Goal: Information Seeking & Learning: Find specific page/section

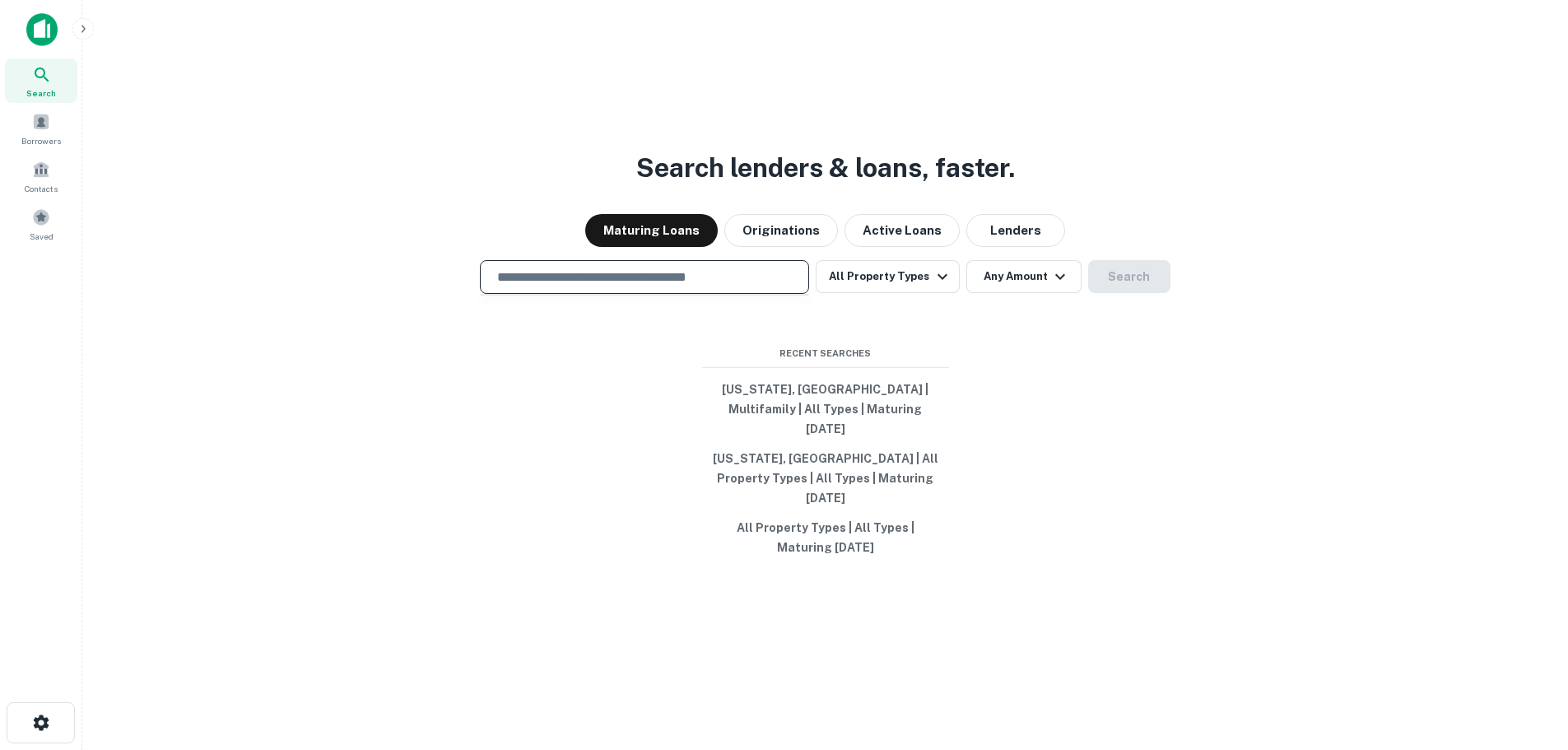
click at [753, 287] on input "text" at bounding box center [645, 276] width 314 height 19
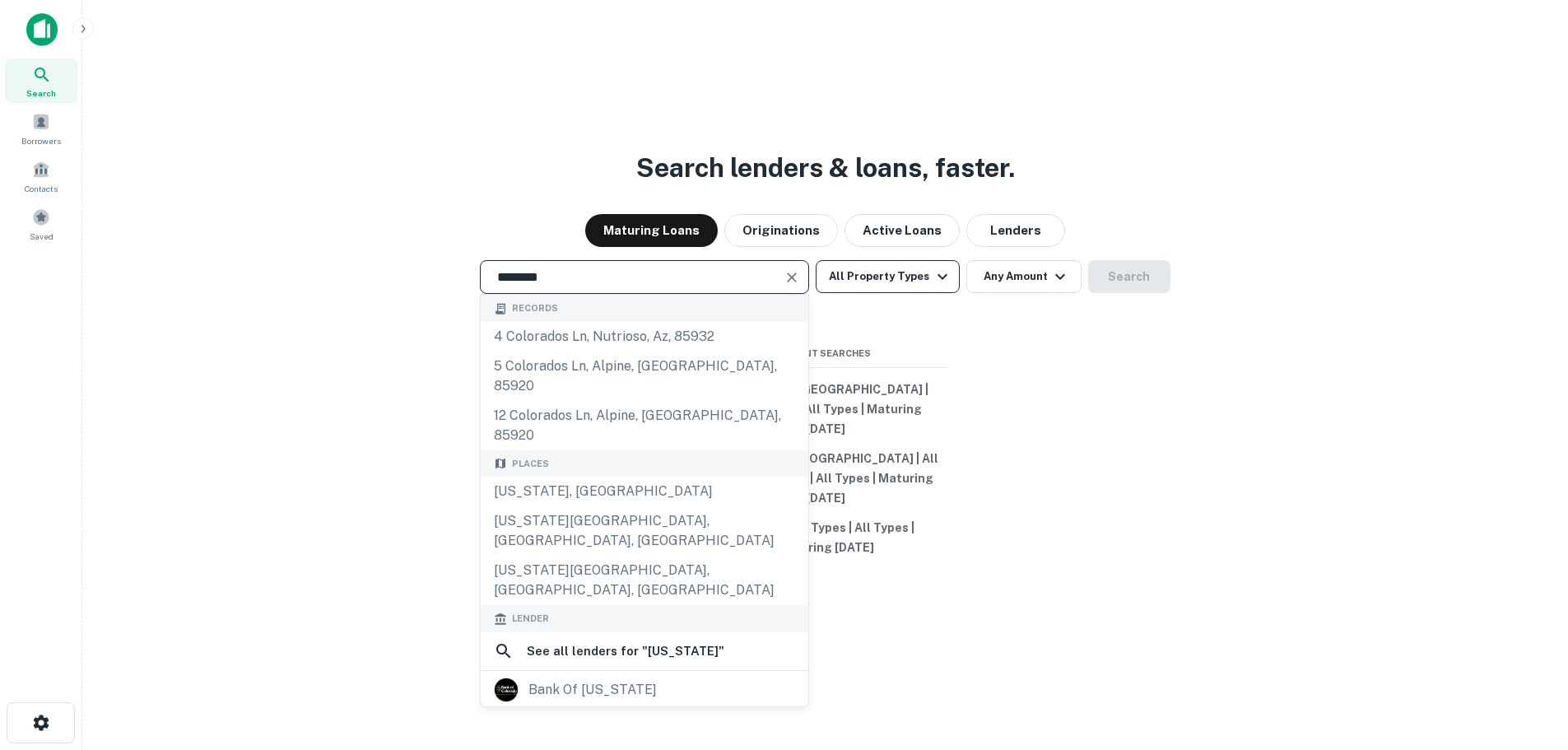
click at [916, 292] on button "All Property Types" at bounding box center [887, 277] width 143 height 33
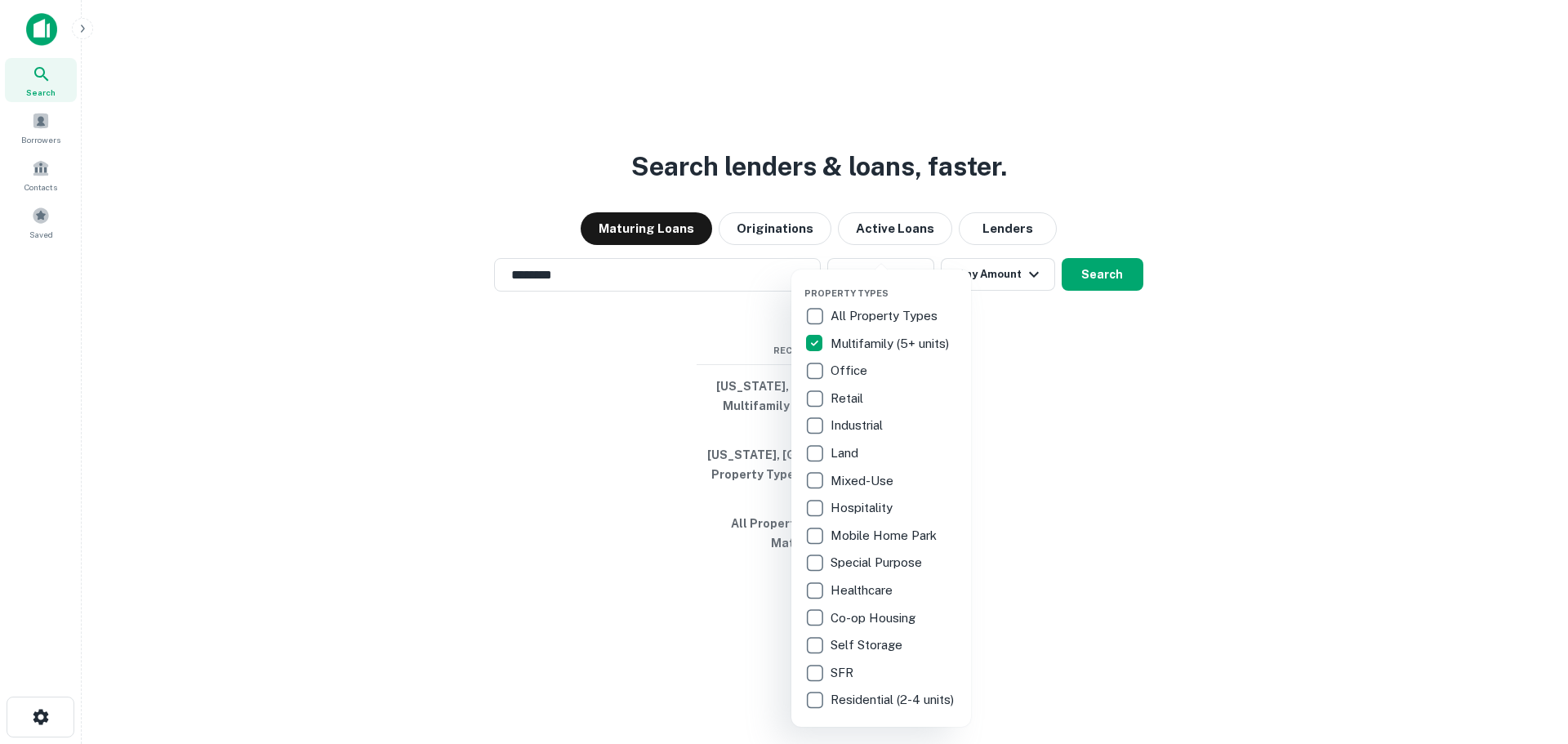
click at [1108, 287] on div at bounding box center [784, 372] width 1568 height 744
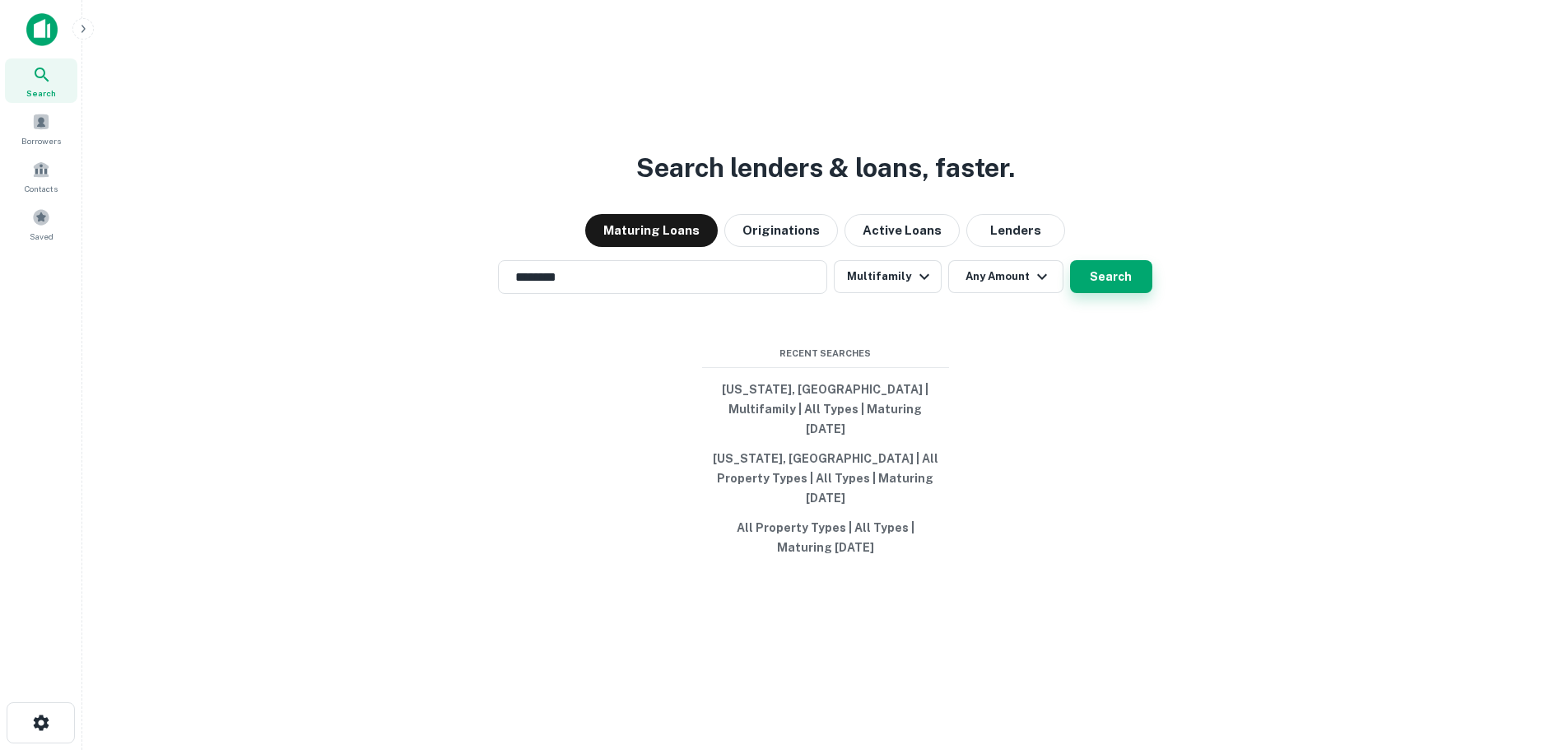
click at [1113, 294] on button "Search" at bounding box center [1111, 277] width 82 height 33
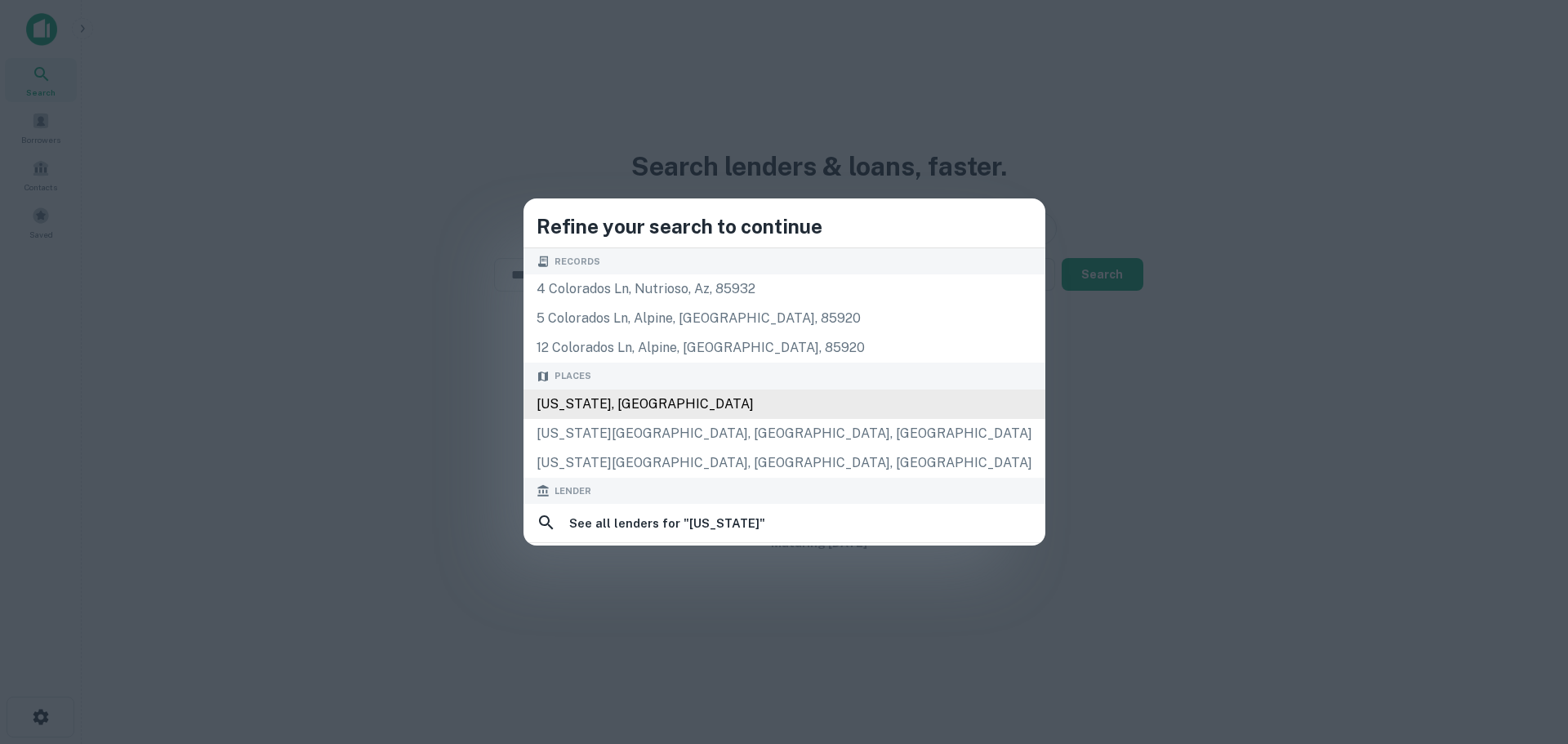
click at [783, 407] on div "[US_STATE], [GEOGRAPHIC_DATA]" at bounding box center [784, 404] width 521 height 29
type input "**********"
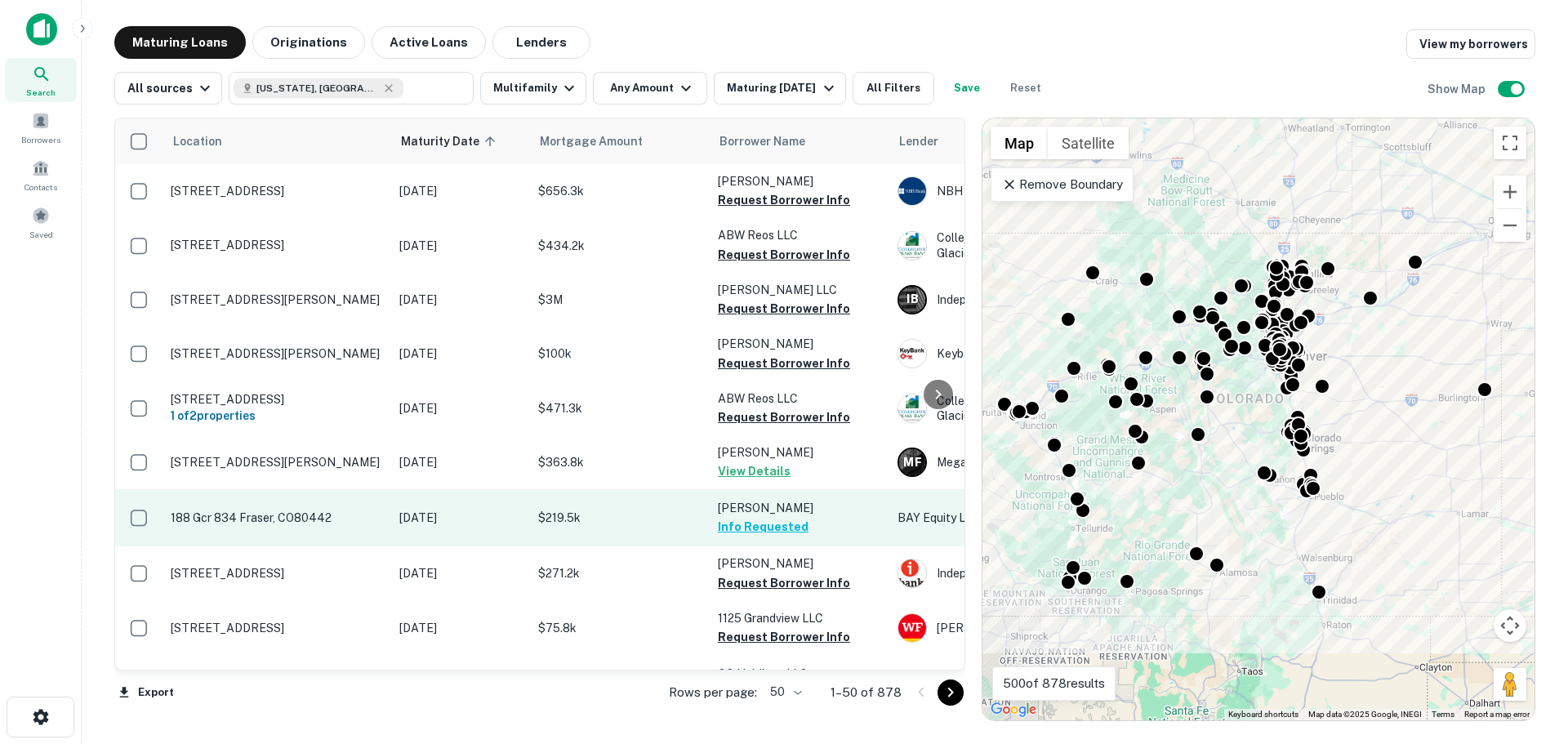
scroll to position [164, 0]
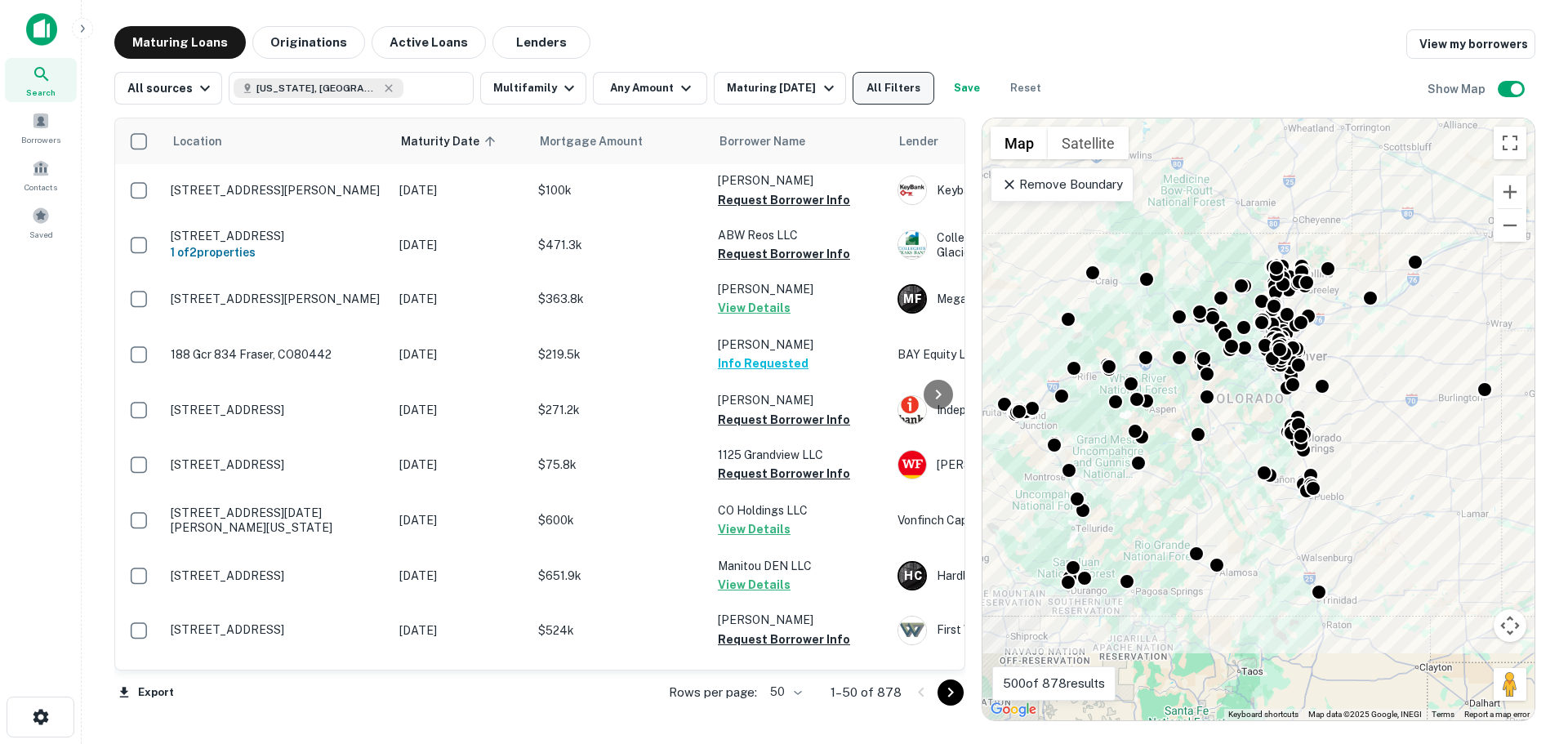
click at [904, 88] on button "All Filters" at bounding box center [893, 88] width 81 height 33
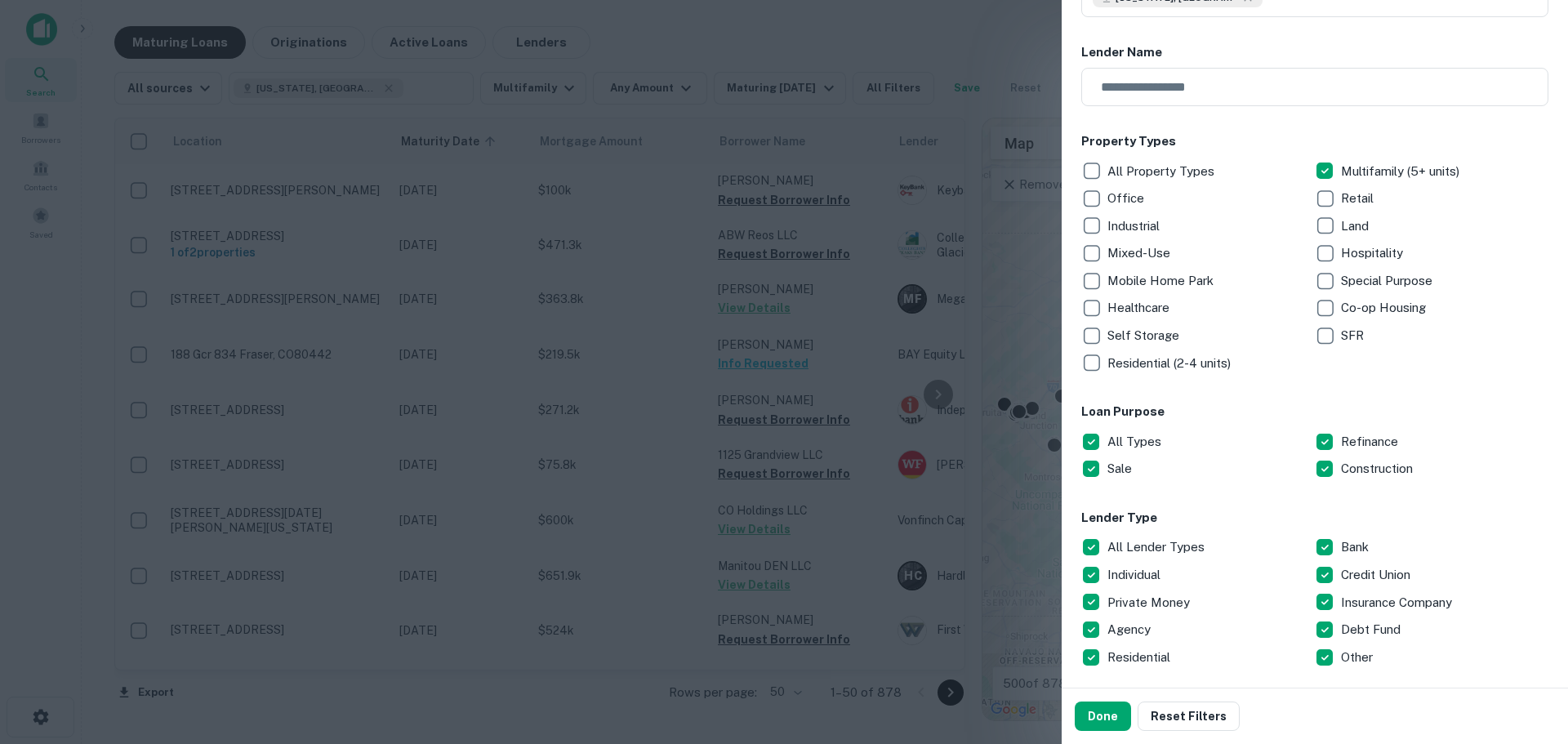
scroll to position [327, 0]
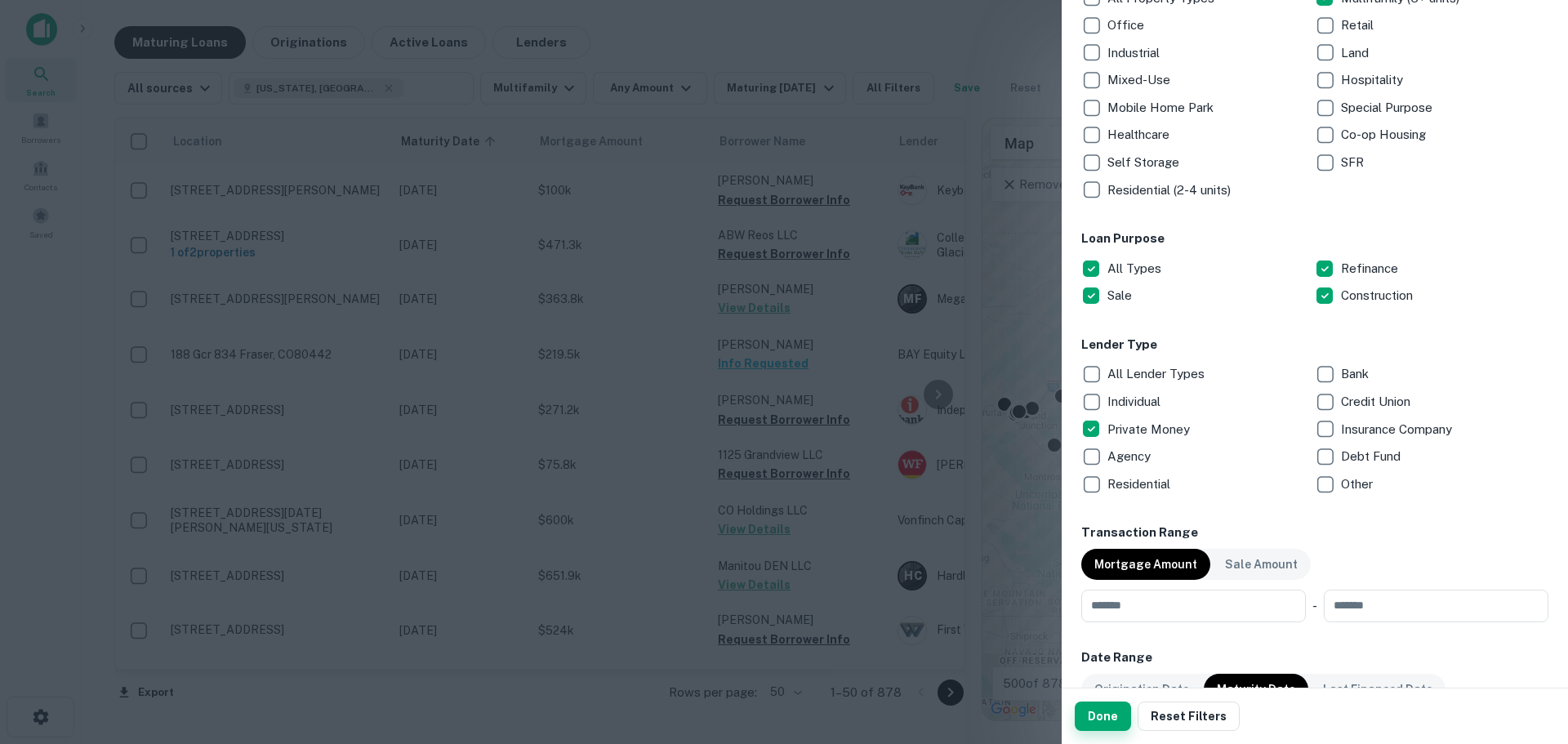
click at [1107, 729] on button "Done" at bounding box center [1103, 716] width 56 height 29
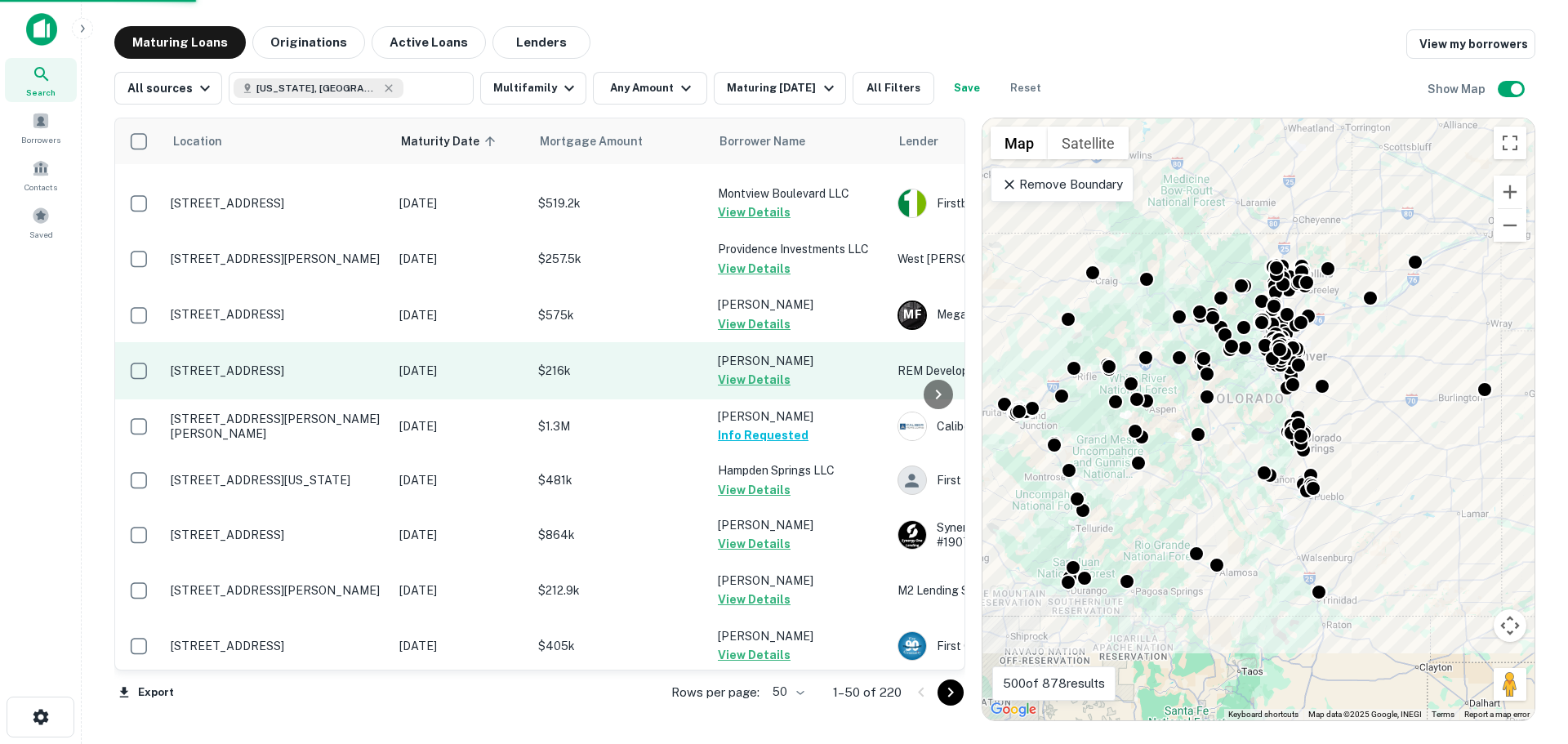
scroll to position [2250, 0]
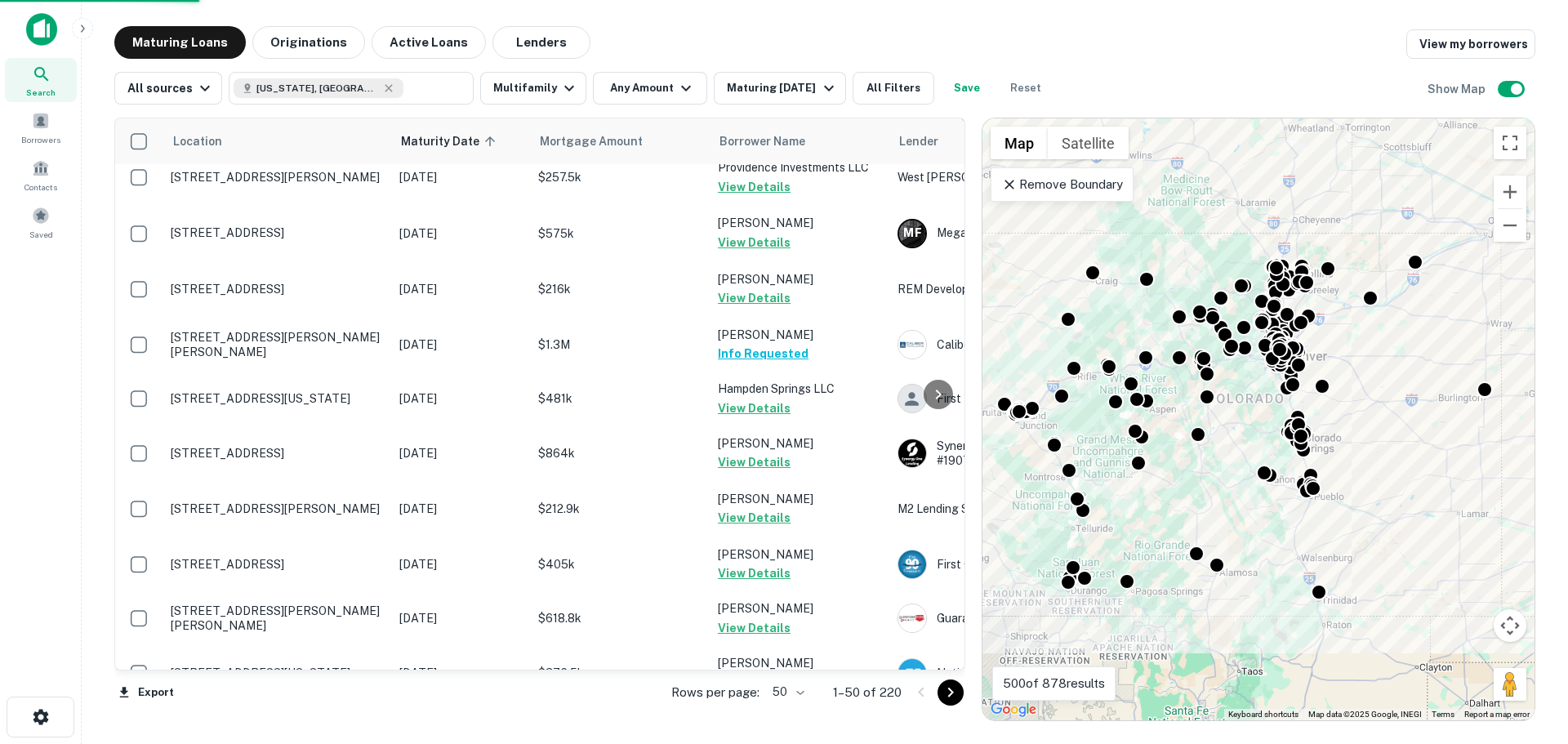
click at [944, 694] on icon "Go to next page" at bounding box center [950, 693] width 19 height 19
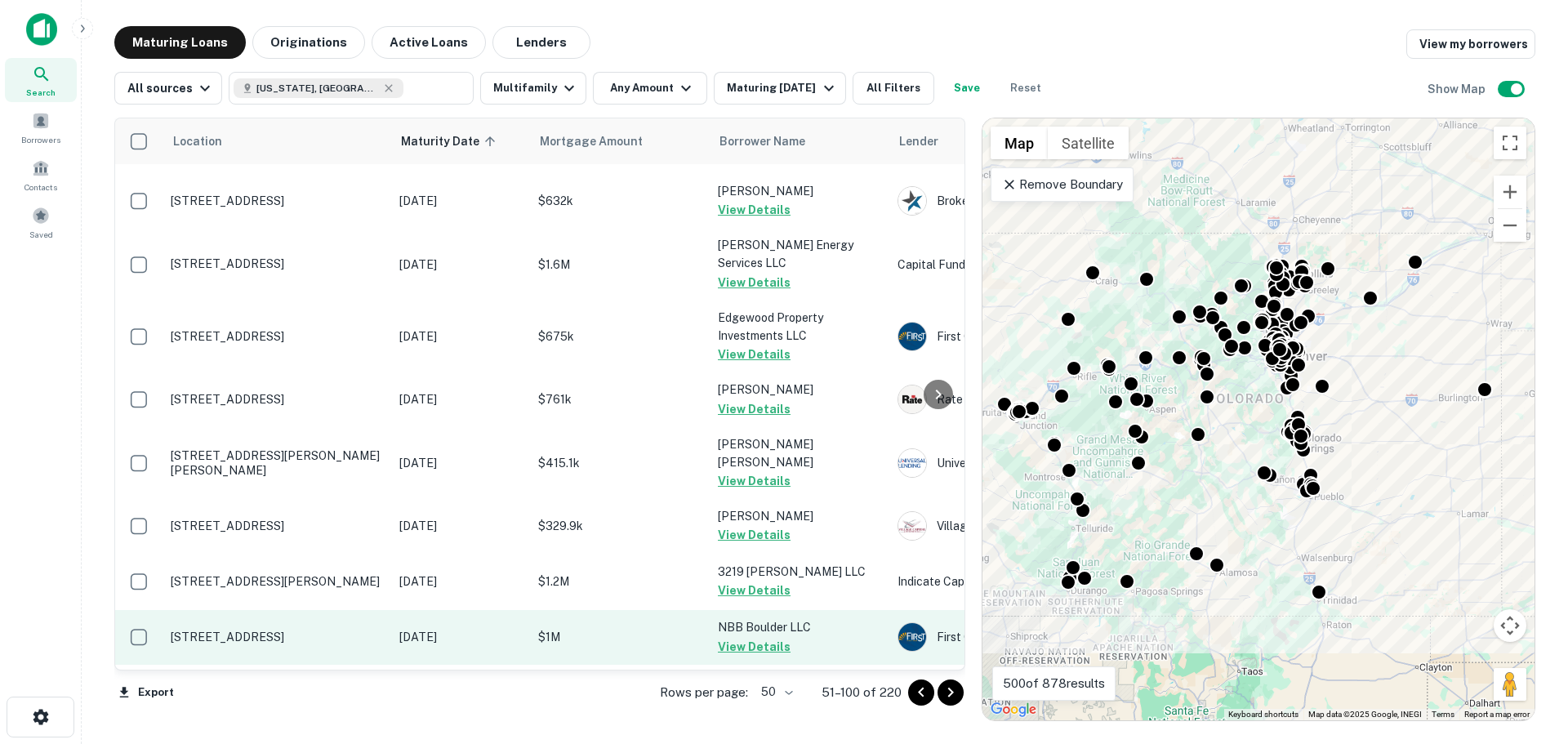
scroll to position [2369, 0]
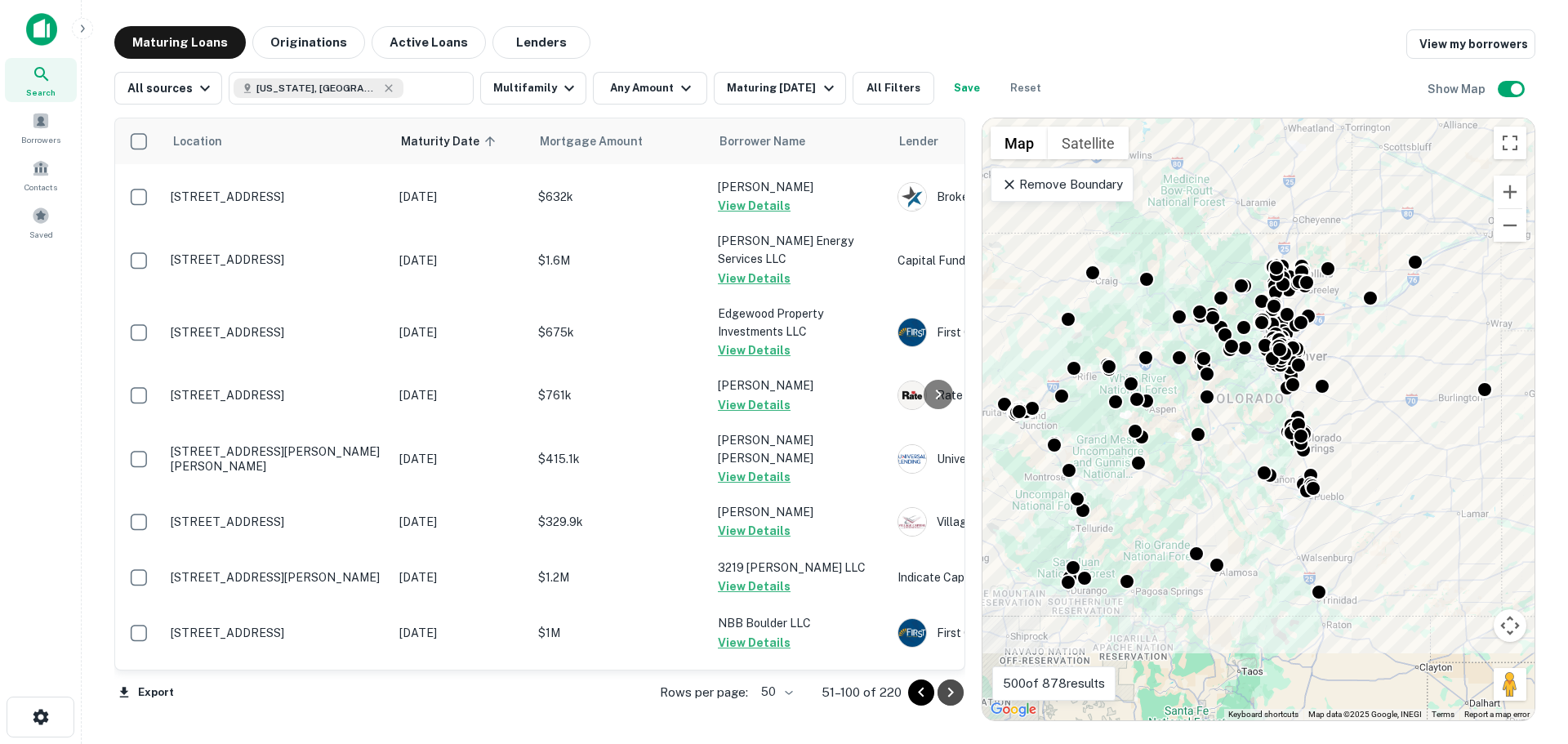
click at [952, 681] on button "Go to next page" at bounding box center [950, 692] width 26 height 26
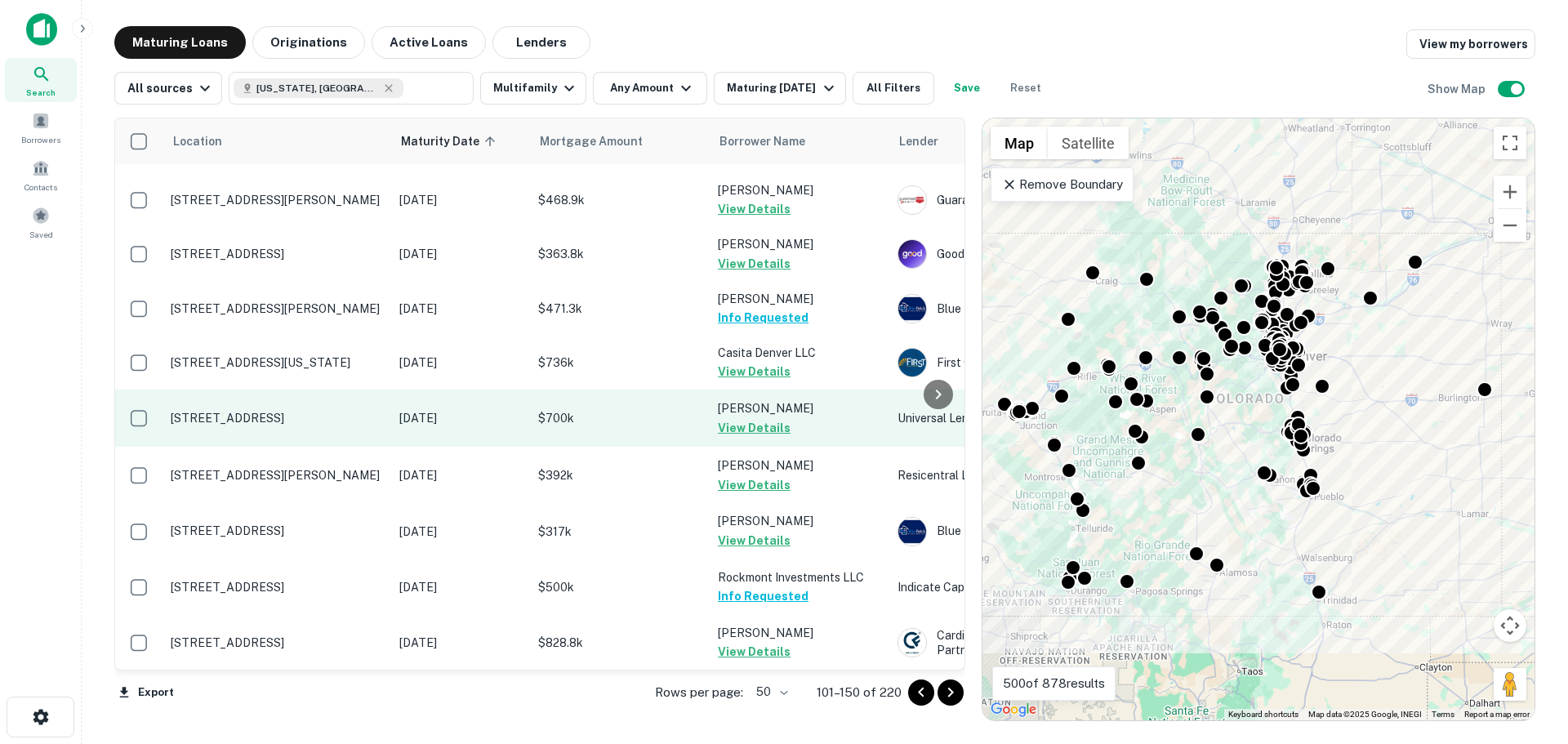
scroll to position [2310, 0]
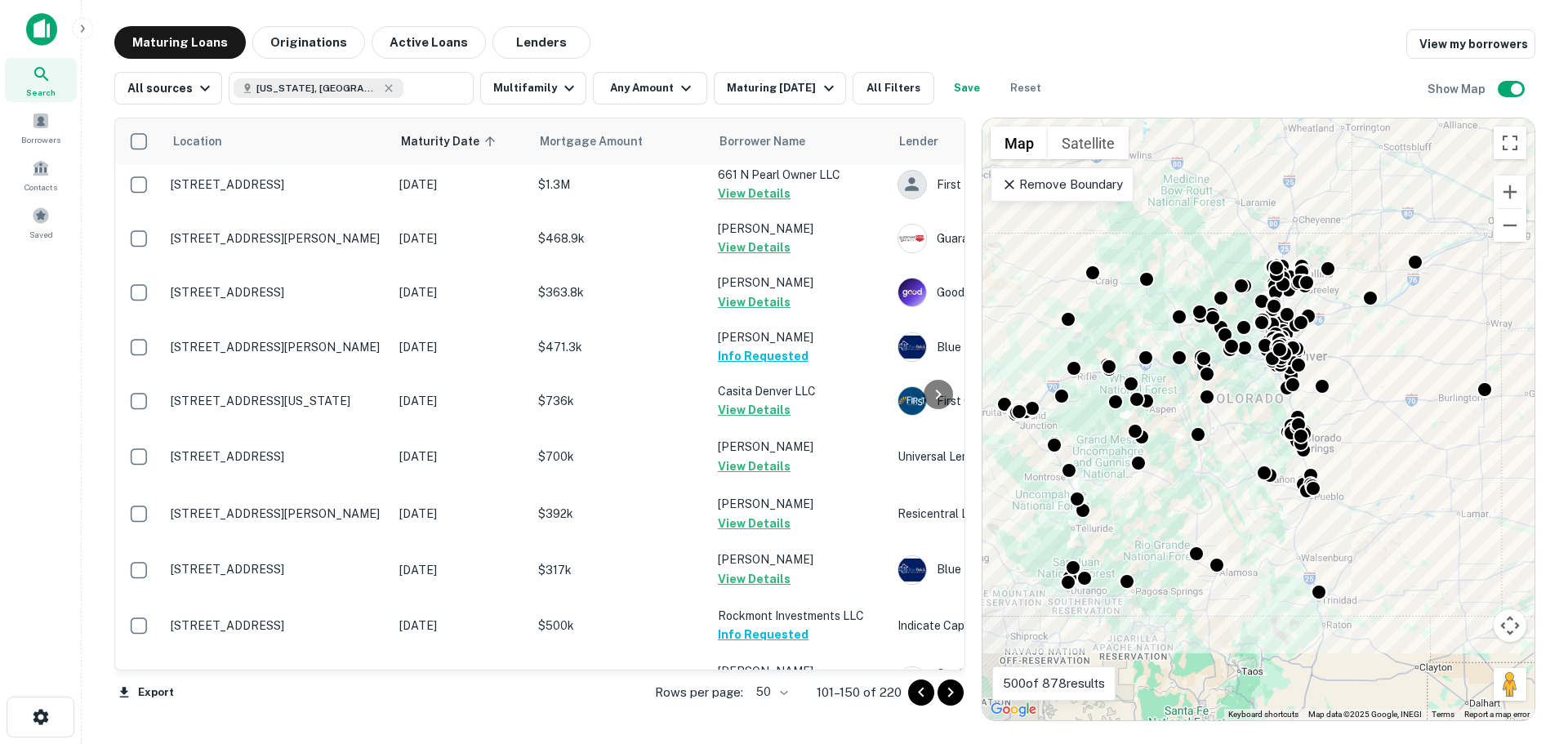
click at [956, 693] on icon "Go to next page" at bounding box center [950, 693] width 19 height 19
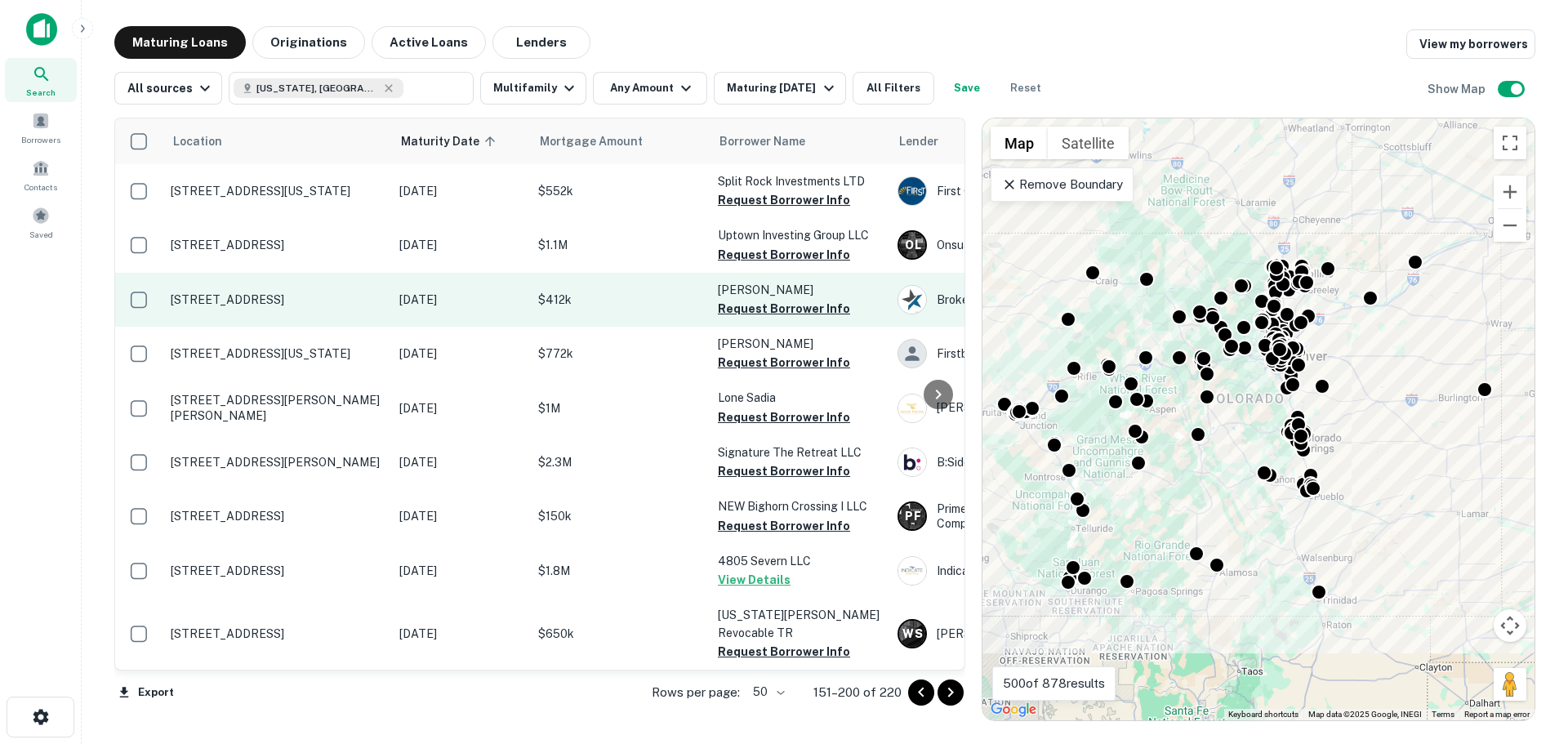
scroll to position [2282, 0]
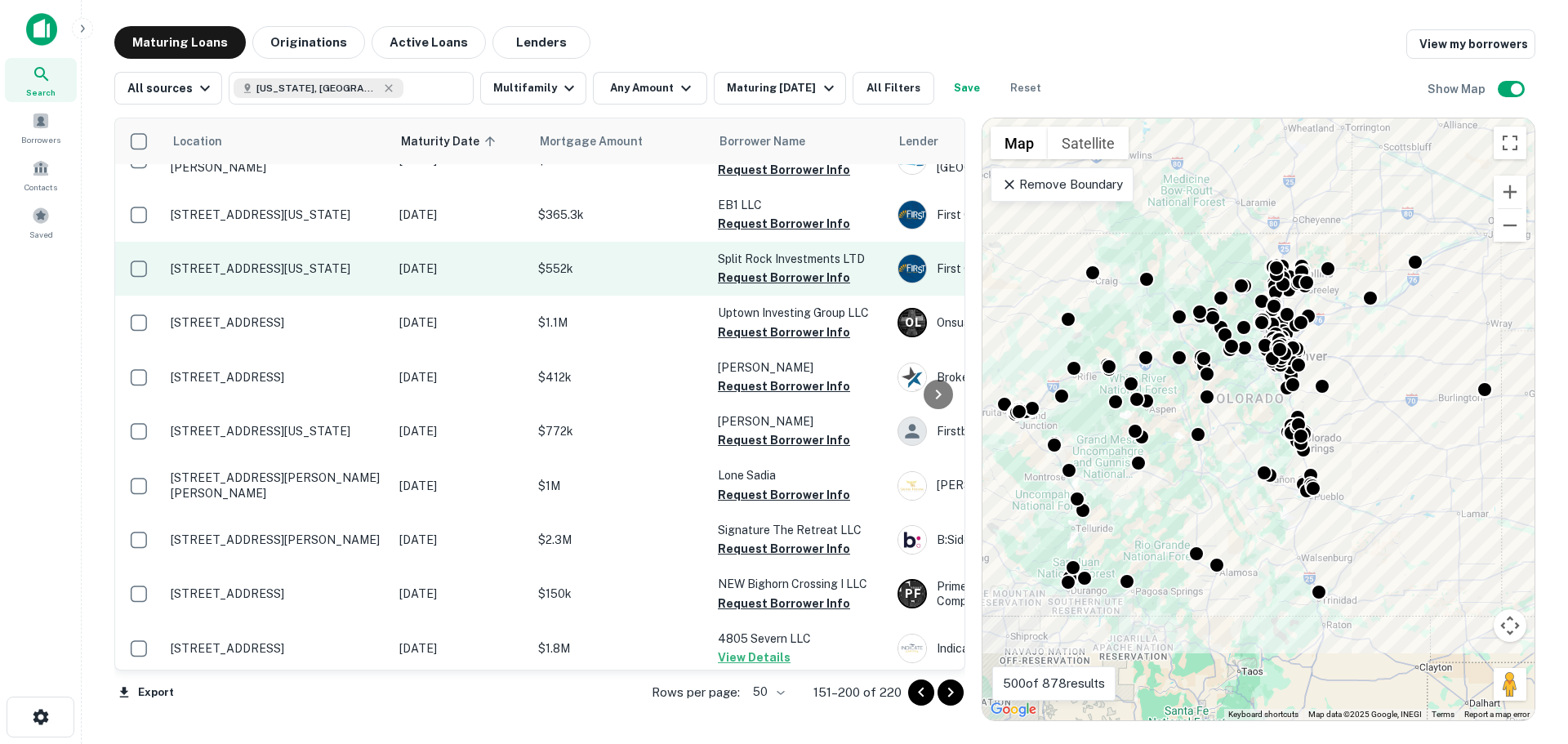
click at [784, 268] on button "Request Borrower Info" at bounding box center [784, 278] width 133 height 19
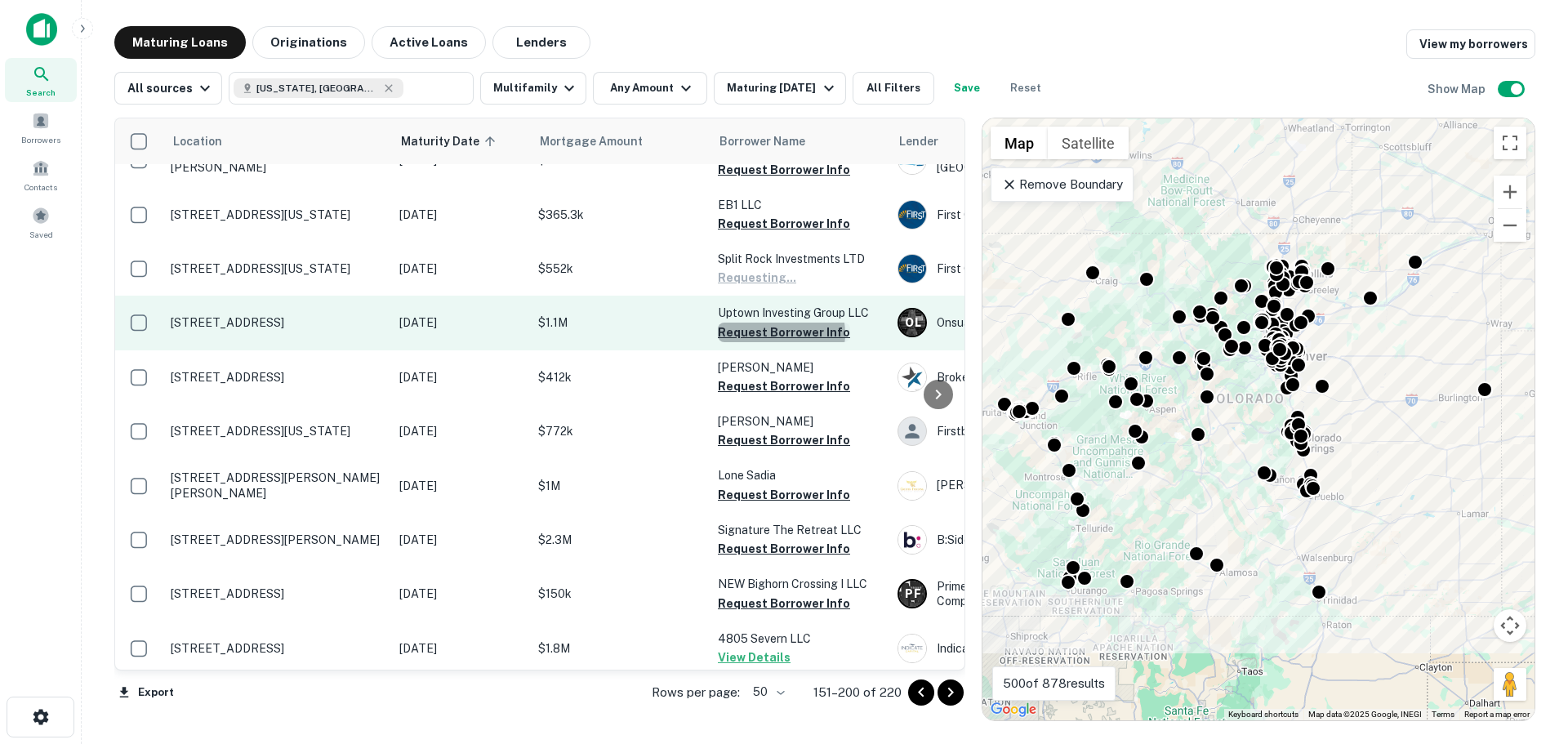
click at [781, 322] on button "Request Borrower Info" at bounding box center [784, 332] width 133 height 19
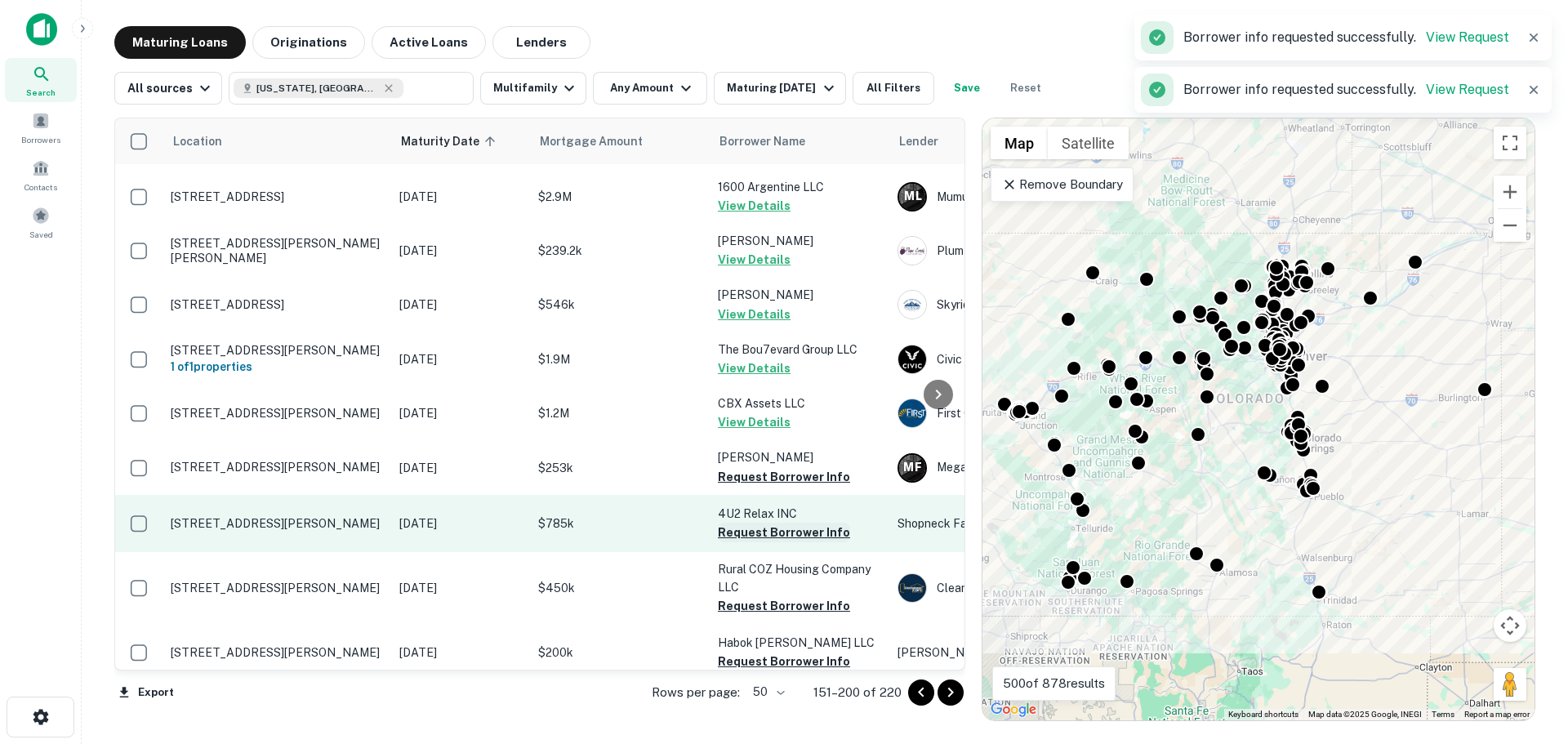
scroll to position [1302, 0]
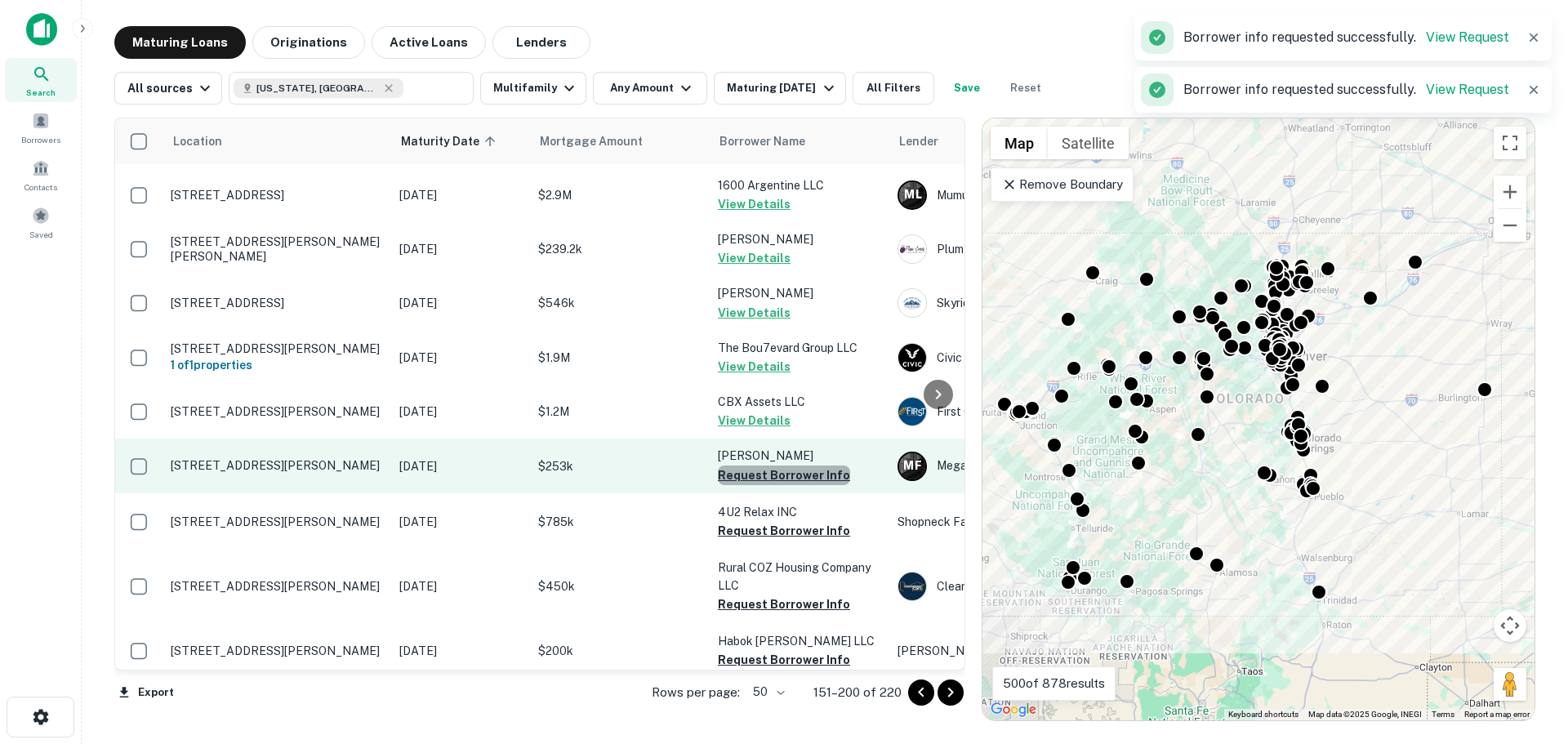
click at [783, 465] on button "Request Borrower Info" at bounding box center [784, 475] width 133 height 19
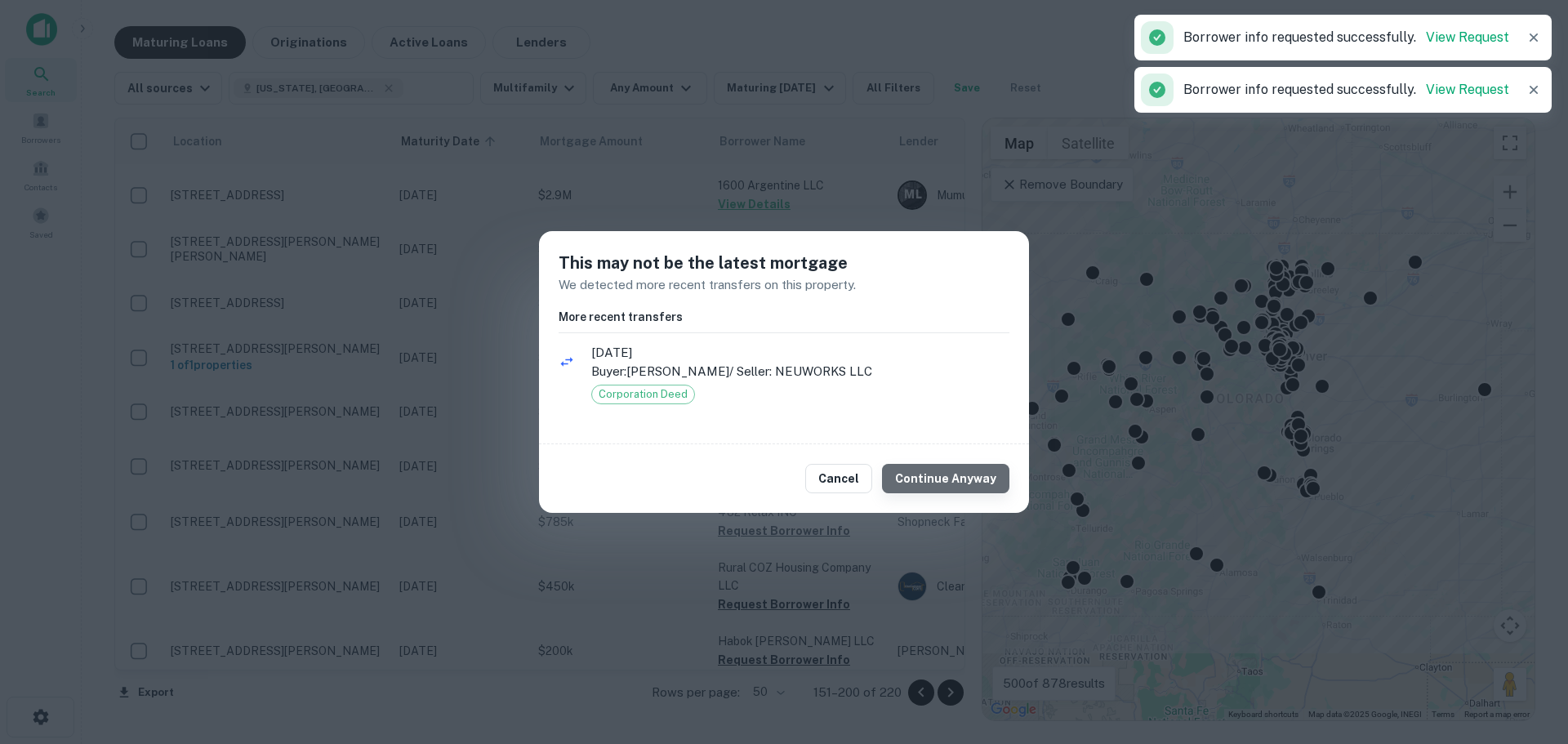
click at [969, 469] on button "Continue Anyway" at bounding box center [946, 478] width 128 height 29
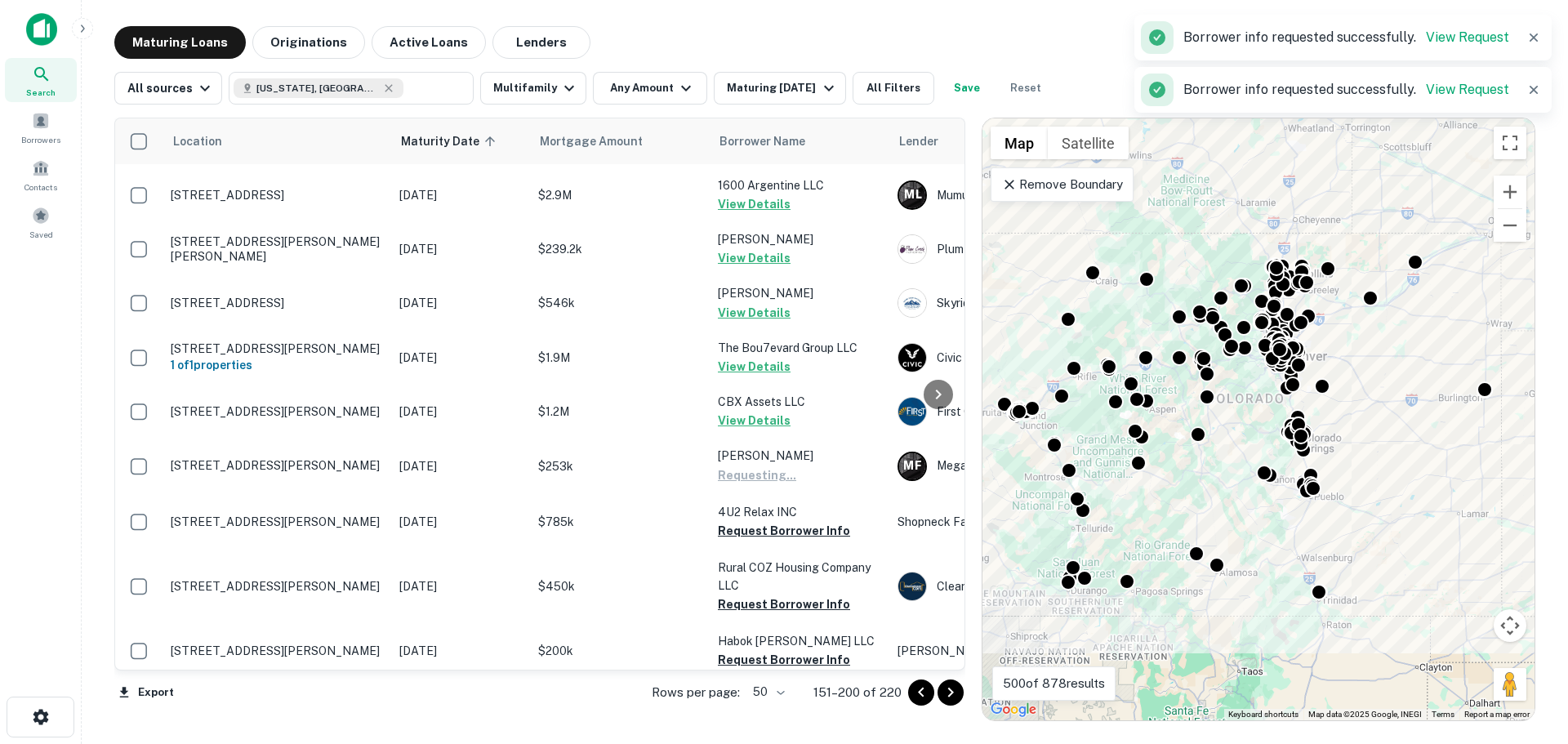
click at [805, 521] on button "Request Borrower Info" at bounding box center [784, 531] width 133 height 19
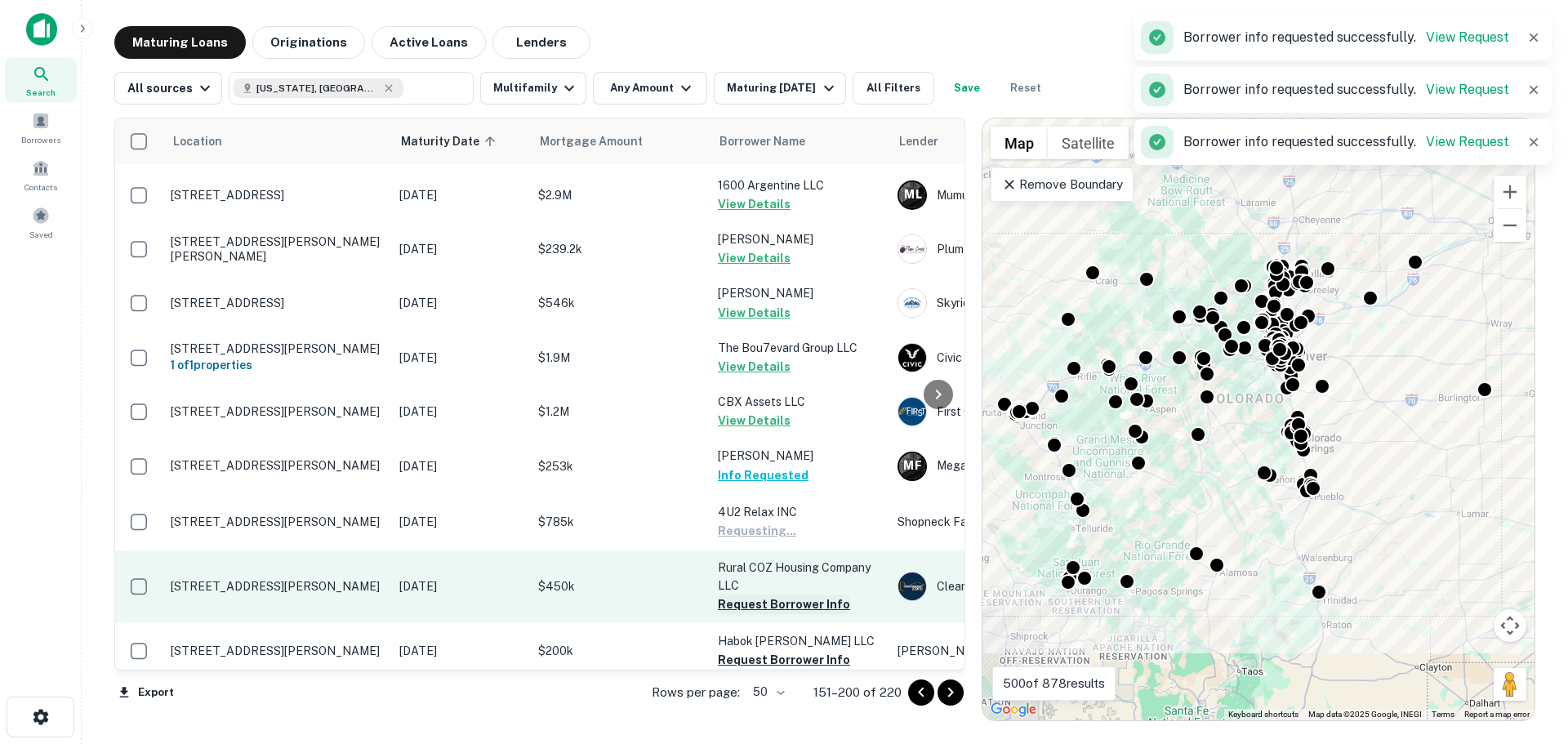
click at [776, 595] on button "Request Borrower Info" at bounding box center [784, 605] width 133 height 19
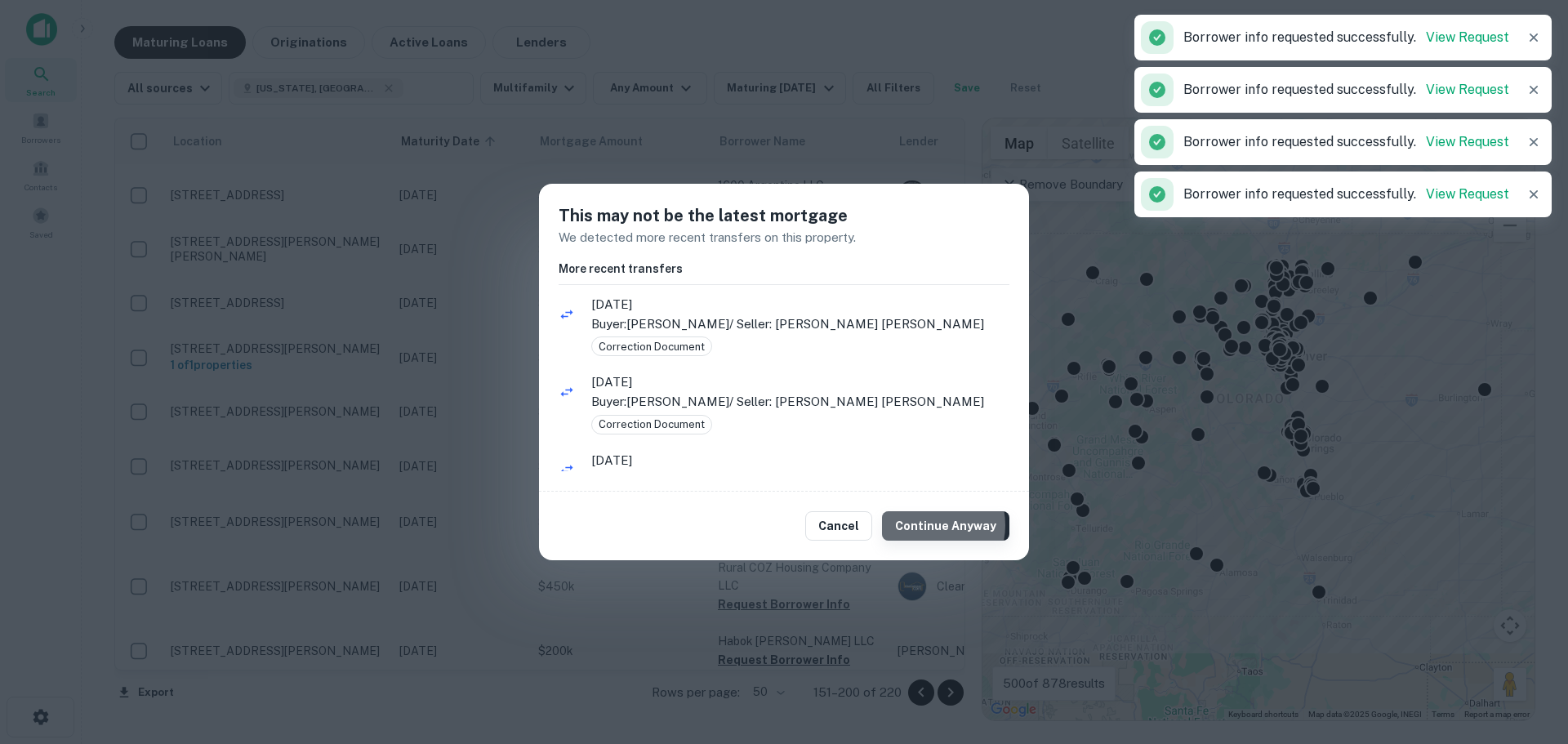
click at [934, 525] on button "Continue Anyway" at bounding box center [946, 525] width 128 height 29
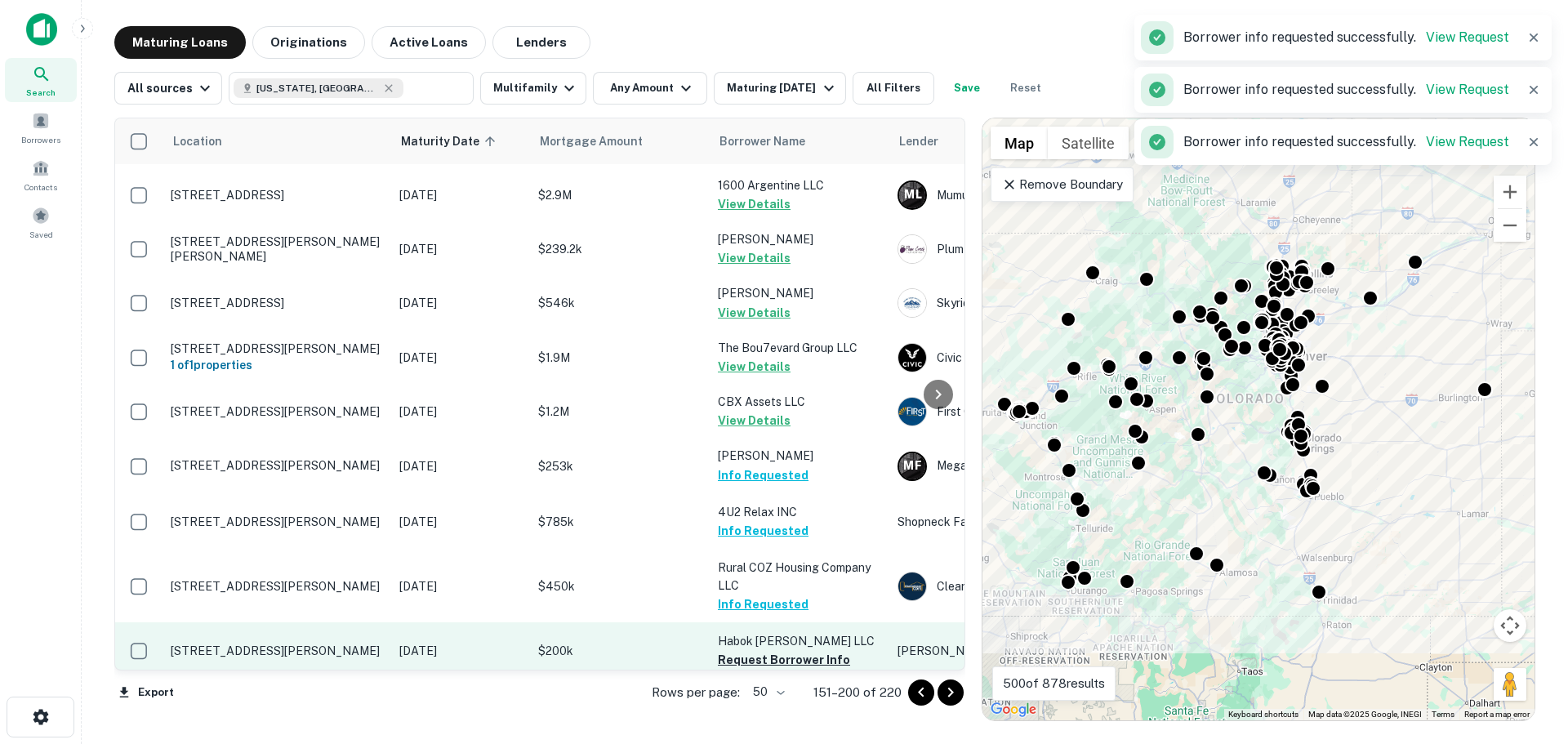
click at [782, 622] on td "Habok [PERSON_NAME] LLC Request Borrower Info" at bounding box center [800, 650] width 180 height 57
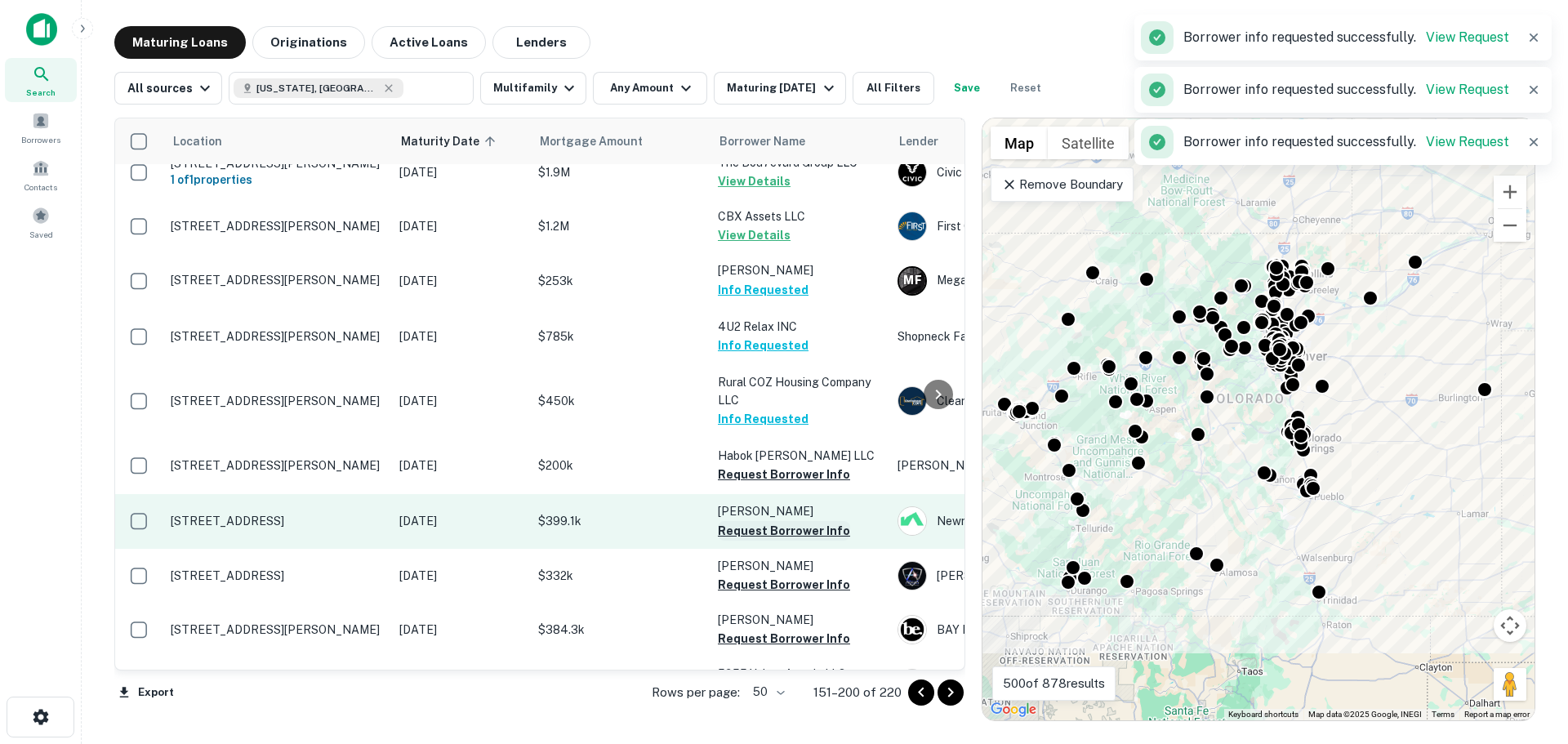
scroll to position [1548, 0]
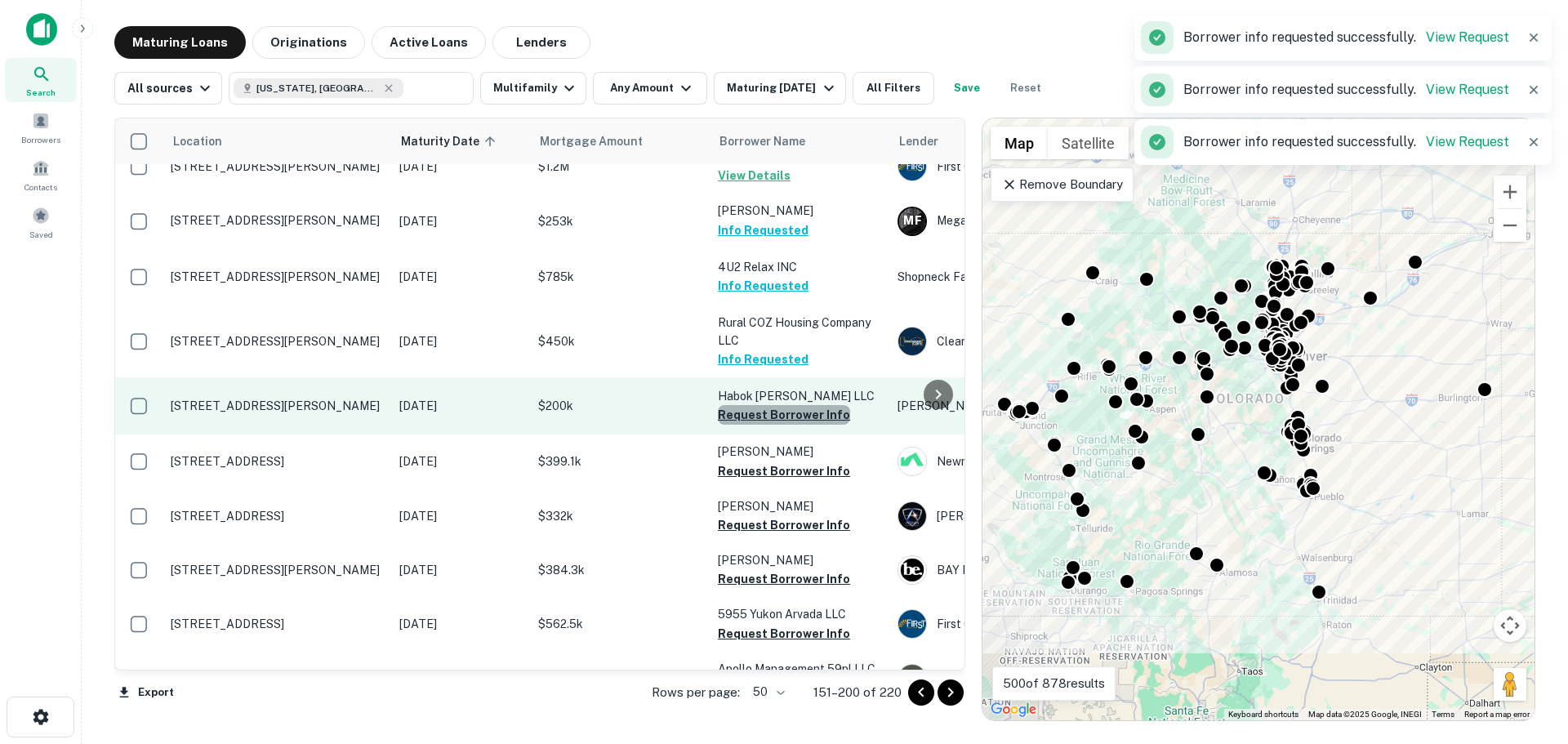
click at [810, 405] on button "Request Borrower Info" at bounding box center [784, 415] width 133 height 19
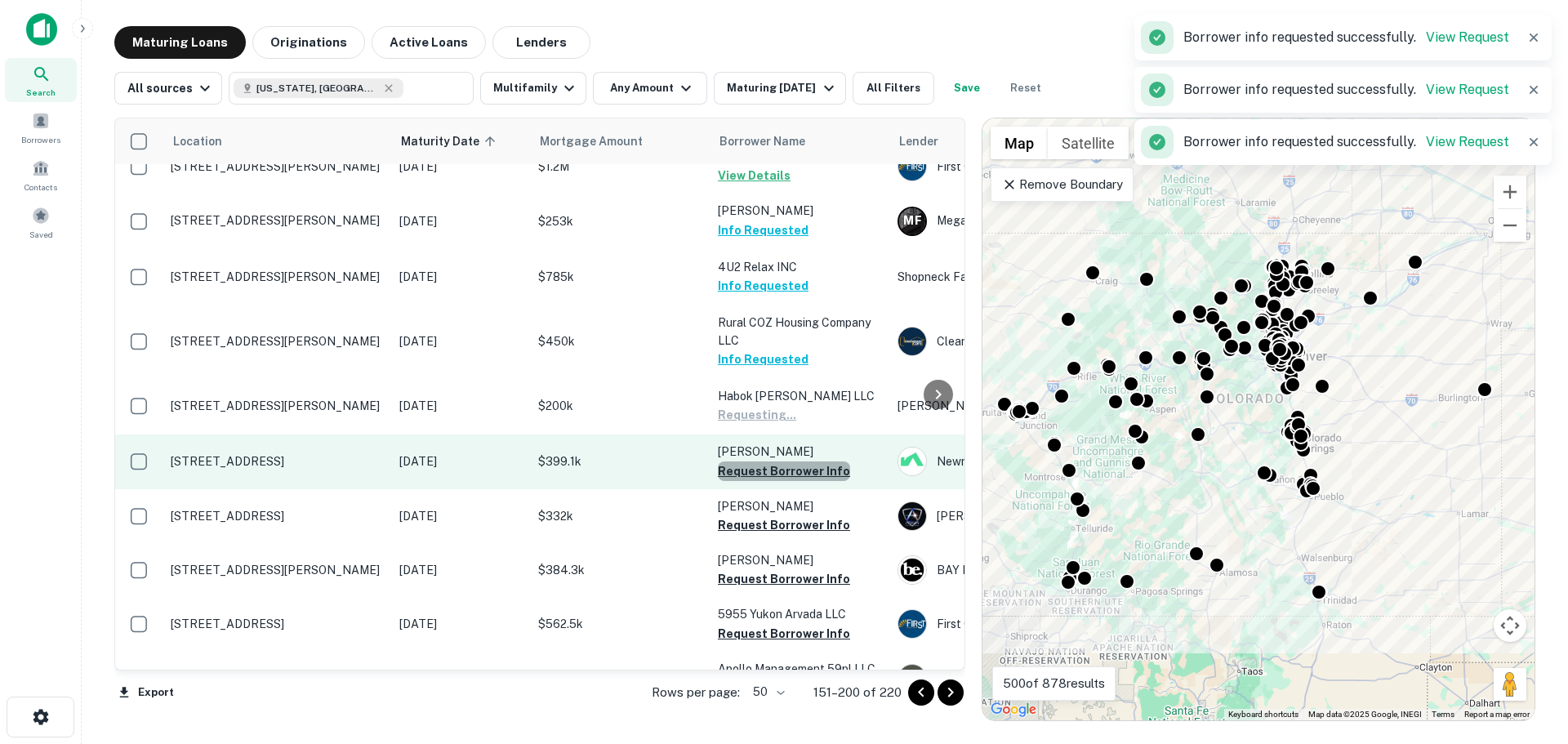
click at [810, 461] on button "Request Borrower Info" at bounding box center [784, 471] width 133 height 19
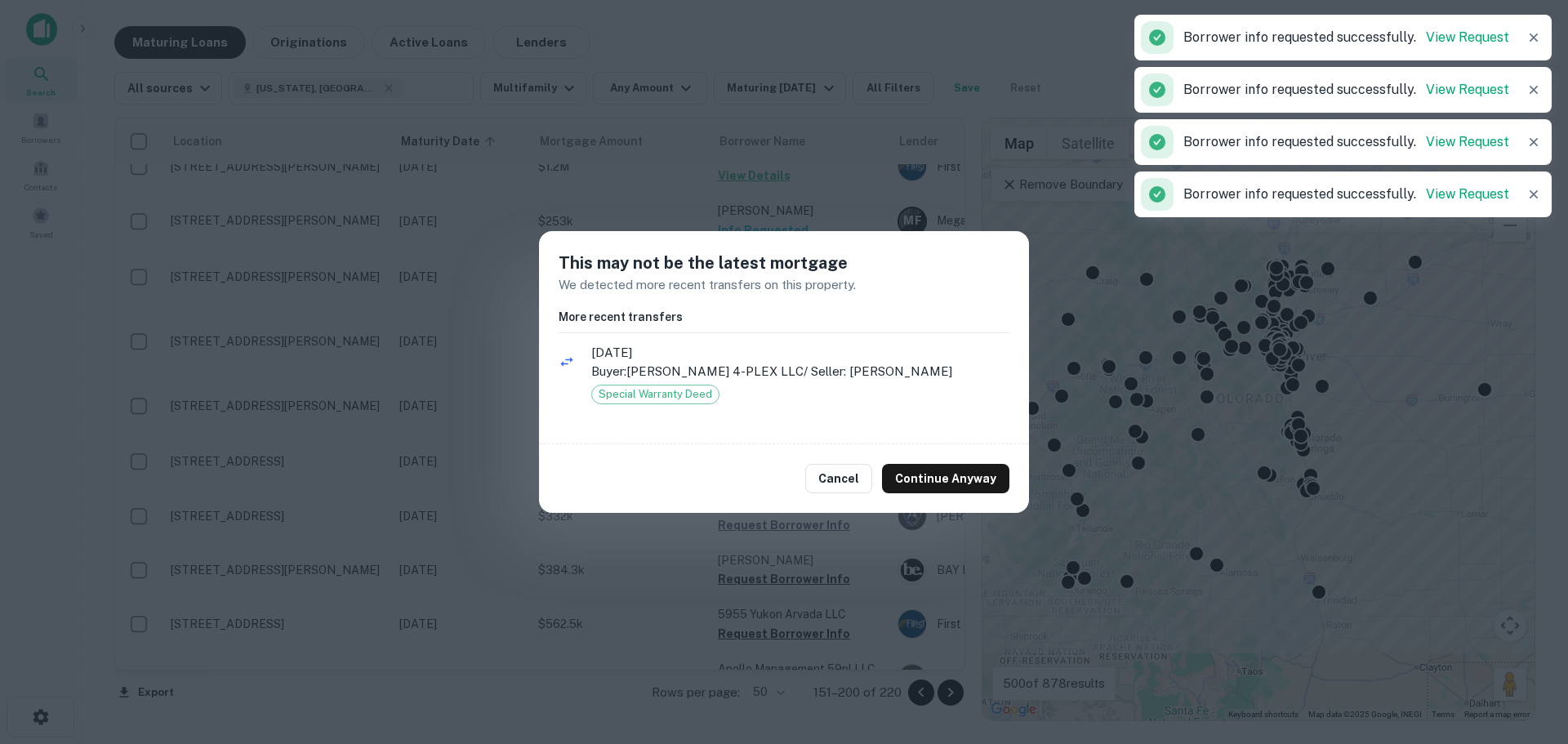
click at [952, 477] on button "Continue Anyway" at bounding box center [946, 478] width 128 height 29
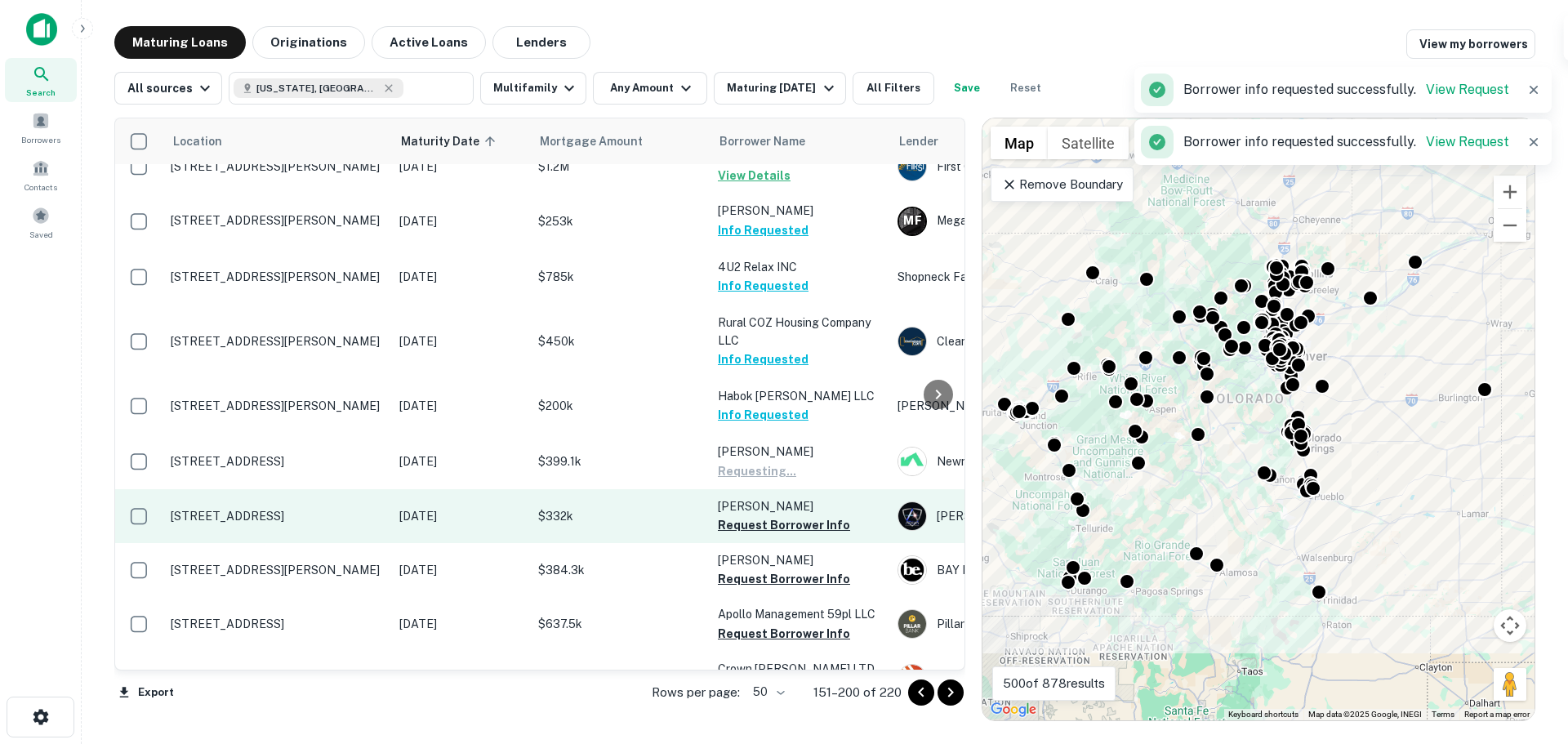
click at [795, 497] on p "[PERSON_NAME]" at bounding box center [799, 506] width 163 height 18
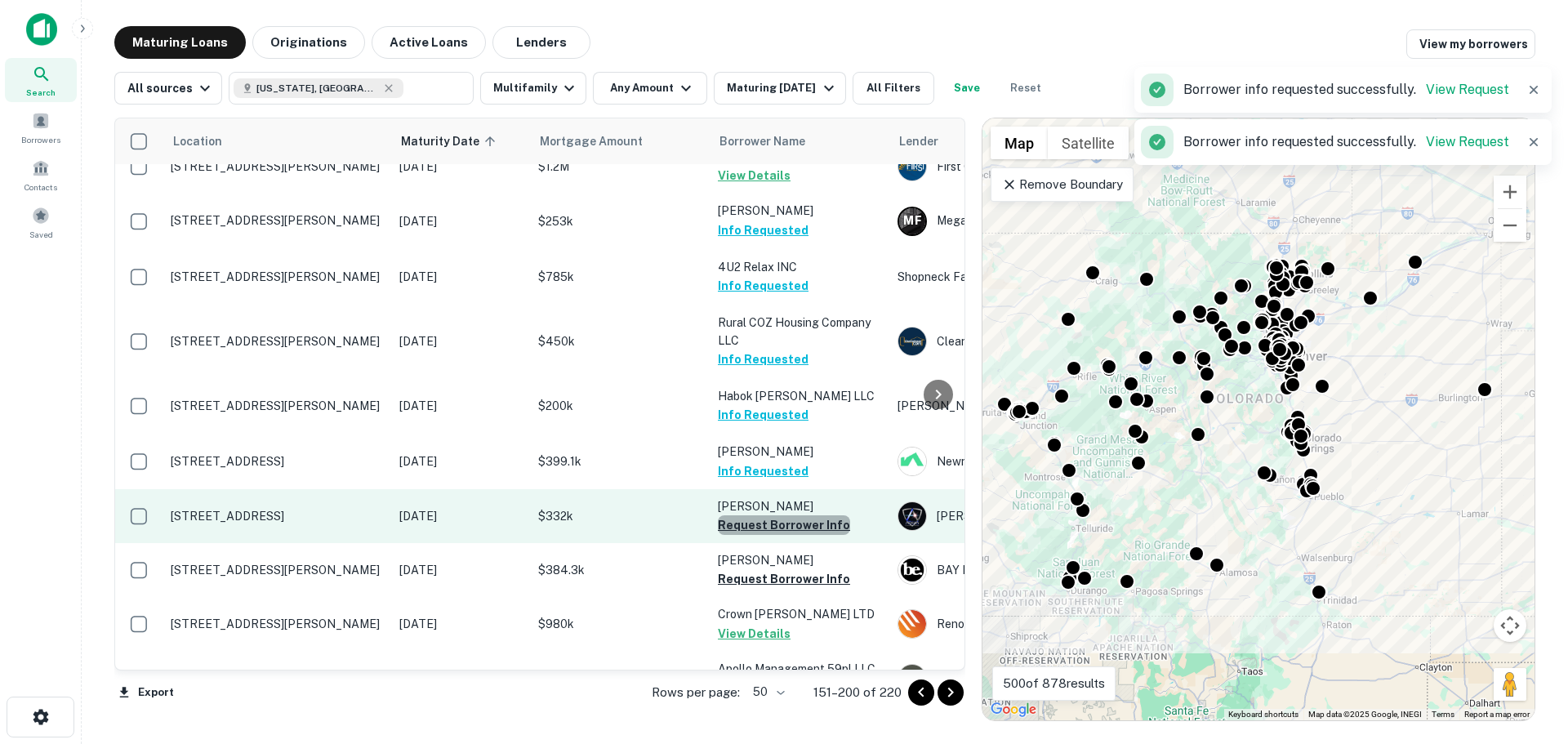
click at [797, 516] on button "Request Borrower Info" at bounding box center [784, 525] width 133 height 19
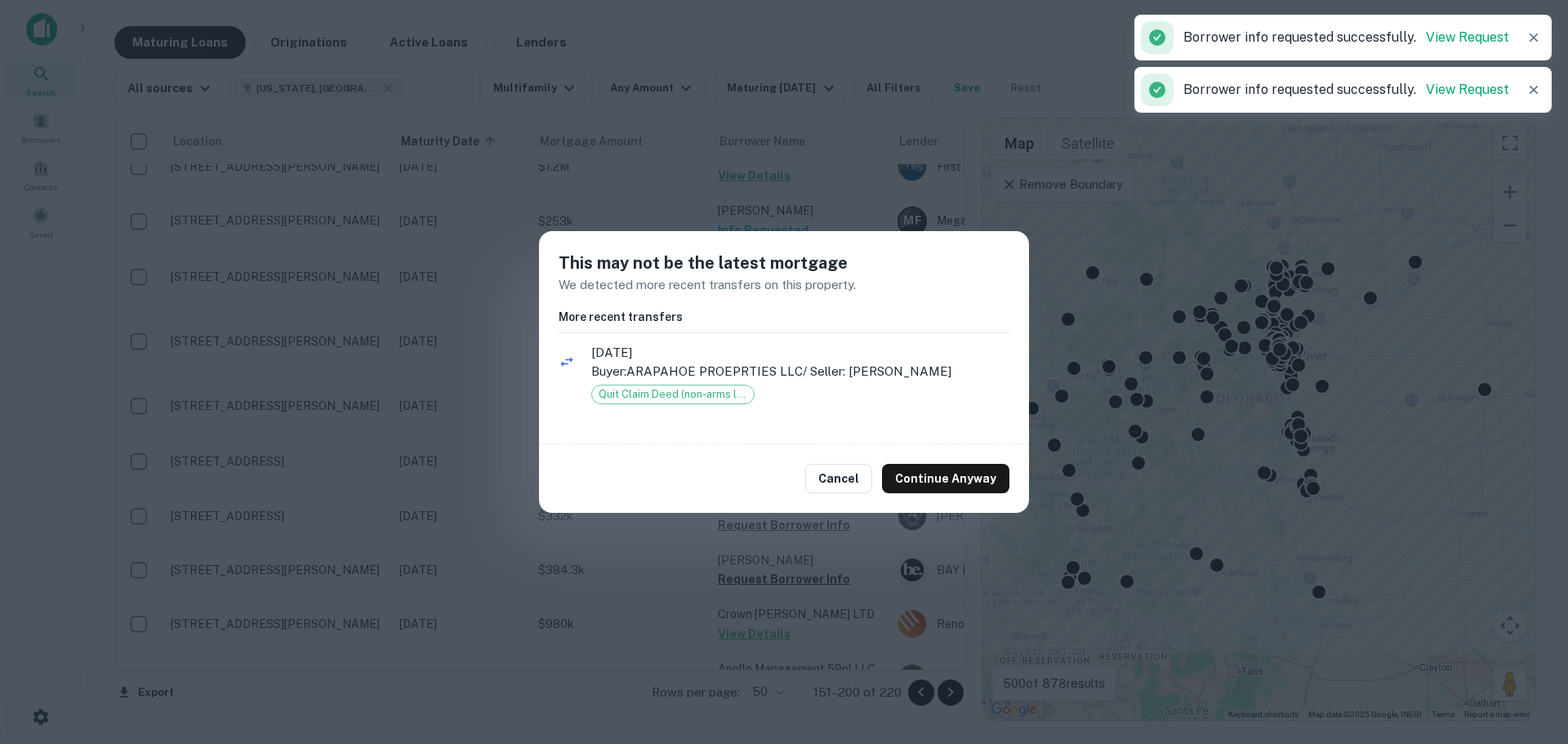
click at [961, 448] on div "Cancel Continue Anyway" at bounding box center [784, 478] width 489 height 69
click at [950, 480] on button "Continue Anyway" at bounding box center [946, 478] width 128 height 29
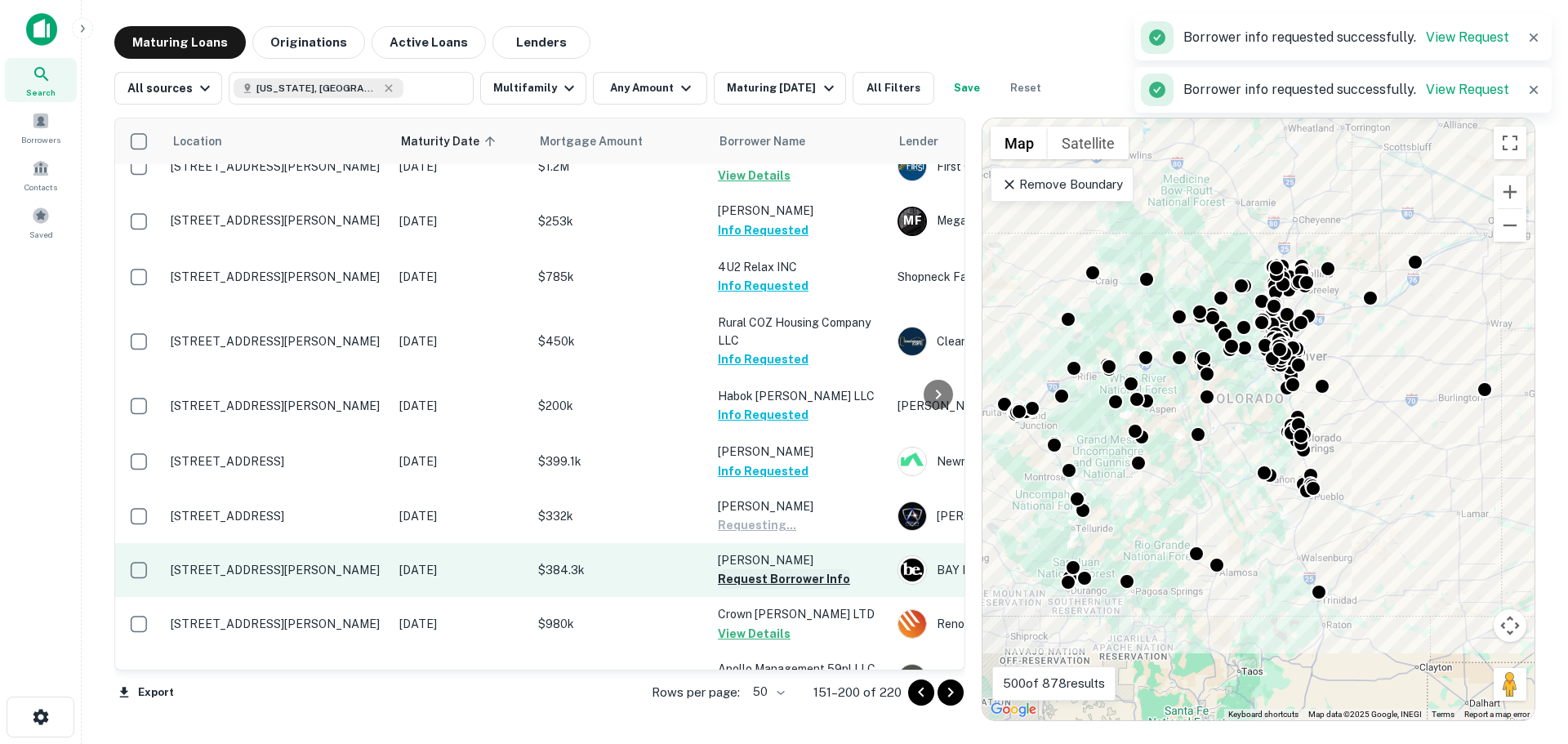
click at [825, 569] on button "Request Borrower Info" at bounding box center [784, 579] width 133 height 19
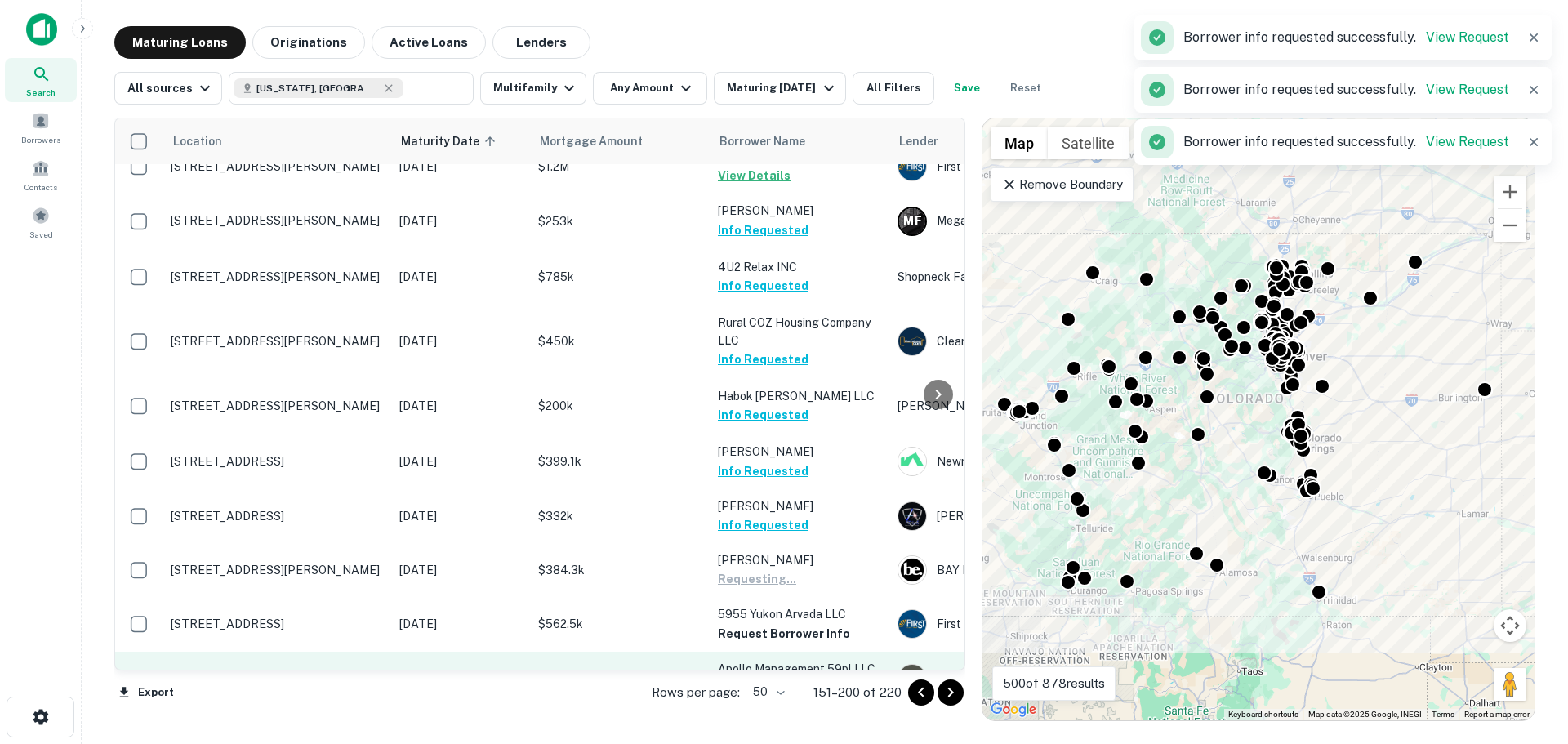
click at [819, 678] on button "Request Borrower Info" at bounding box center [784, 688] width 133 height 19
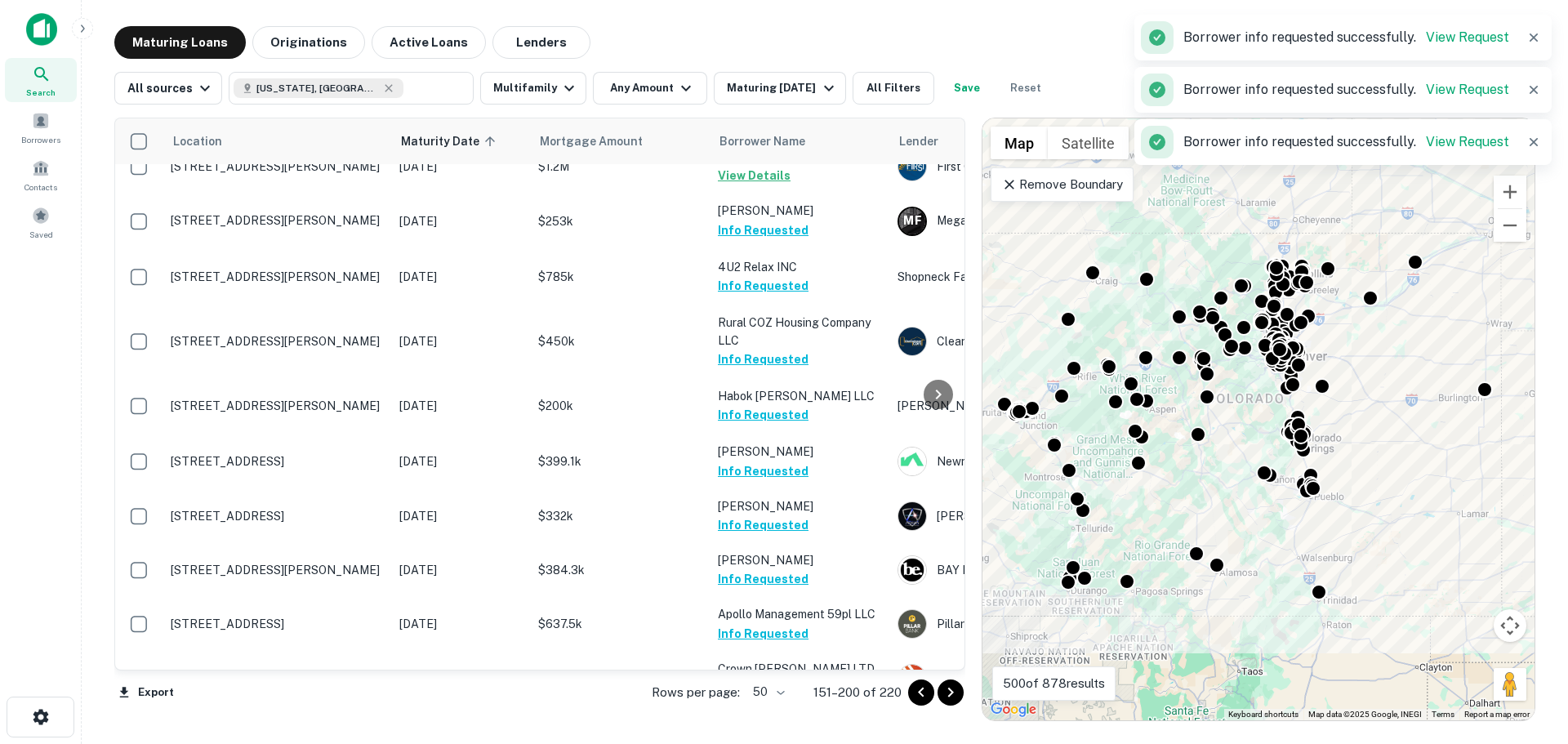
click at [809, 597] on td "Apollo Management 59pl LLC Info Requested" at bounding box center [800, 624] width 180 height 54
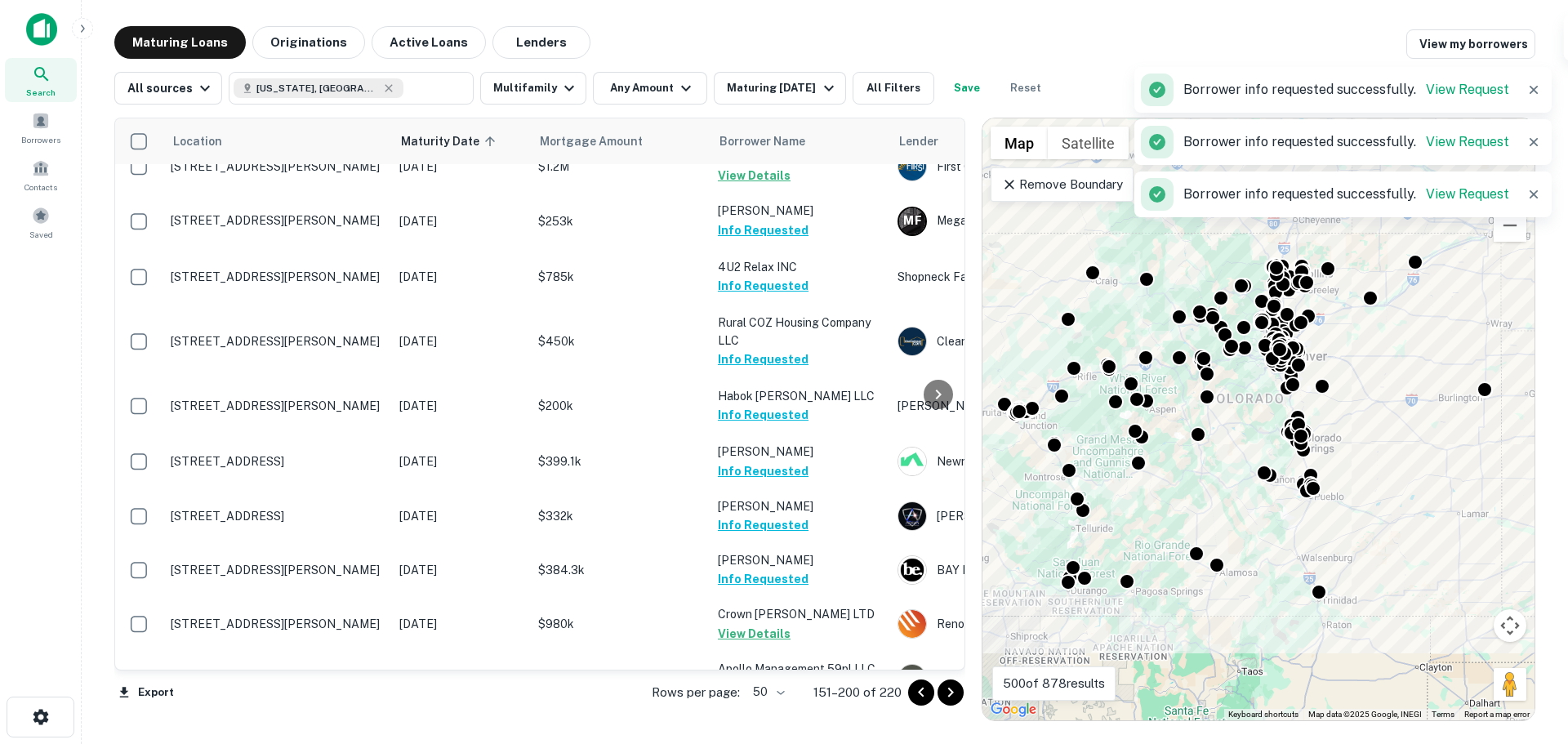
scroll to position [1793, 0]
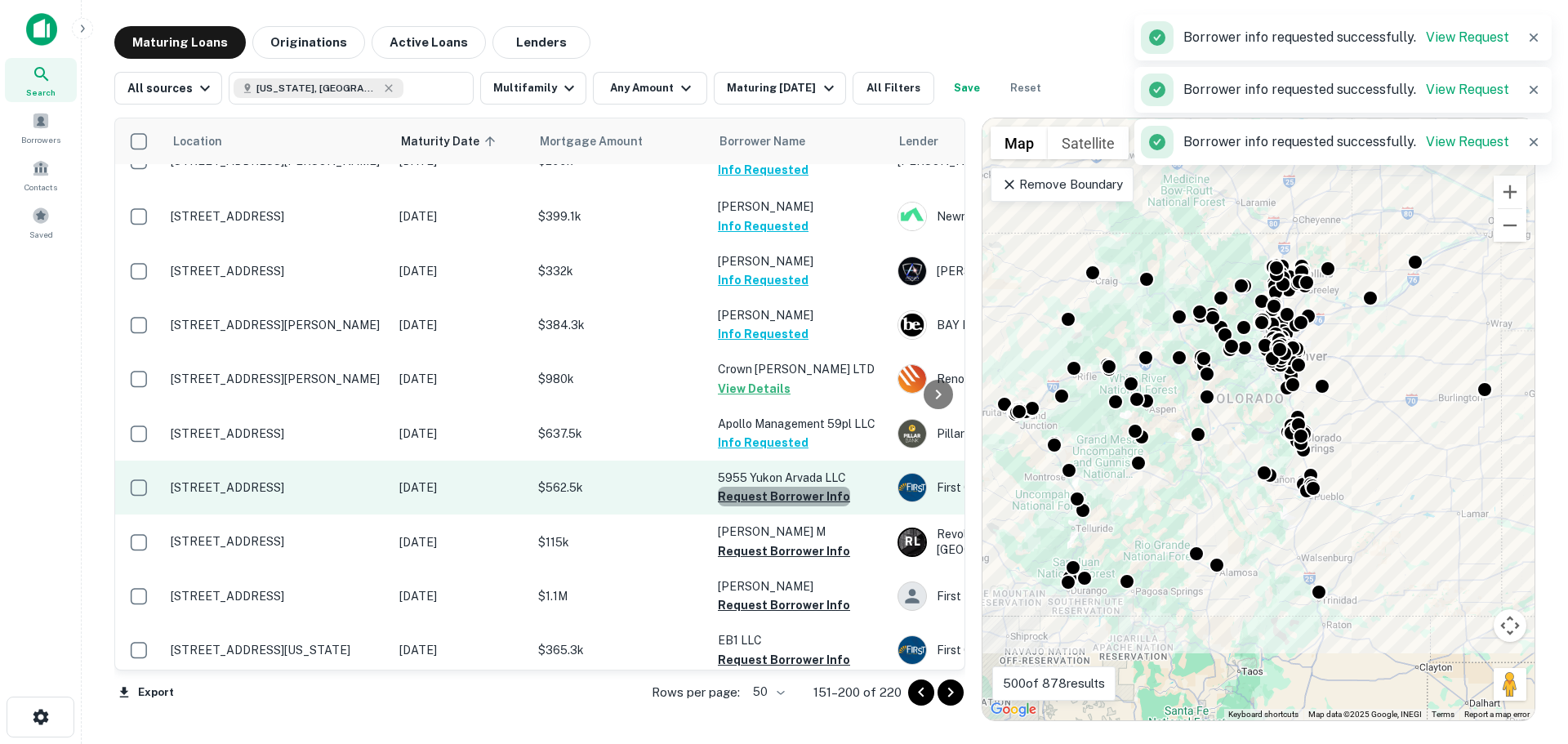
click at [819, 487] on button "Request Borrower Info" at bounding box center [784, 496] width 133 height 19
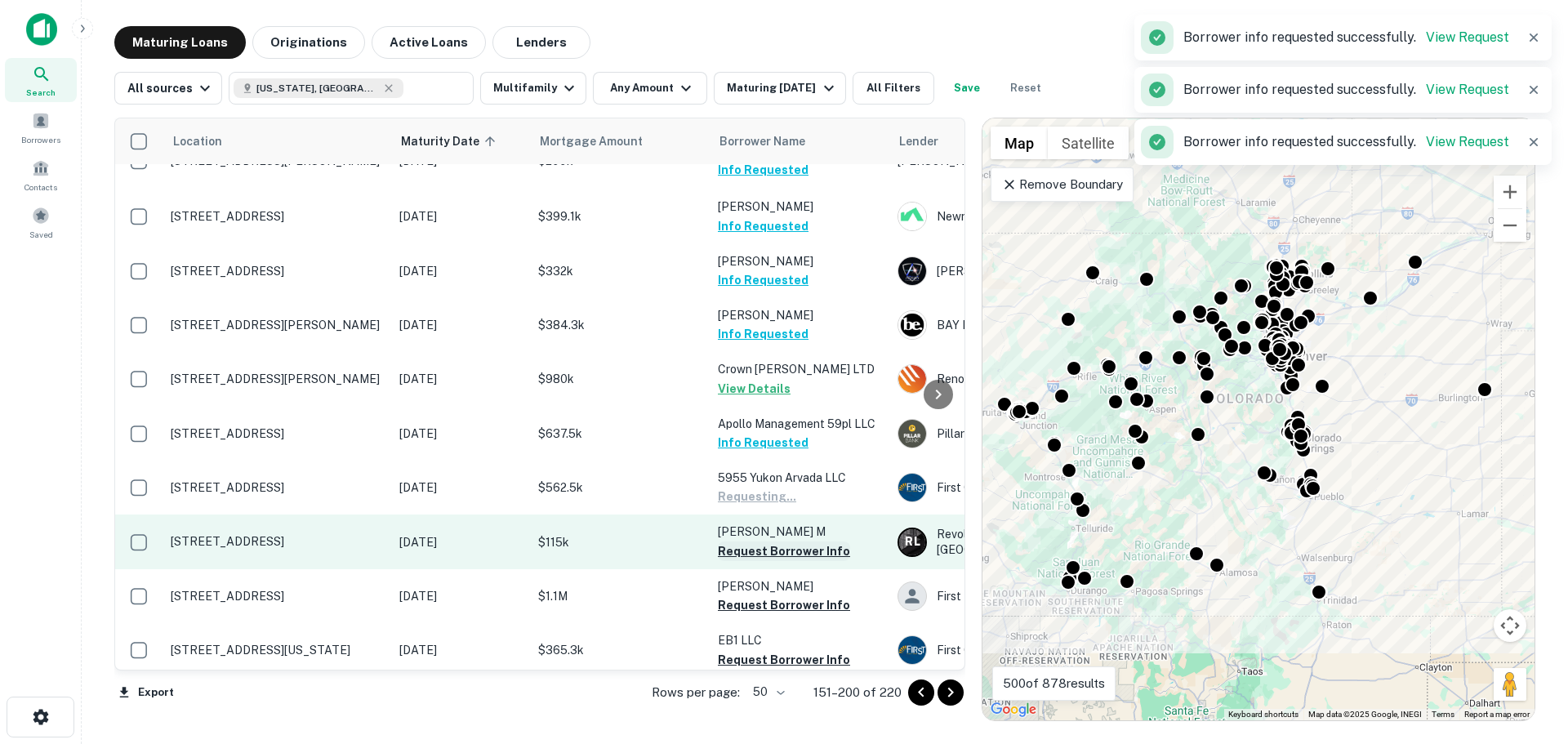
click at [822, 542] on button "Request Borrower Info" at bounding box center [784, 551] width 133 height 19
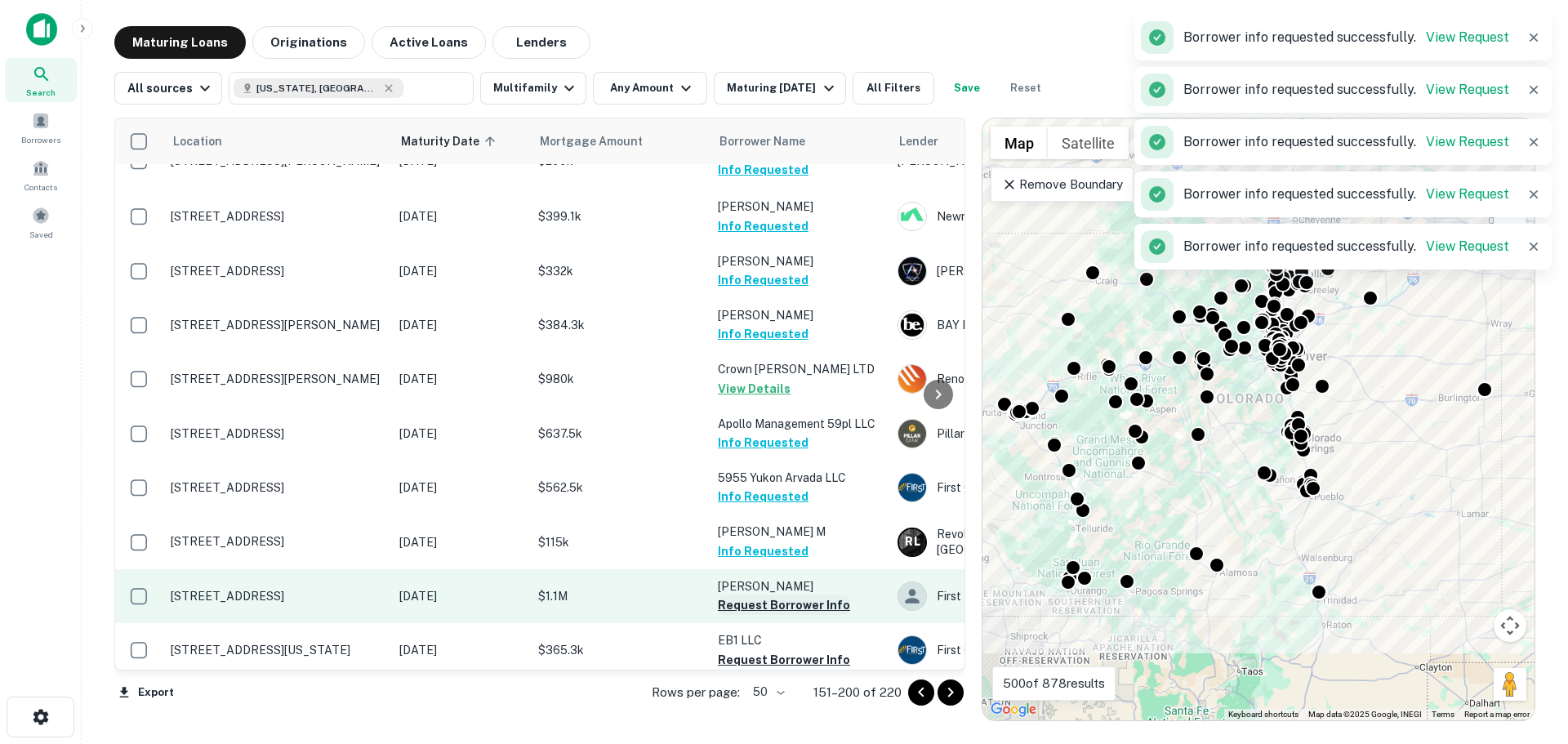
click at [813, 595] on button "Request Borrower Info" at bounding box center [784, 605] width 133 height 19
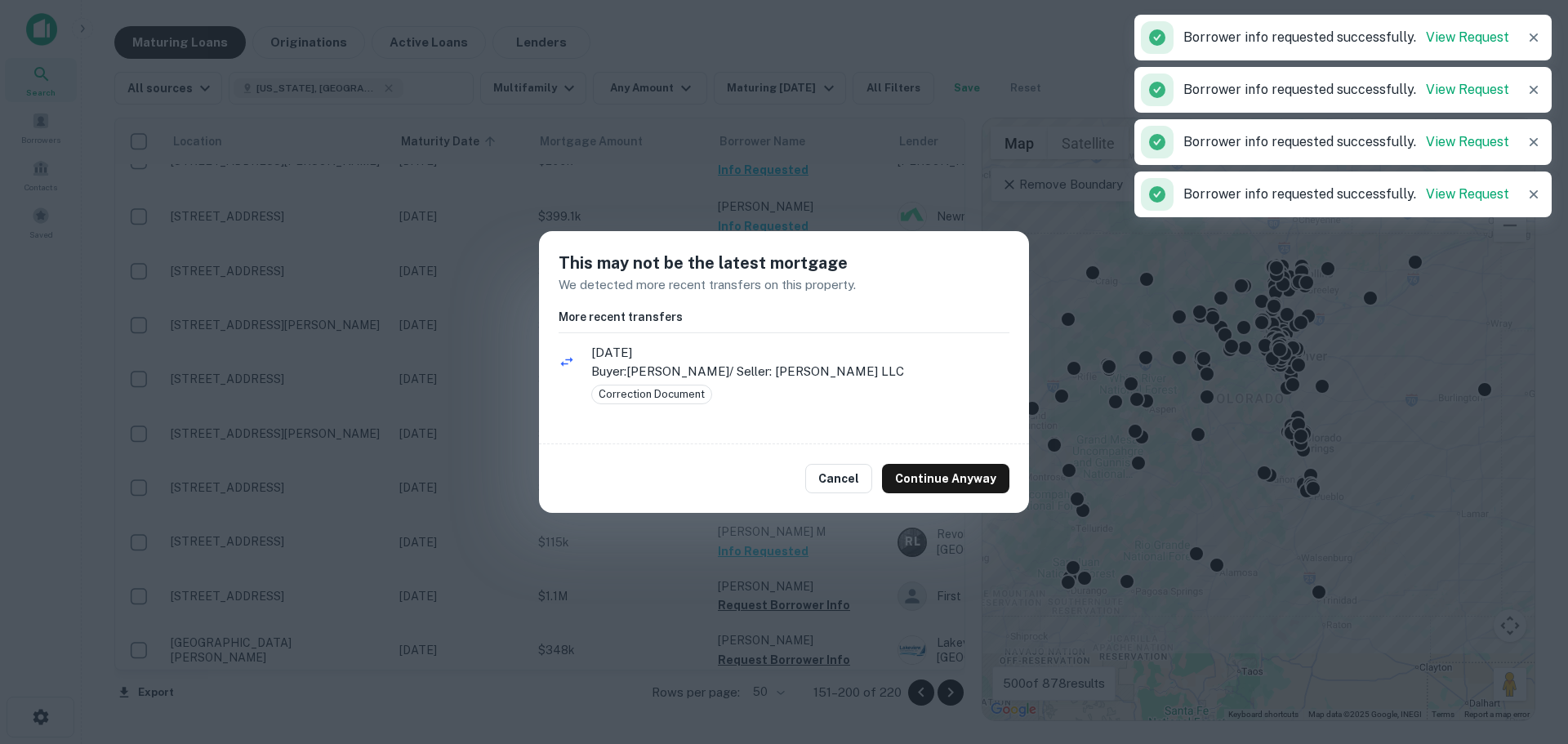
click at [946, 458] on div "Cancel Continue Anyway" at bounding box center [784, 478] width 489 height 69
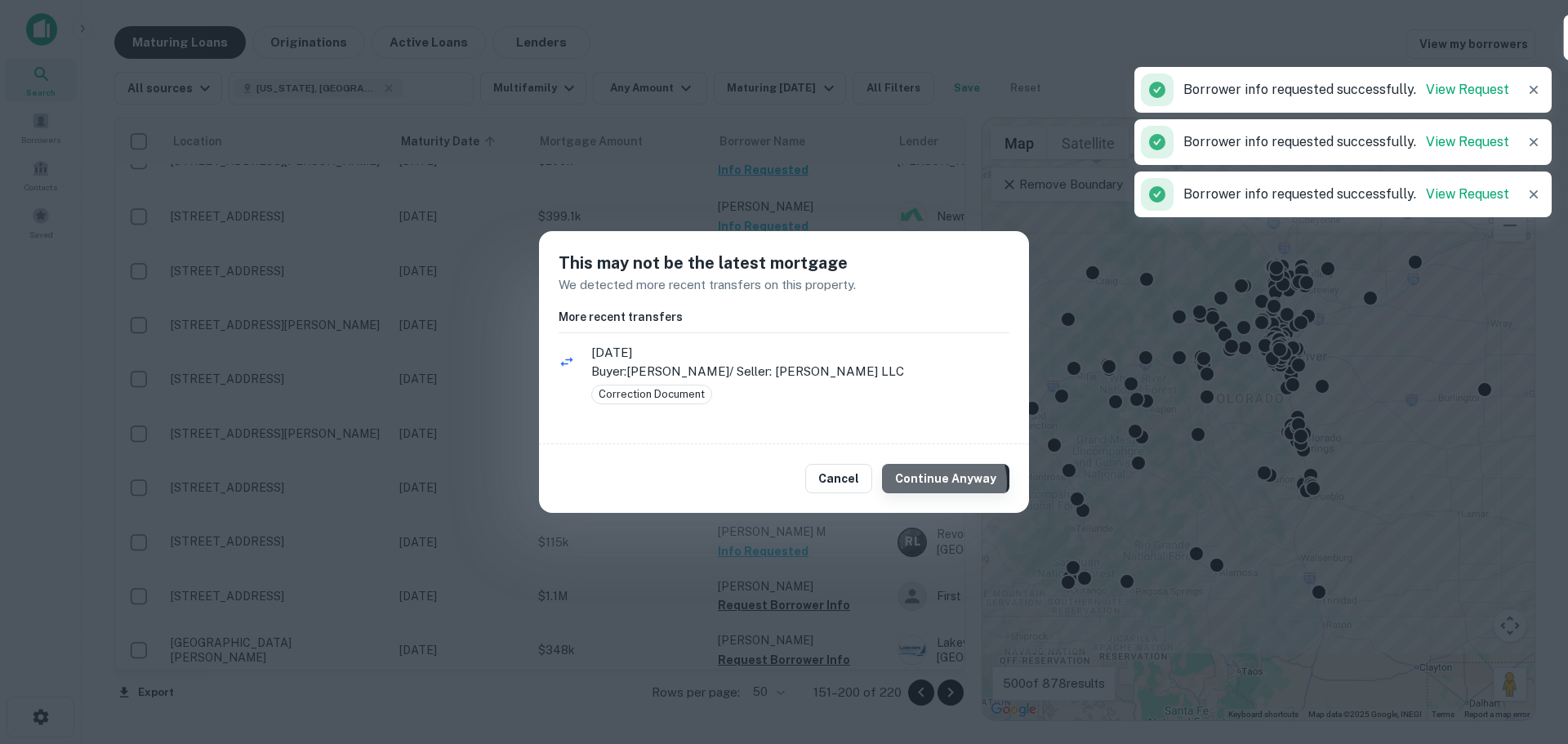
click at [945, 483] on button "Continue Anyway" at bounding box center [946, 478] width 128 height 29
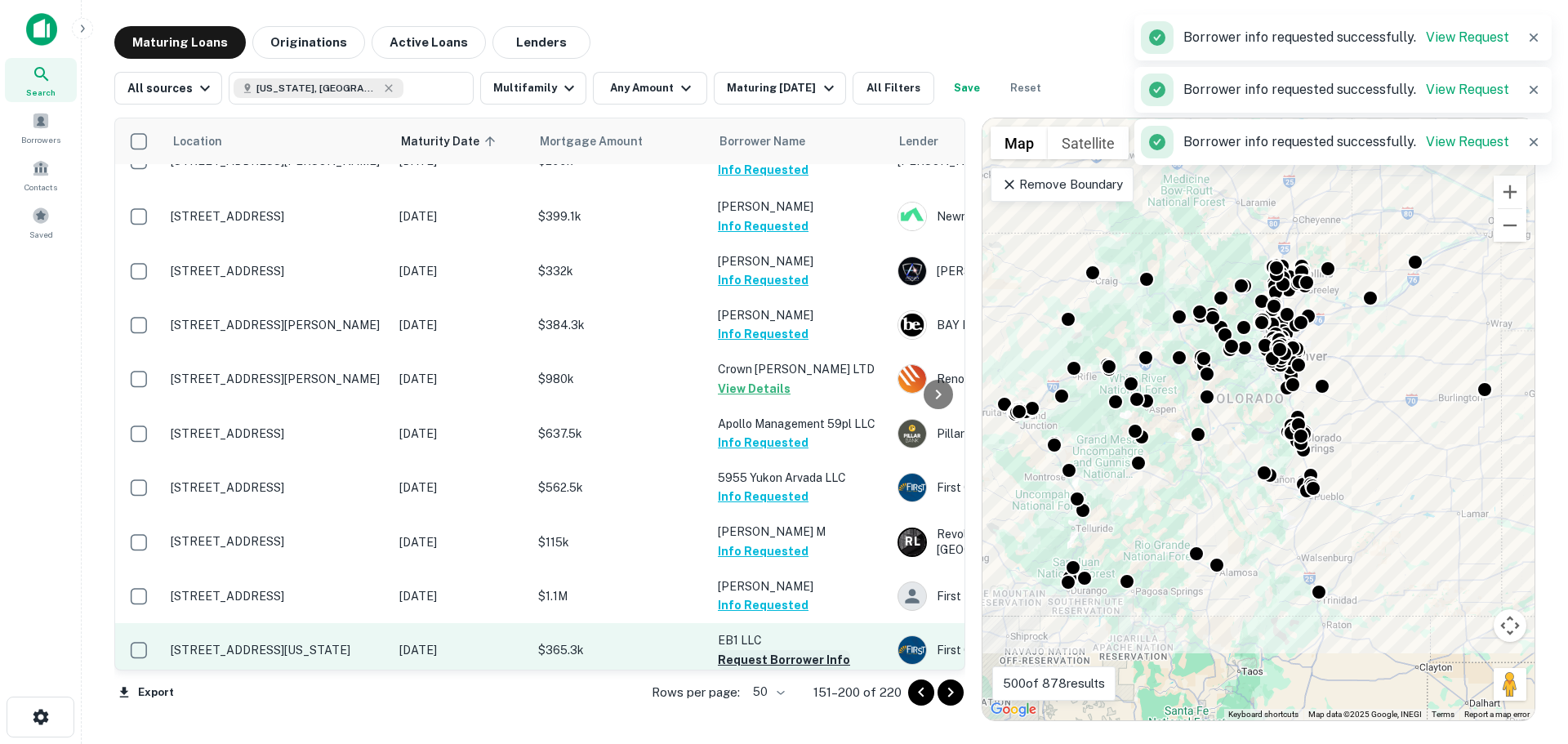
click at [794, 650] on button "Request Borrower Info" at bounding box center [784, 660] width 133 height 19
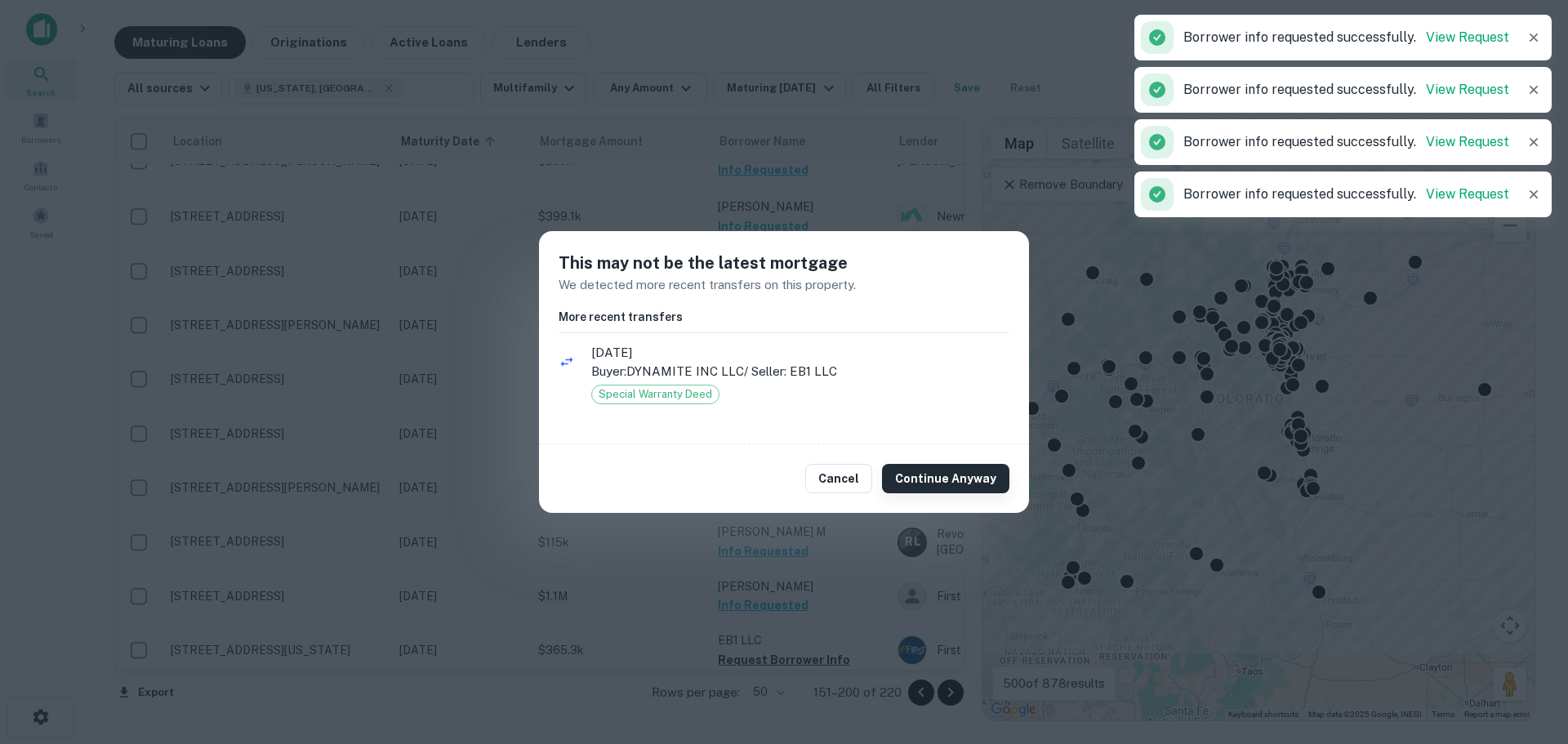
click at [919, 474] on button "Continue Anyway" at bounding box center [946, 478] width 128 height 29
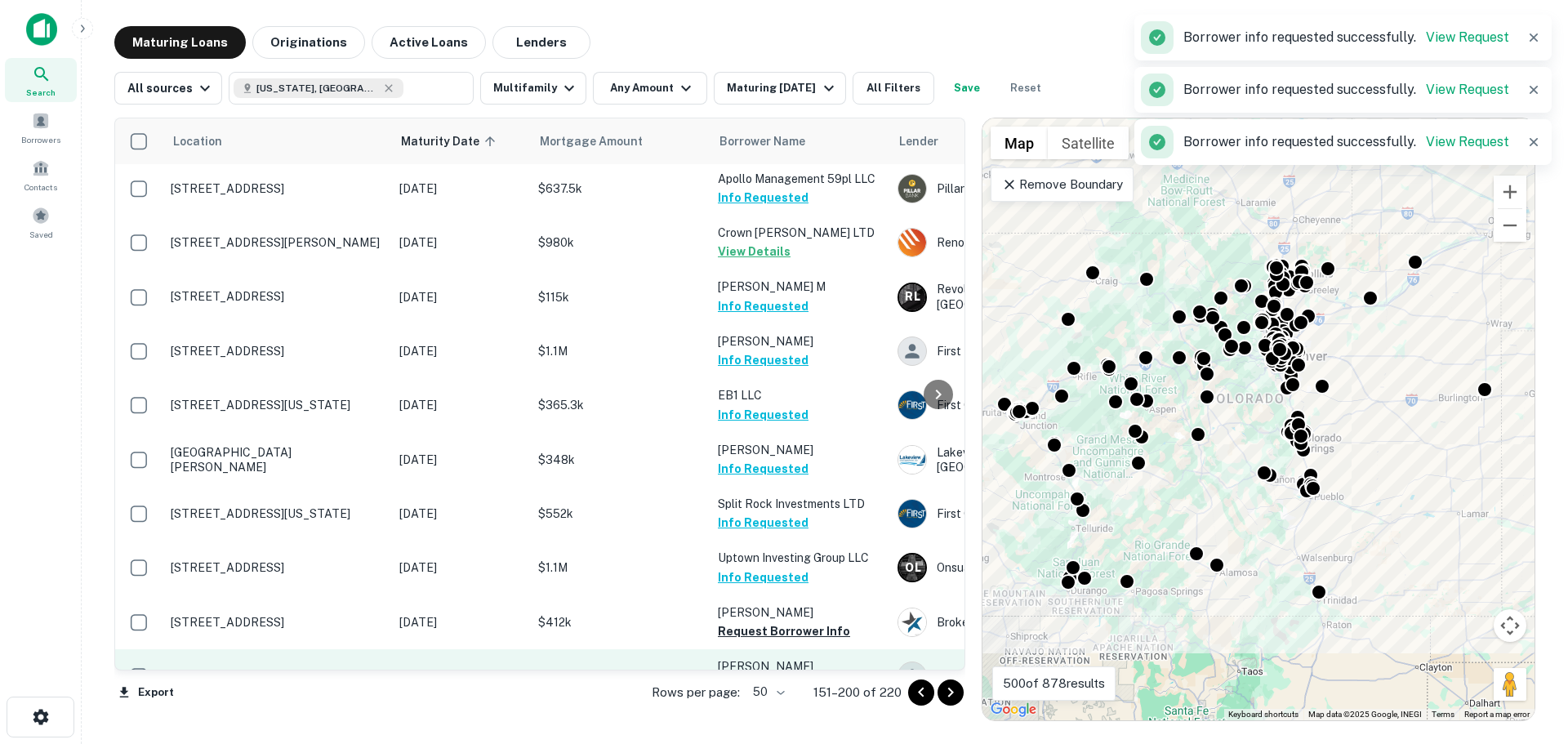
scroll to position [2119, 0]
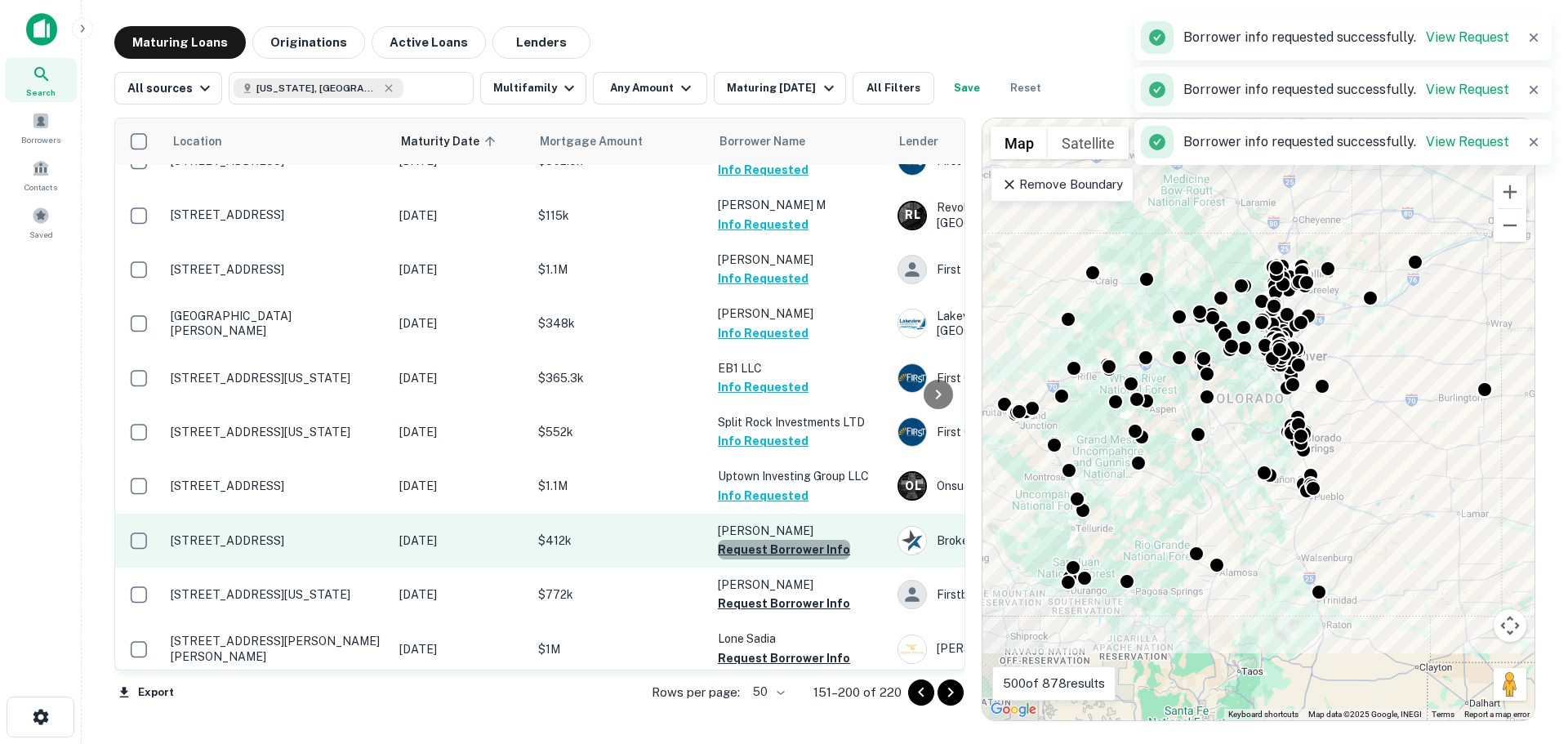
click at [813, 540] on button "Request Borrower Info" at bounding box center [784, 550] width 133 height 19
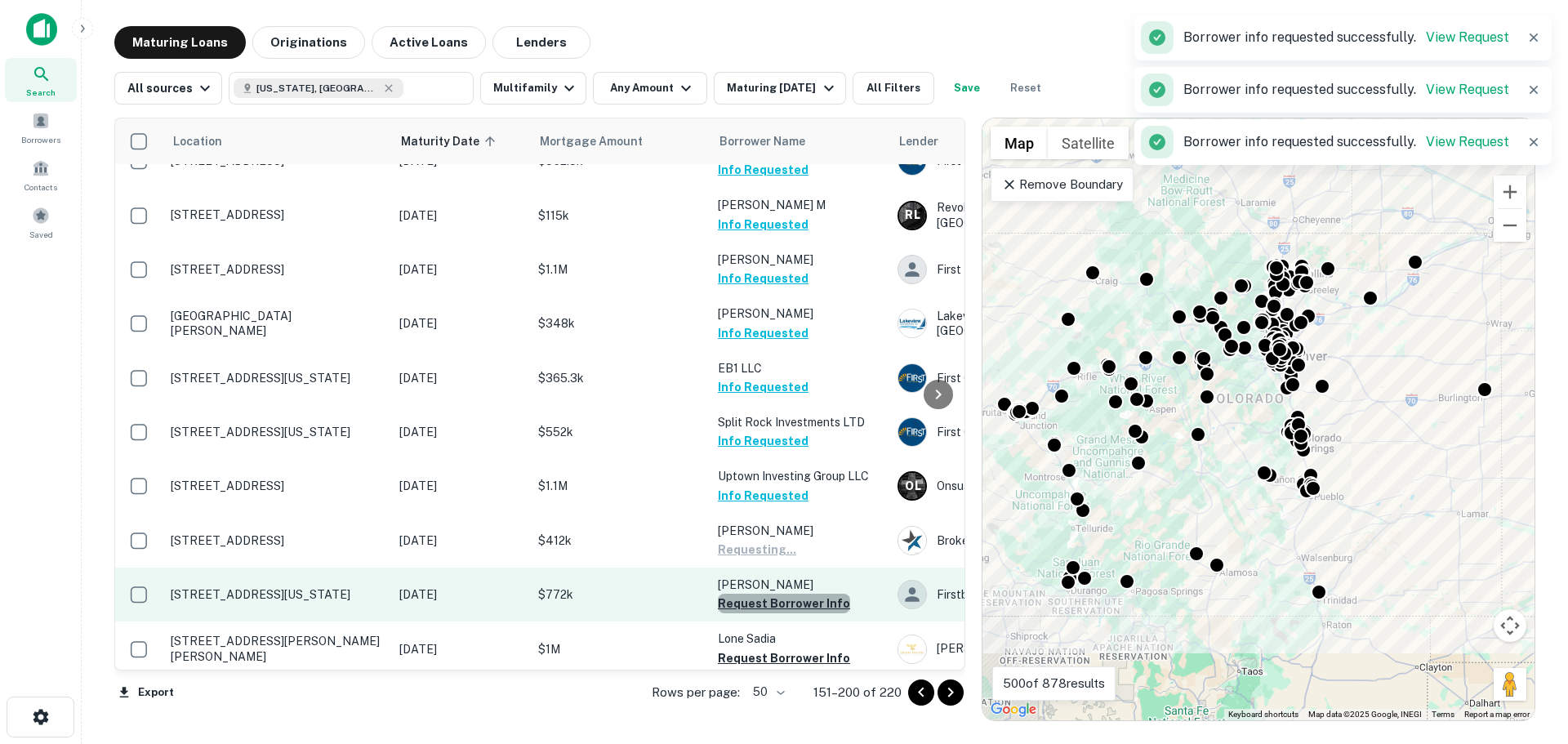
click at [819, 594] on button "Request Borrower Info" at bounding box center [784, 604] width 133 height 19
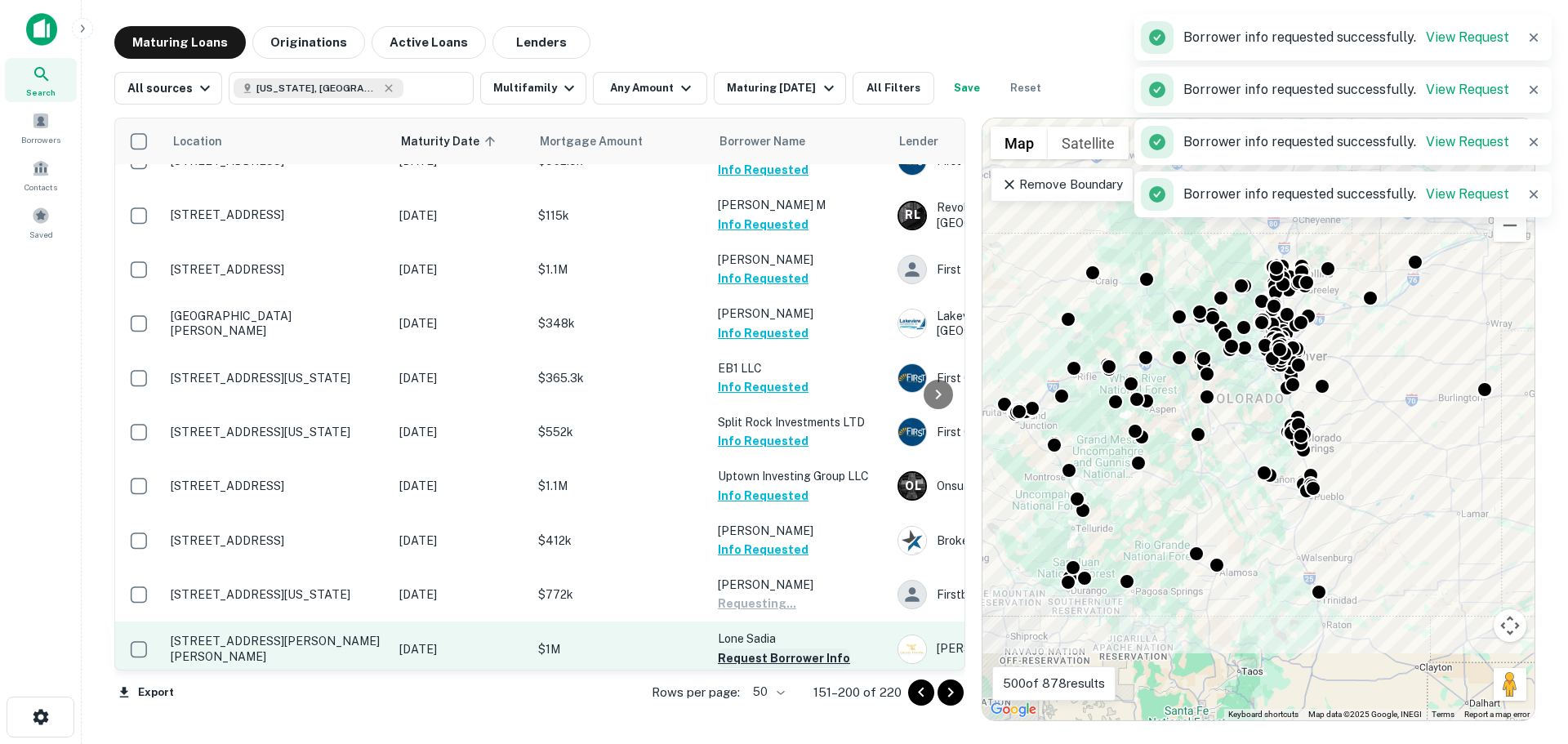
click at [814, 648] on button "Request Borrower Info" at bounding box center [784, 658] width 133 height 19
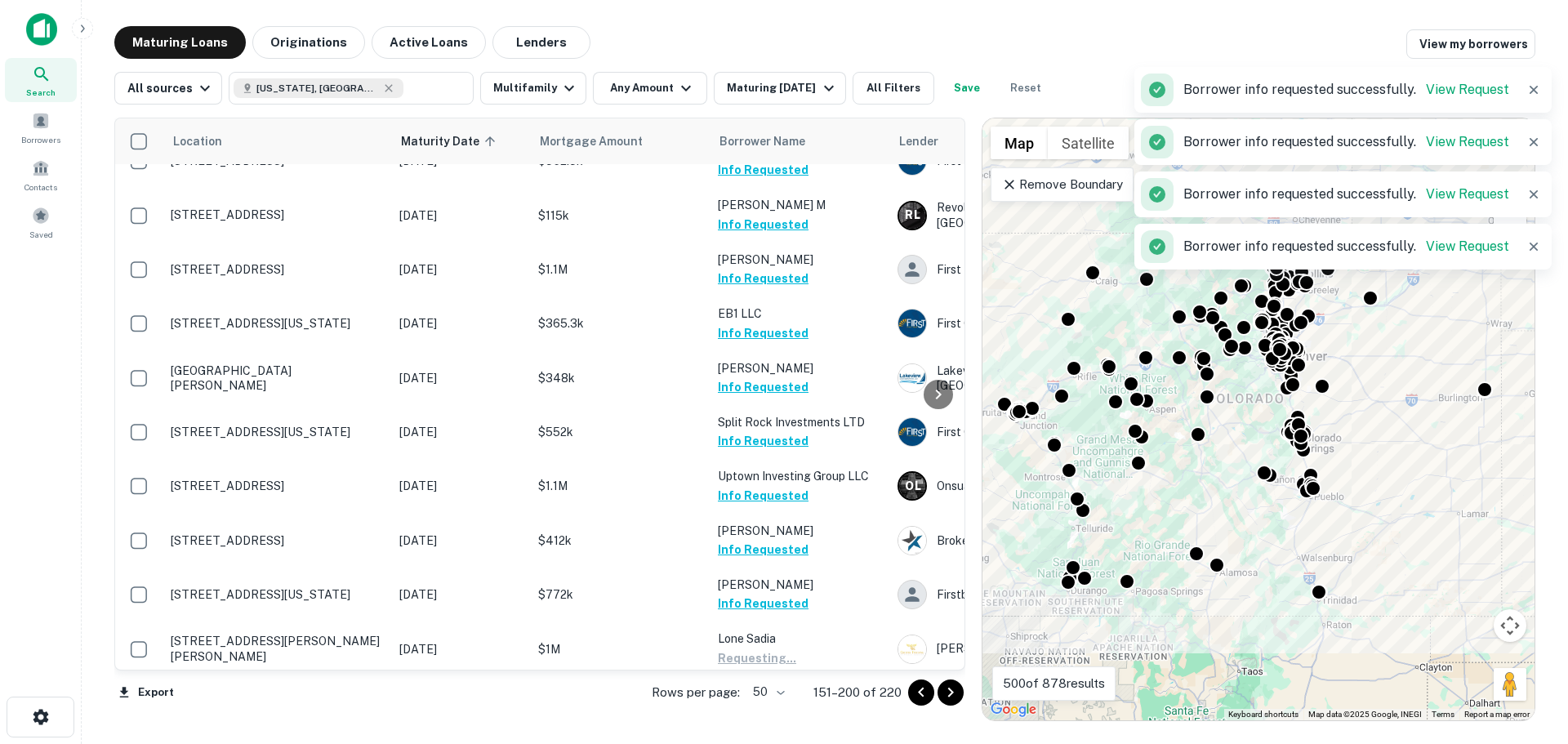
click at [816, 702] on button "Request Borrower Info" at bounding box center [784, 712] width 133 height 19
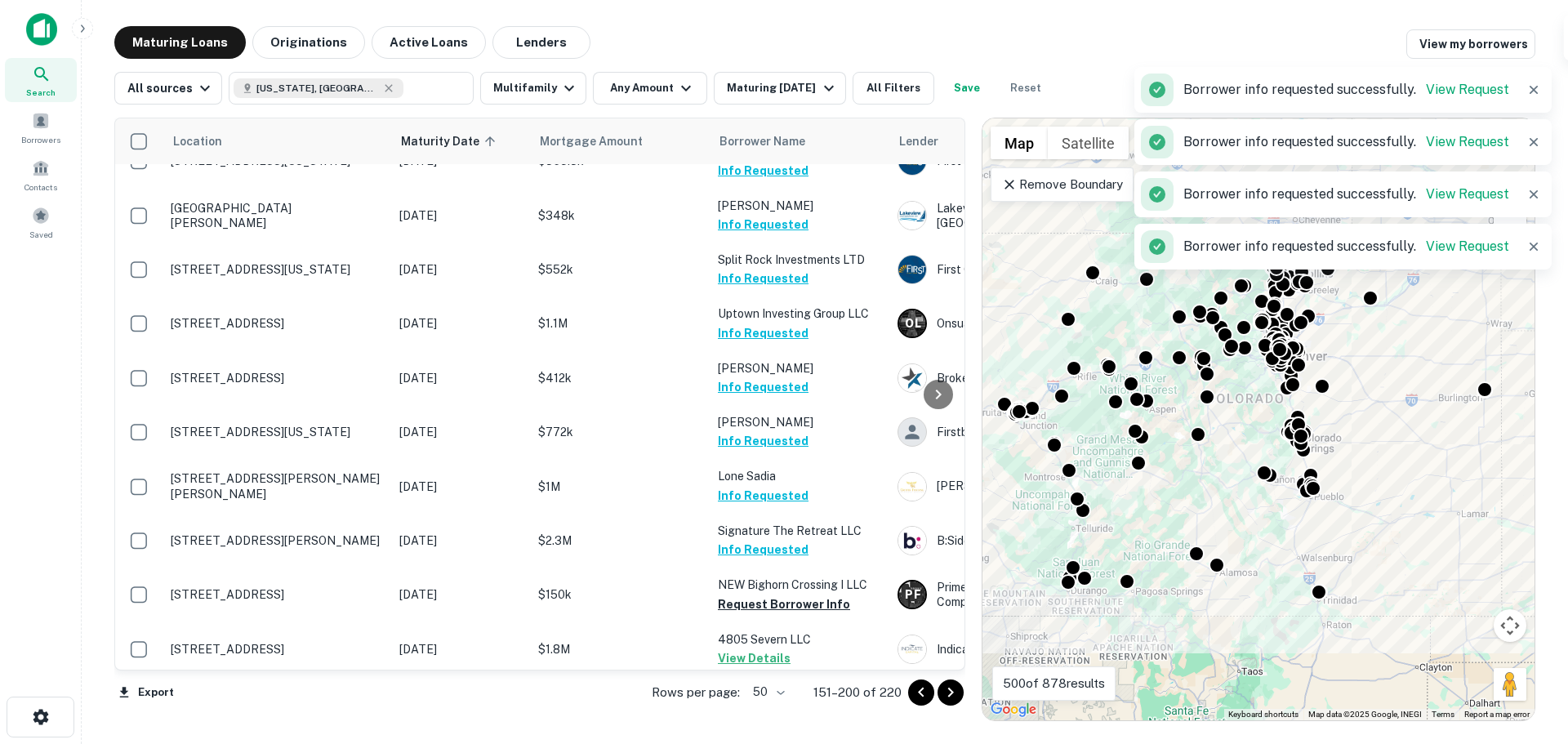
scroll to position [2282, 0]
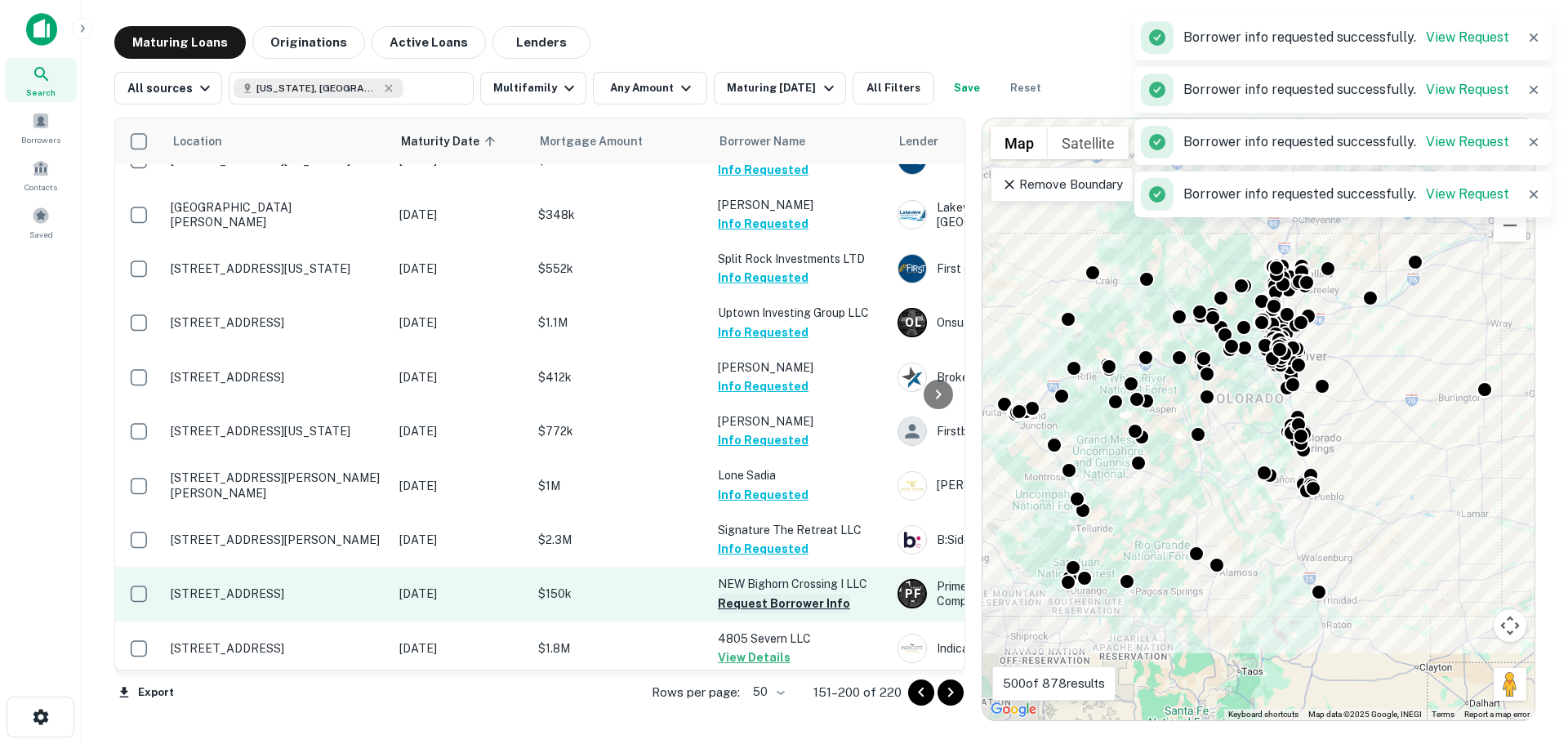
click at [823, 594] on button "Request Borrower Info" at bounding box center [784, 604] width 133 height 19
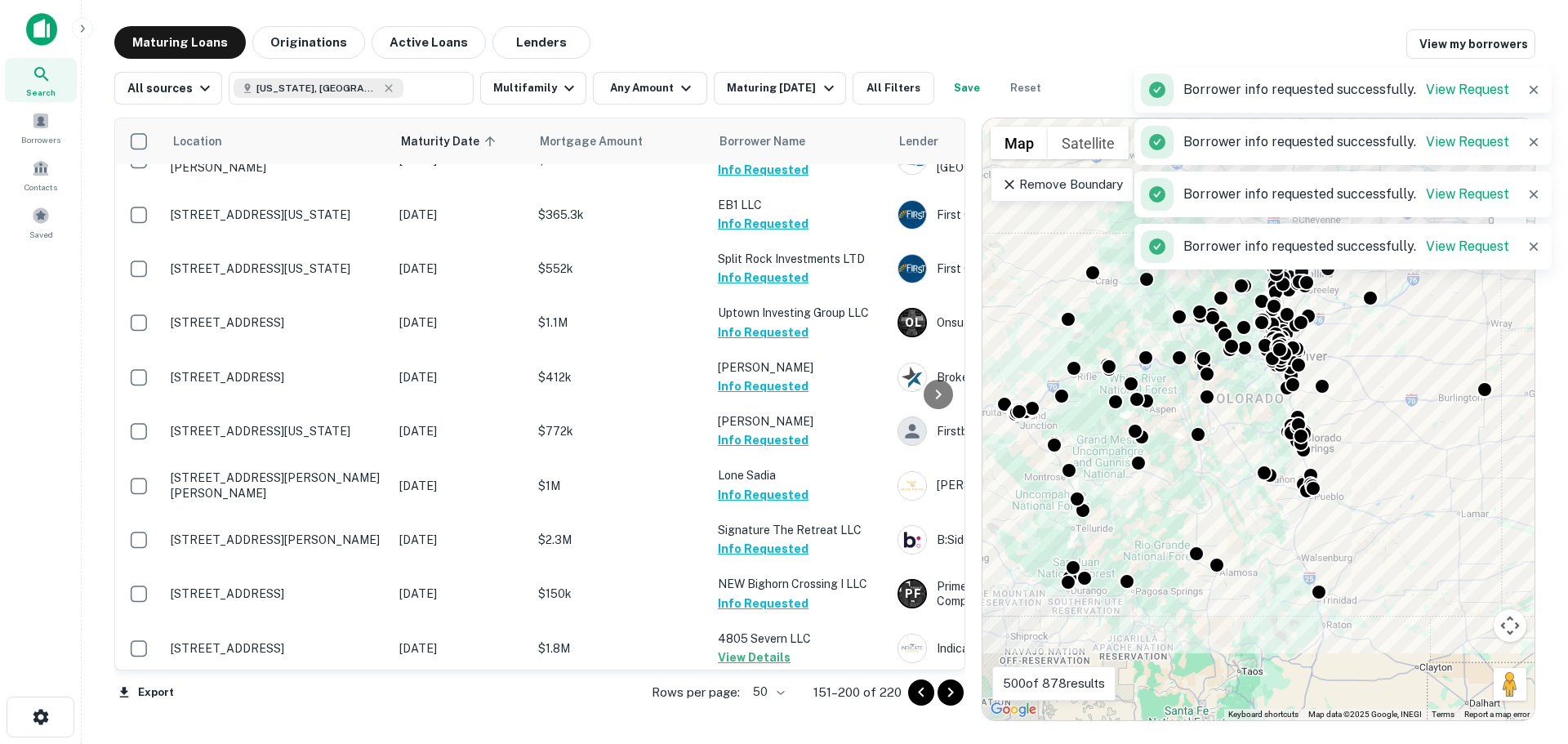
click at [819, 720] on button "Request Borrower Info" at bounding box center [784, 729] width 133 height 19
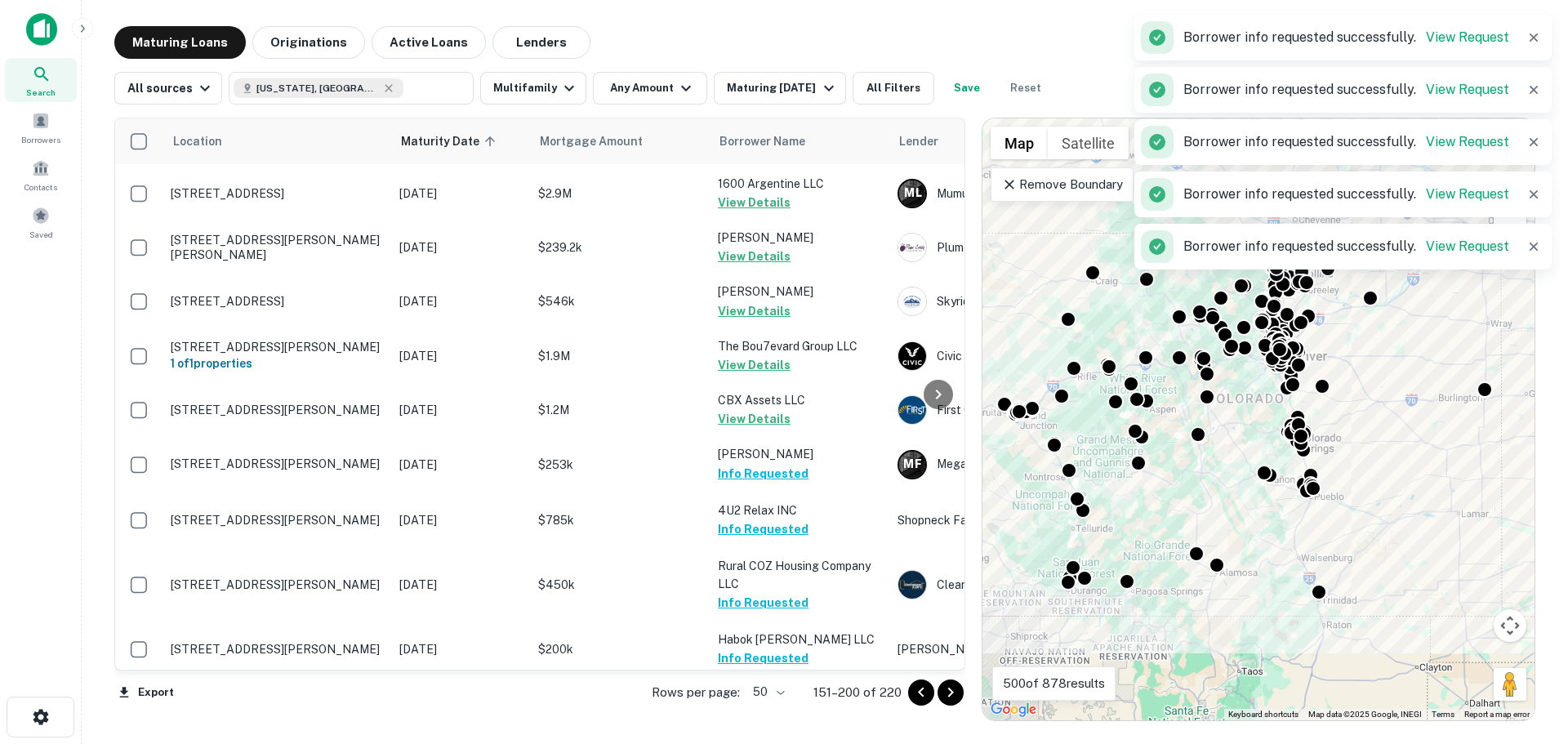
scroll to position [1221, 0]
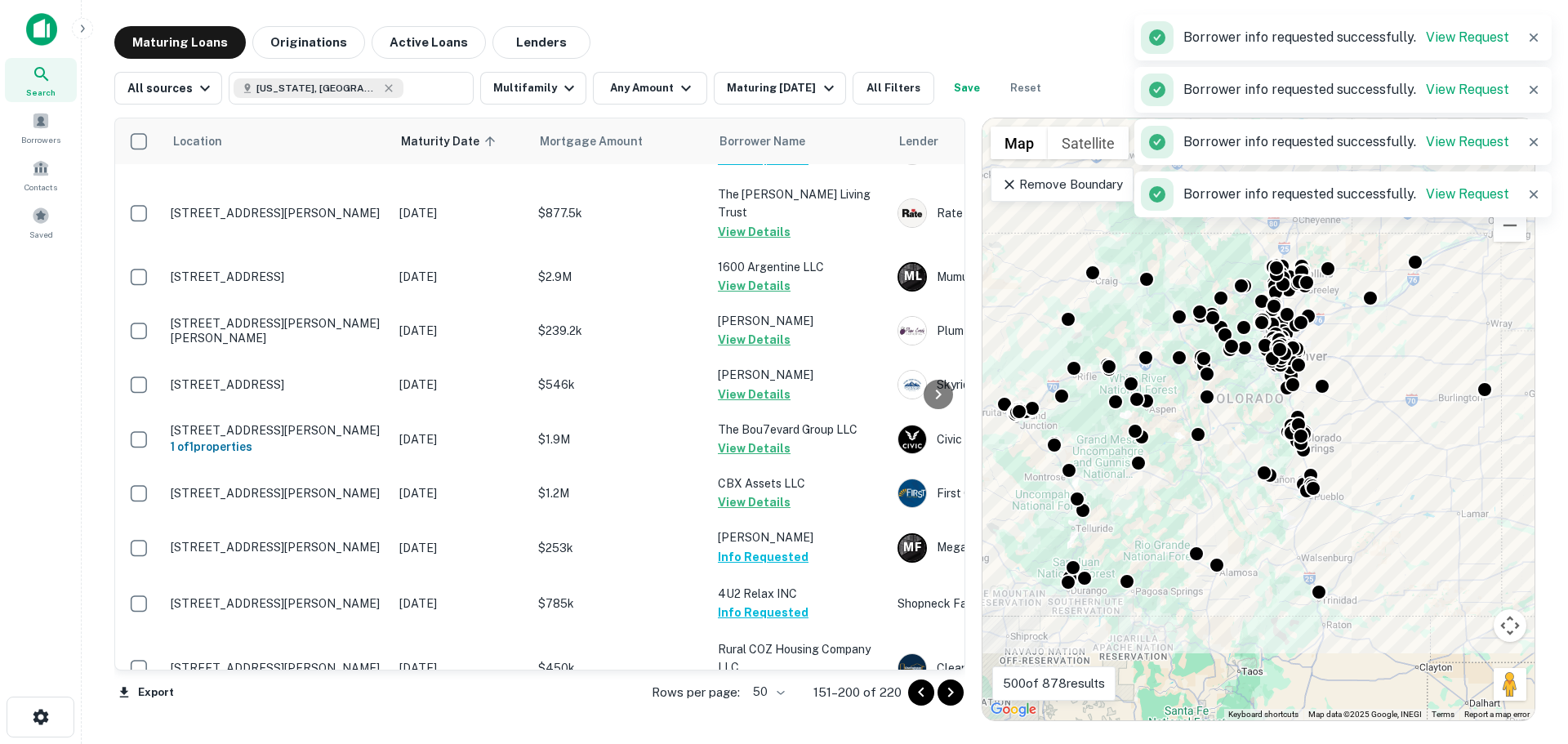
click at [944, 686] on icon "Go to next page" at bounding box center [950, 693] width 19 height 19
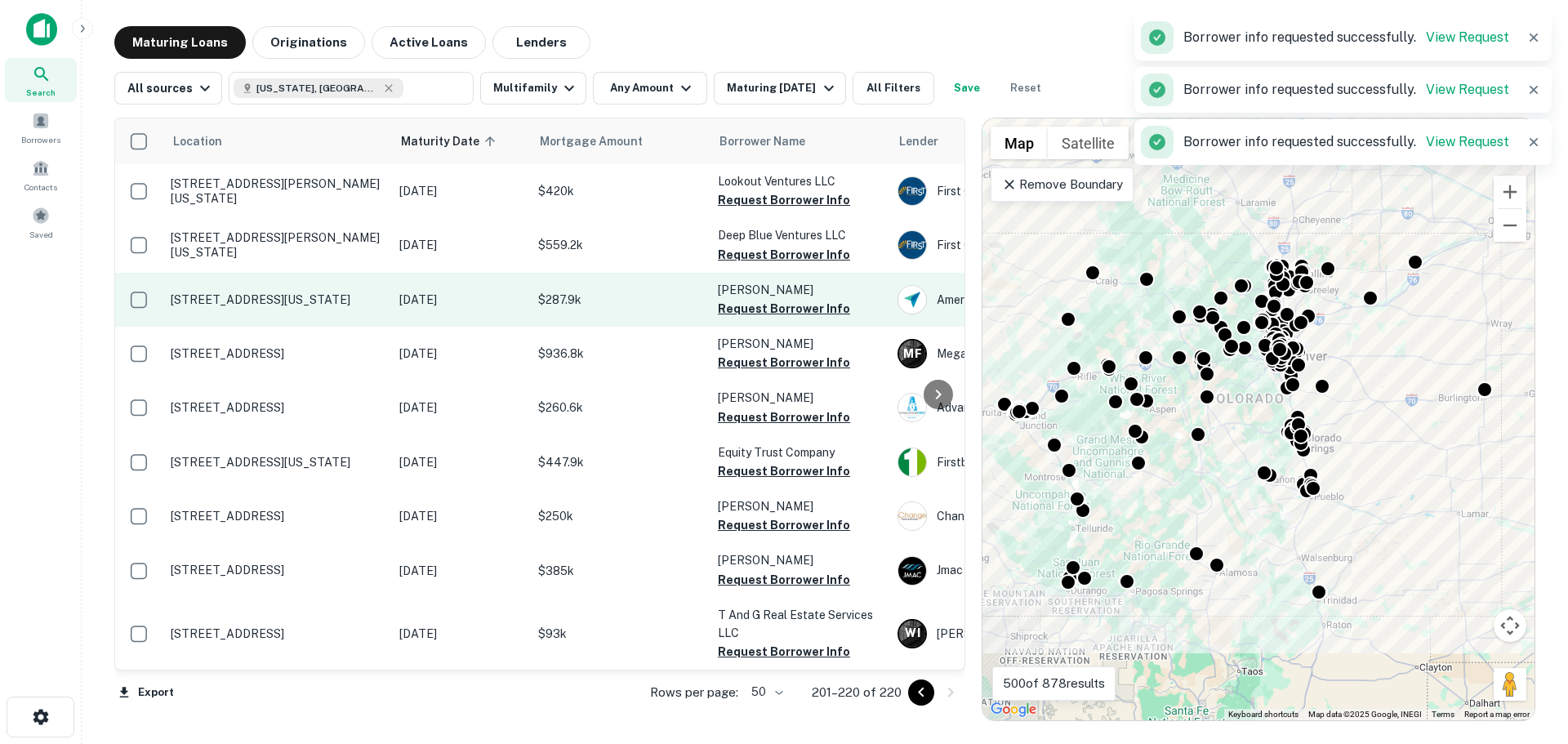
scroll to position [617, 0]
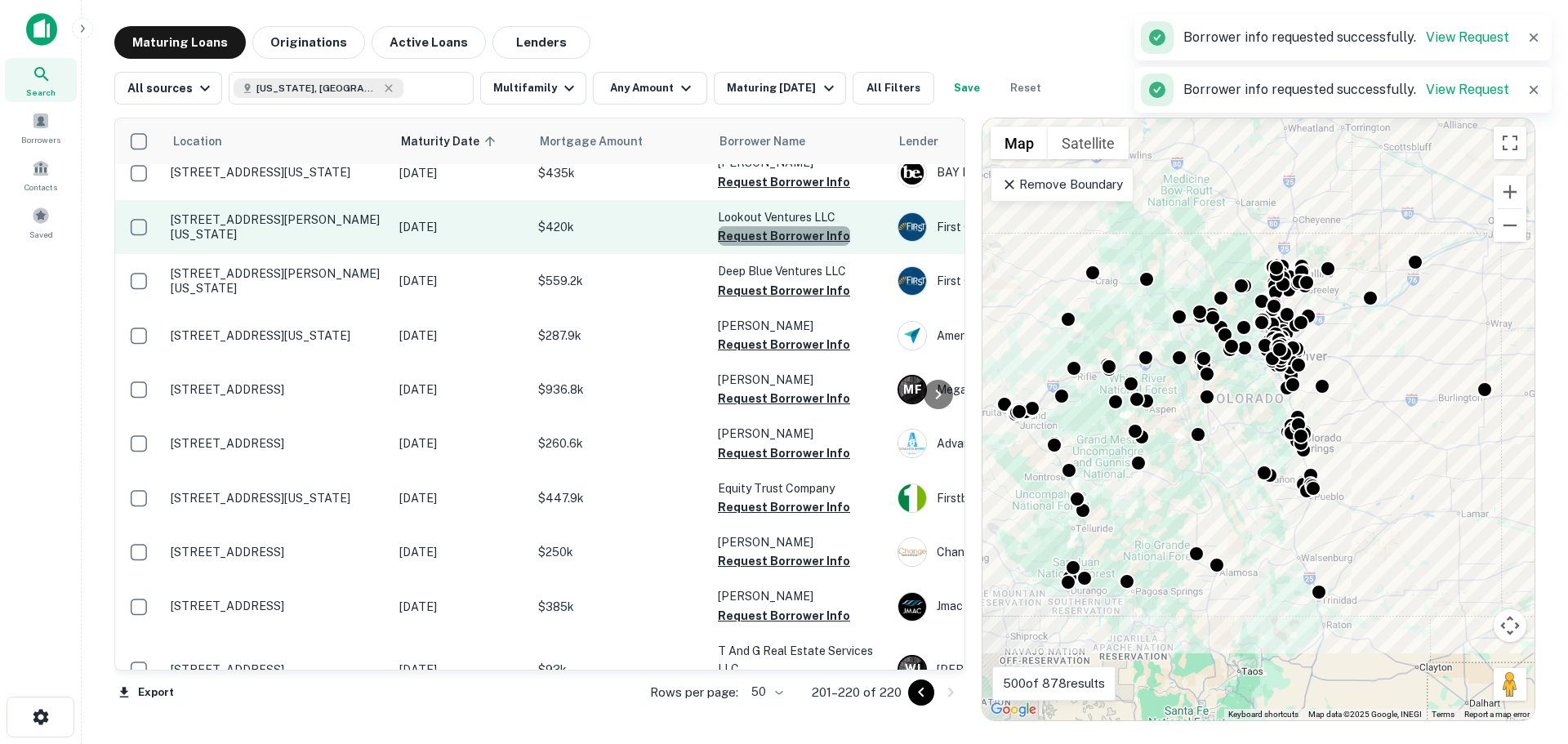
click at [805, 226] on button "Request Borrower Info" at bounding box center [784, 236] width 133 height 19
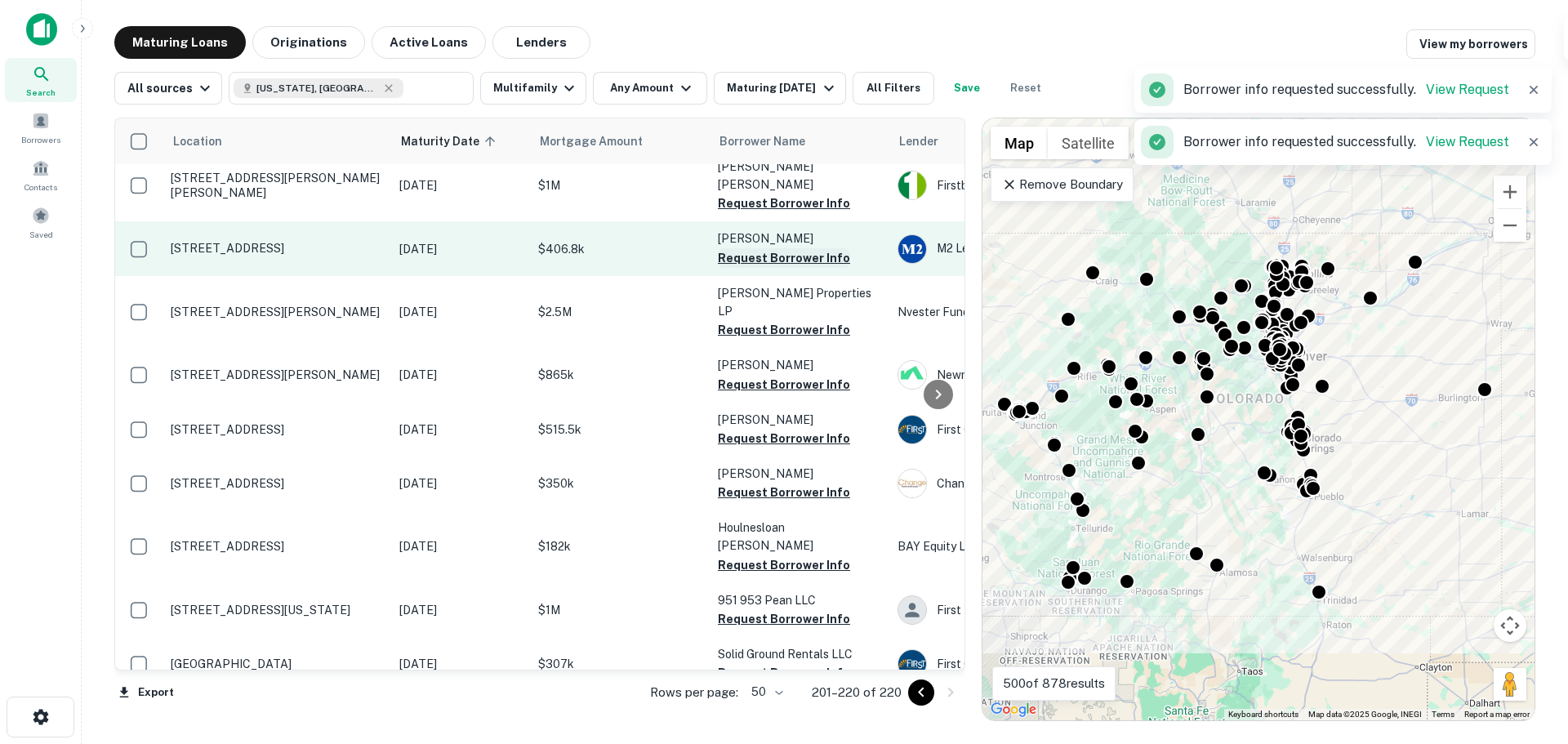
scroll to position [0, 0]
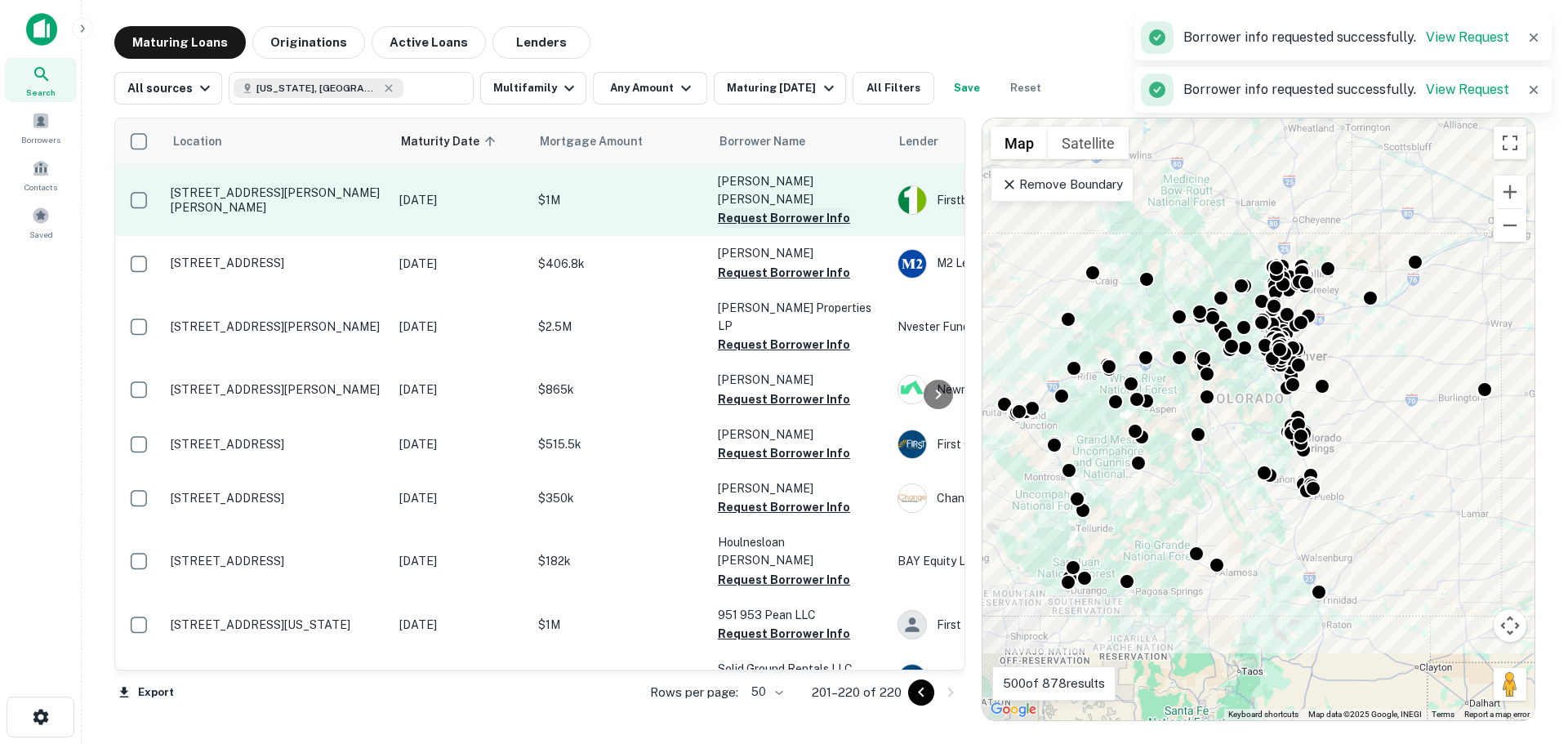
click at [829, 208] on button "Request Borrower Info" at bounding box center [784, 218] width 133 height 19
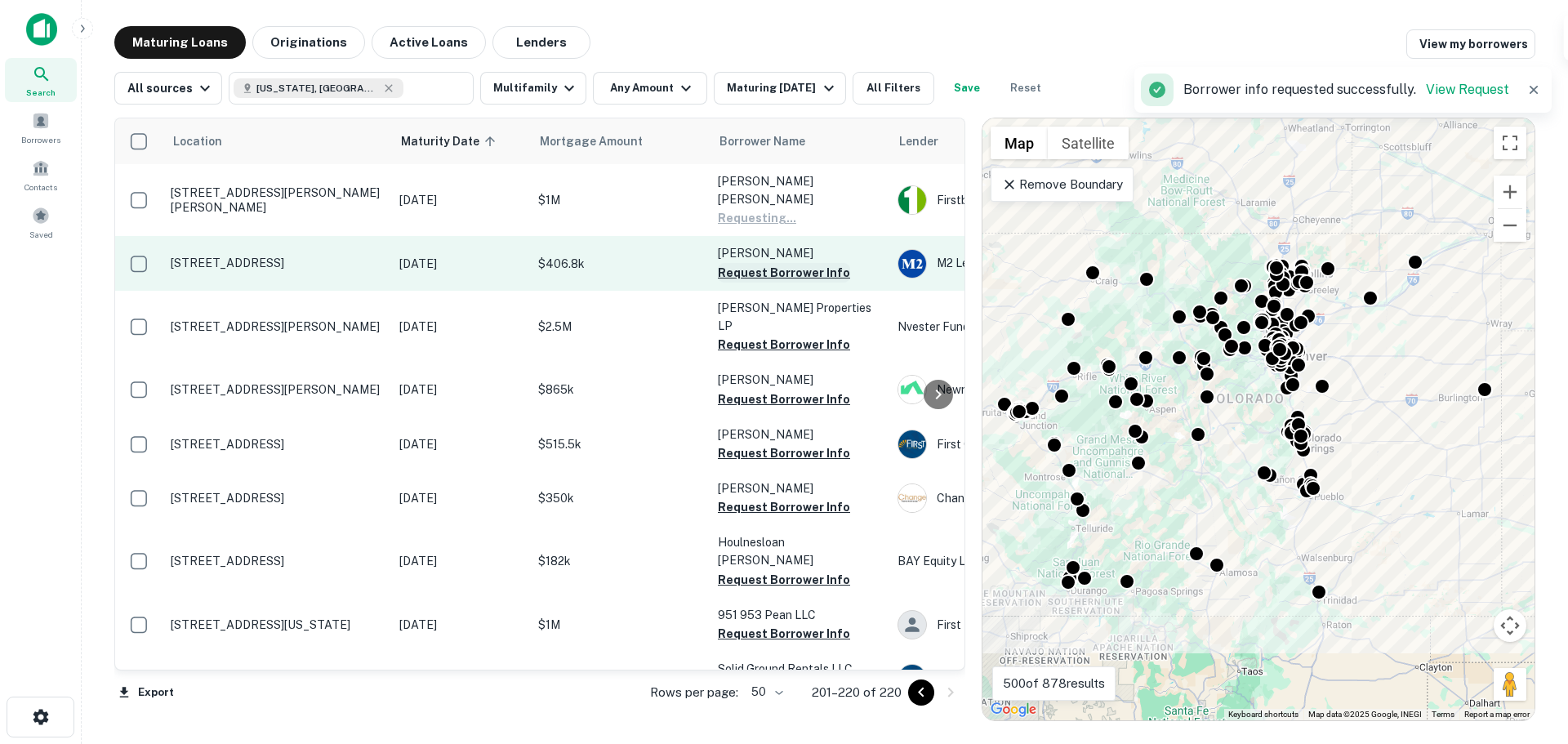
click at [814, 263] on button "Request Borrower Info" at bounding box center [784, 273] width 133 height 19
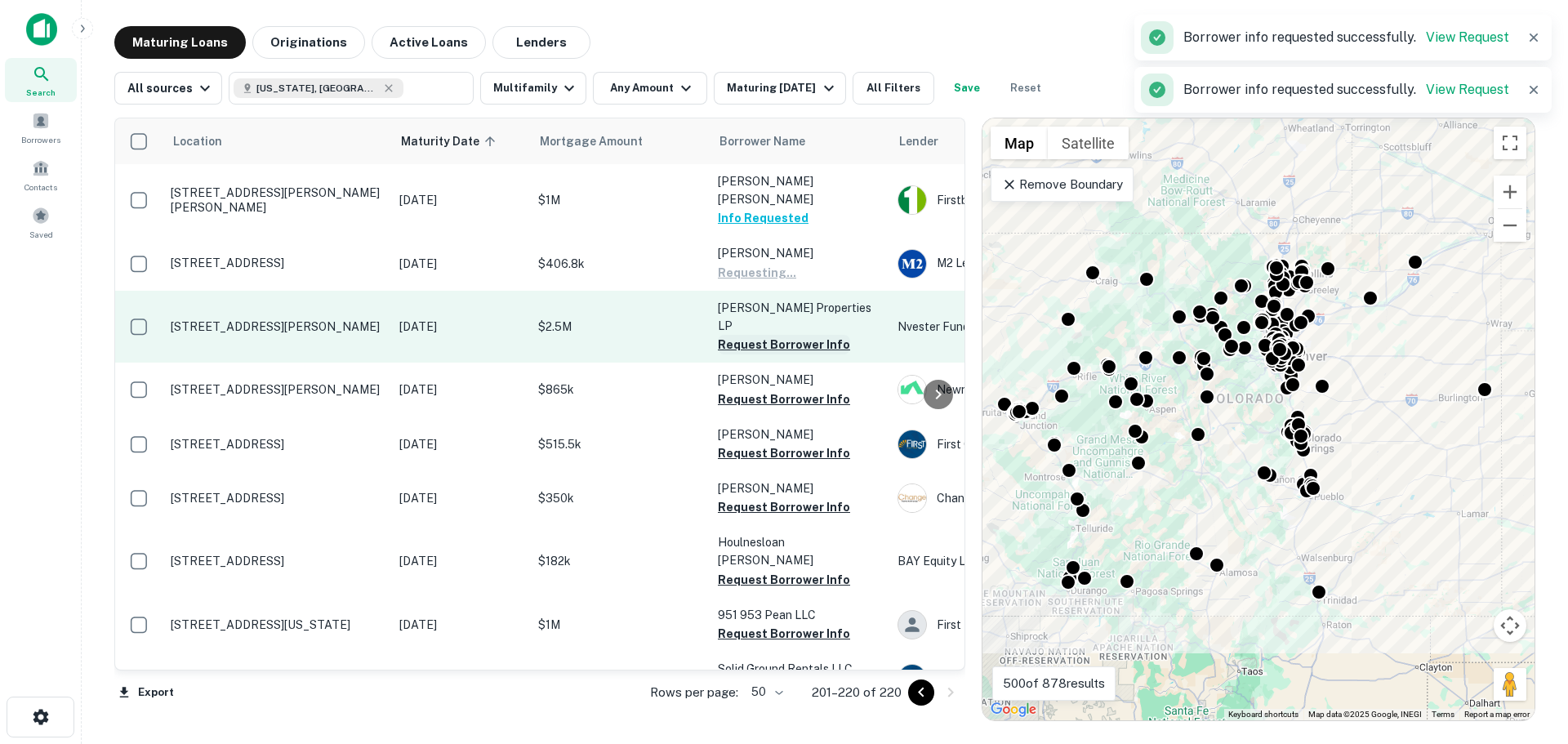
click at [814, 335] on button "Request Borrower Info" at bounding box center [784, 344] width 133 height 19
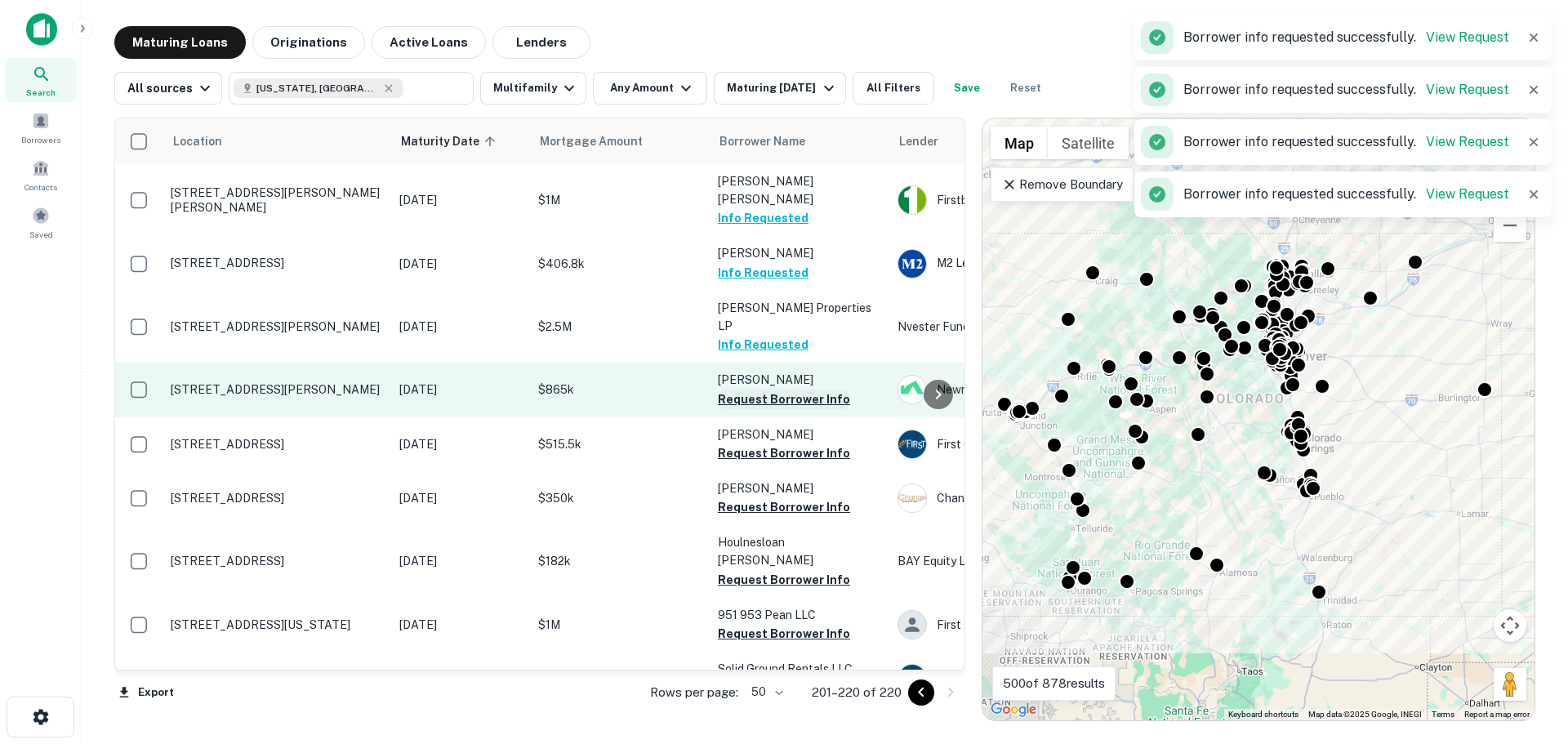
click at [821, 390] on button "Request Borrower Info" at bounding box center [784, 400] width 133 height 19
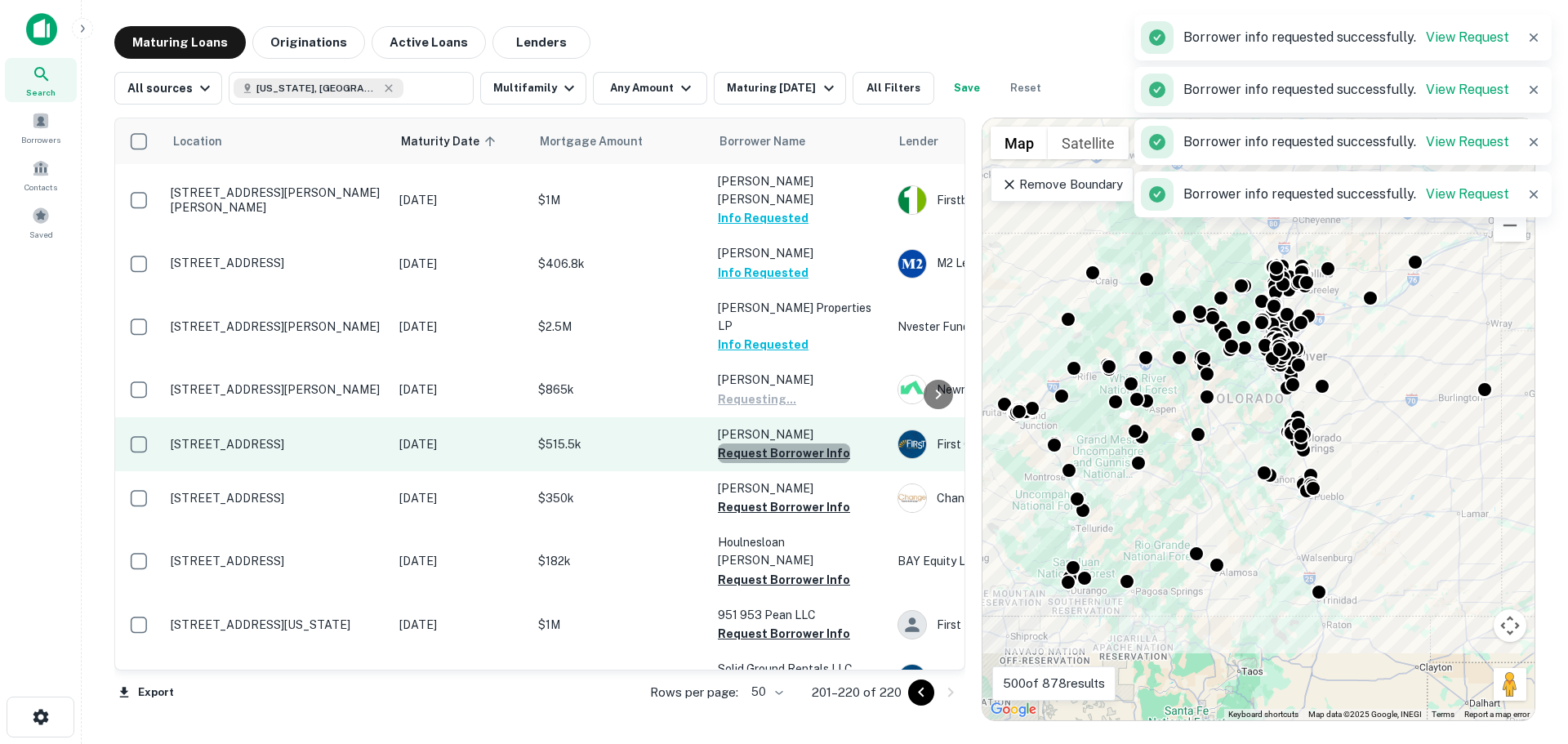
click at [830, 443] on button "Request Borrower Info" at bounding box center [784, 453] width 133 height 19
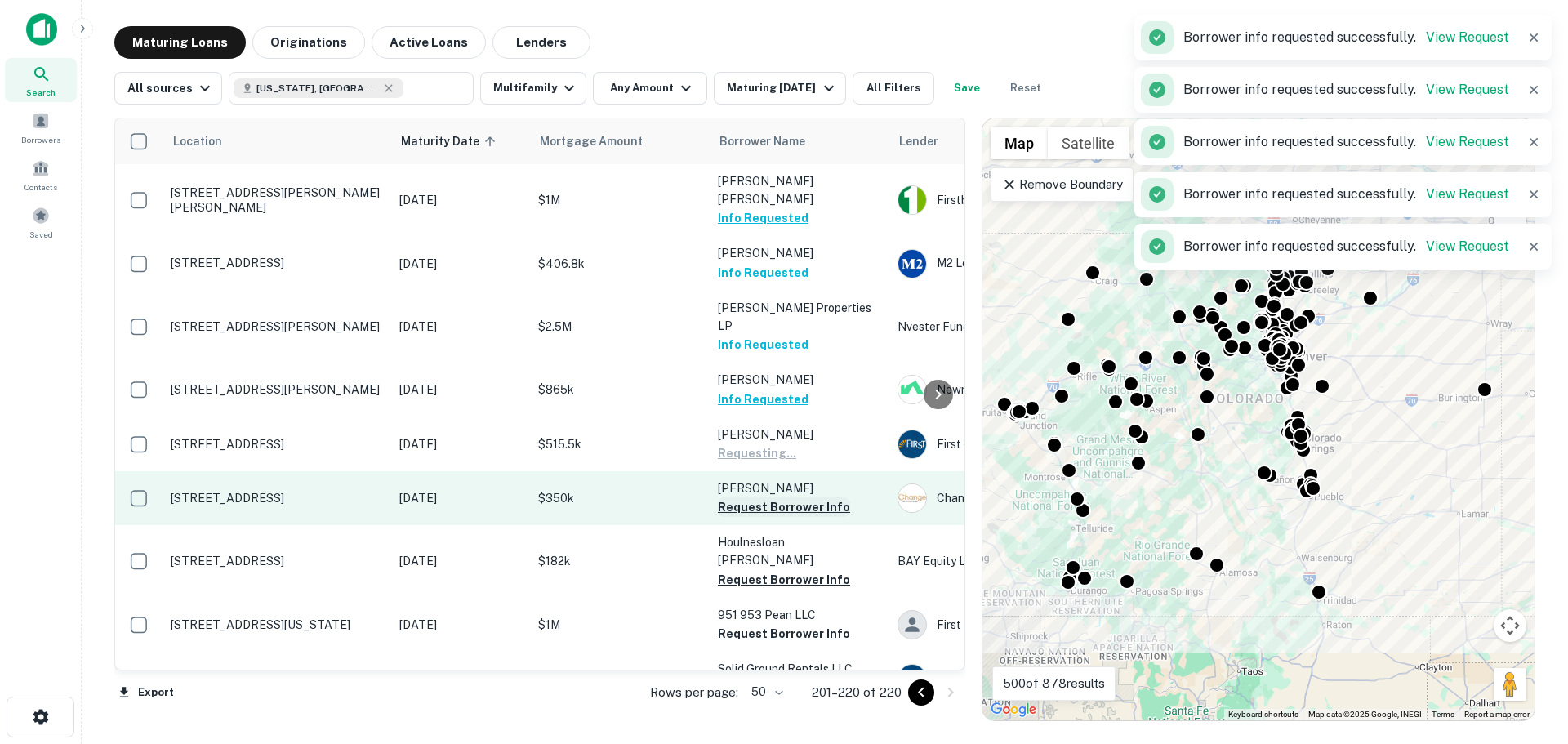
click at [823, 497] on button "Request Borrower Info" at bounding box center [784, 507] width 133 height 19
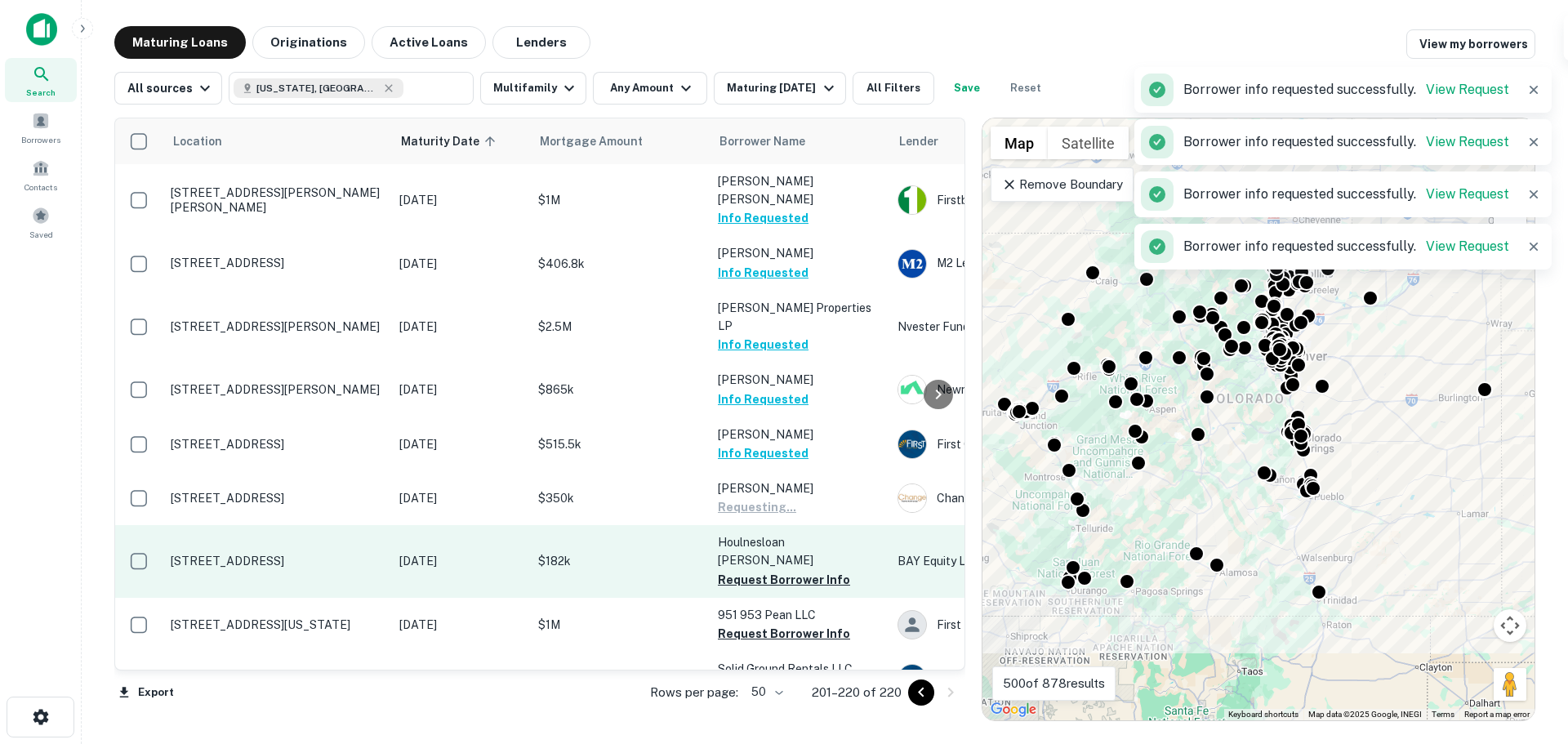
click at [822, 533] on p "Houlnesloan [PERSON_NAME]" at bounding box center [799, 551] width 163 height 36
click at [827, 570] on button "Request Borrower Info" at bounding box center [784, 580] width 133 height 19
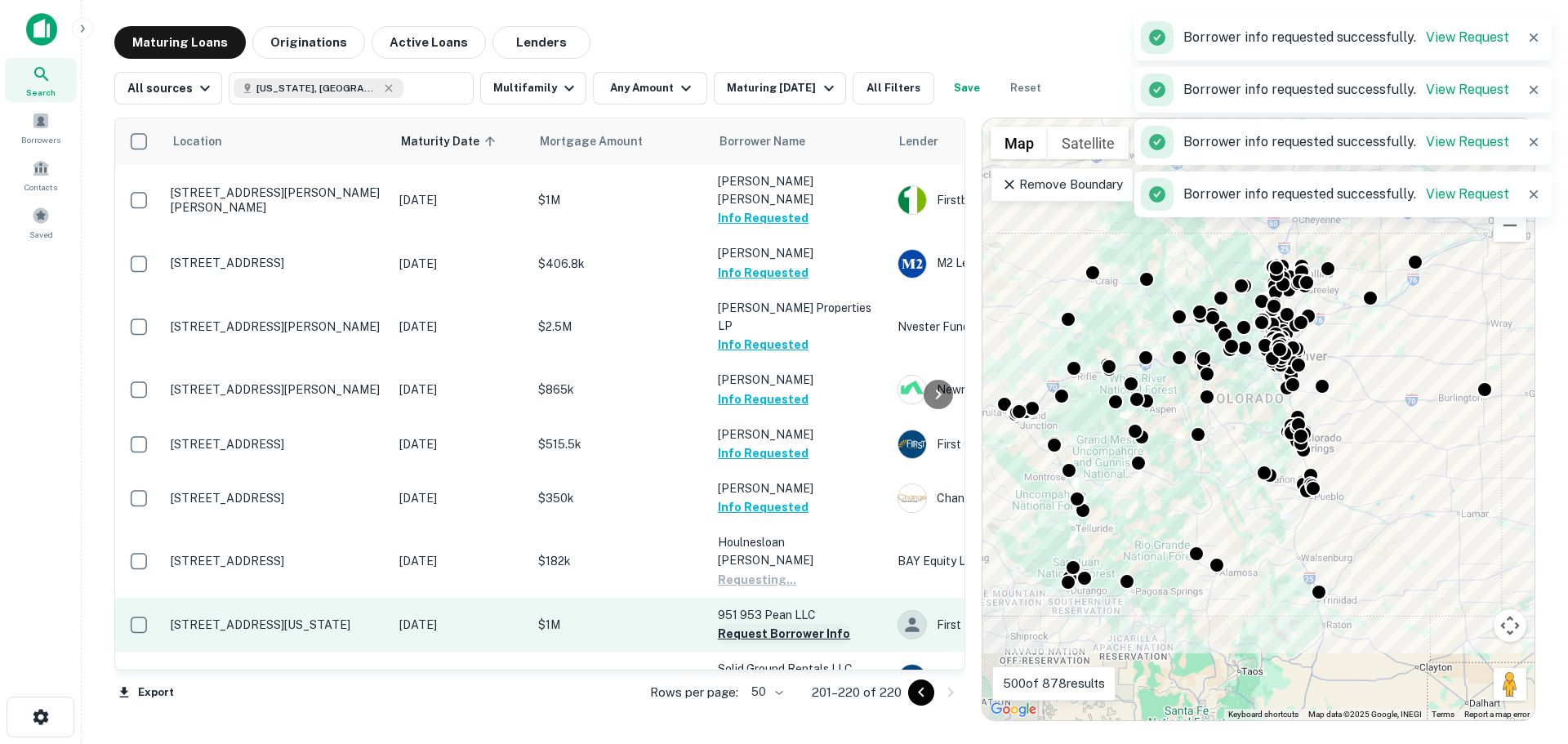
click at [814, 624] on button "Request Borrower Info" at bounding box center [784, 634] width 133 height 19
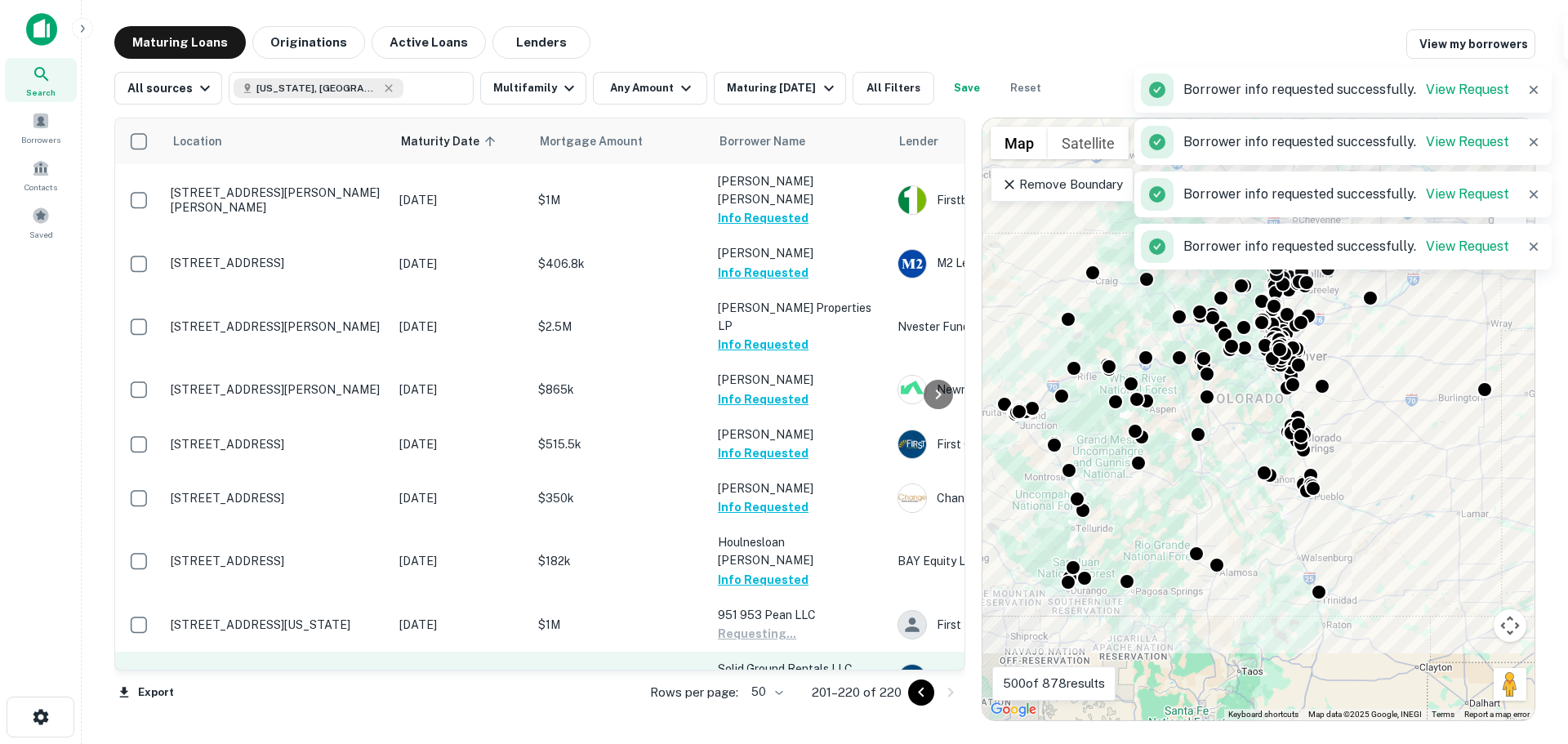
click at [814, 678] on button "Request Borrower Info" at bounding box center [784, 688] width 133 height 19
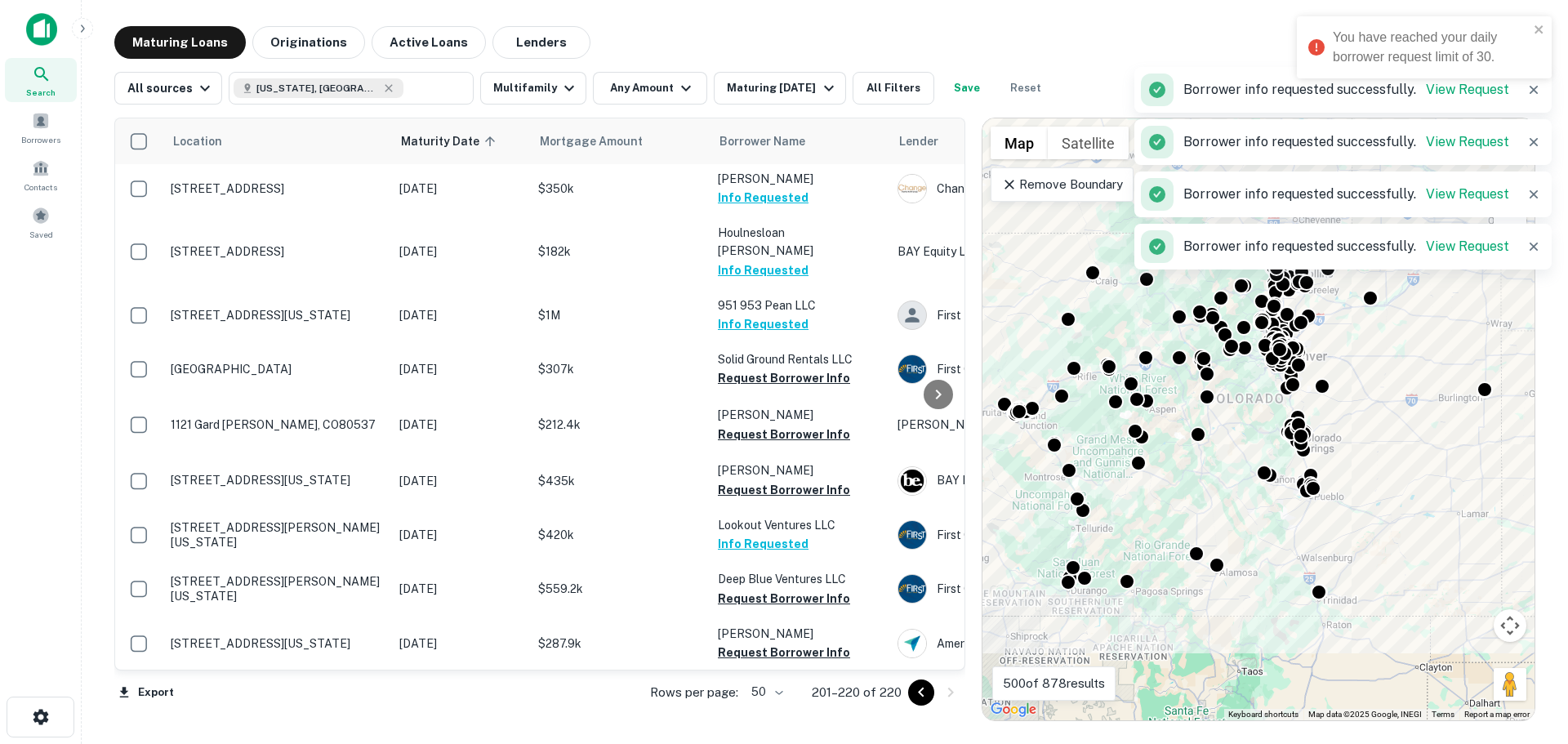
scroll to position [327, 0]
